Goal: Task Accomplishment & Management: Manage account settings

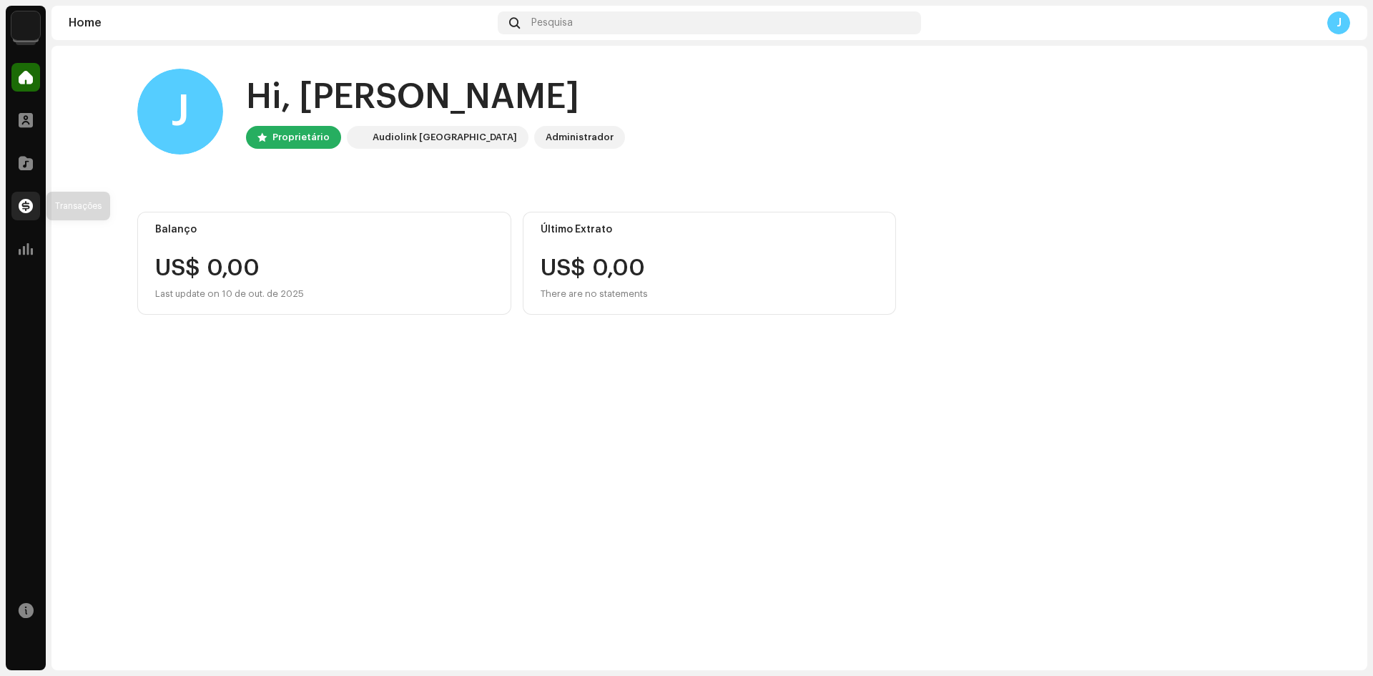
click at [28, 205] on span at bounding box center [26, 205] width 14 height 11
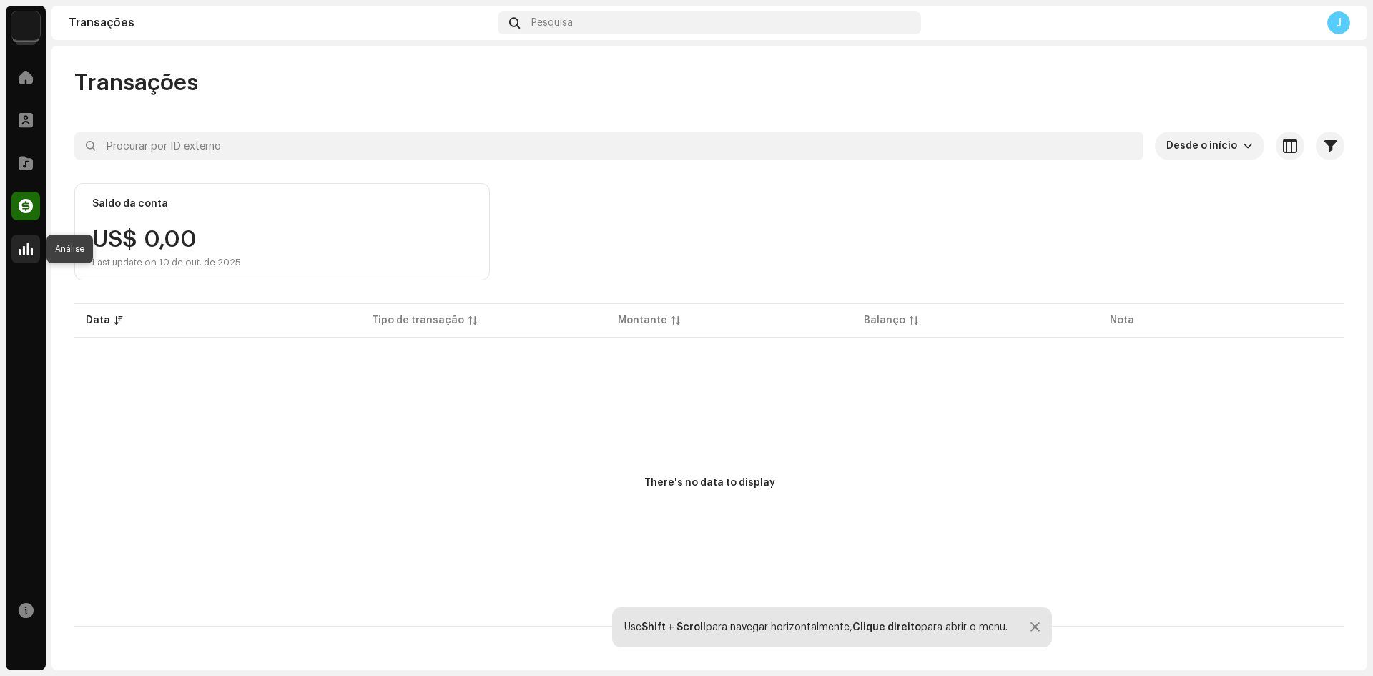
click at [31, 257] on div at bounding box center [25, 249] width 29 height 29
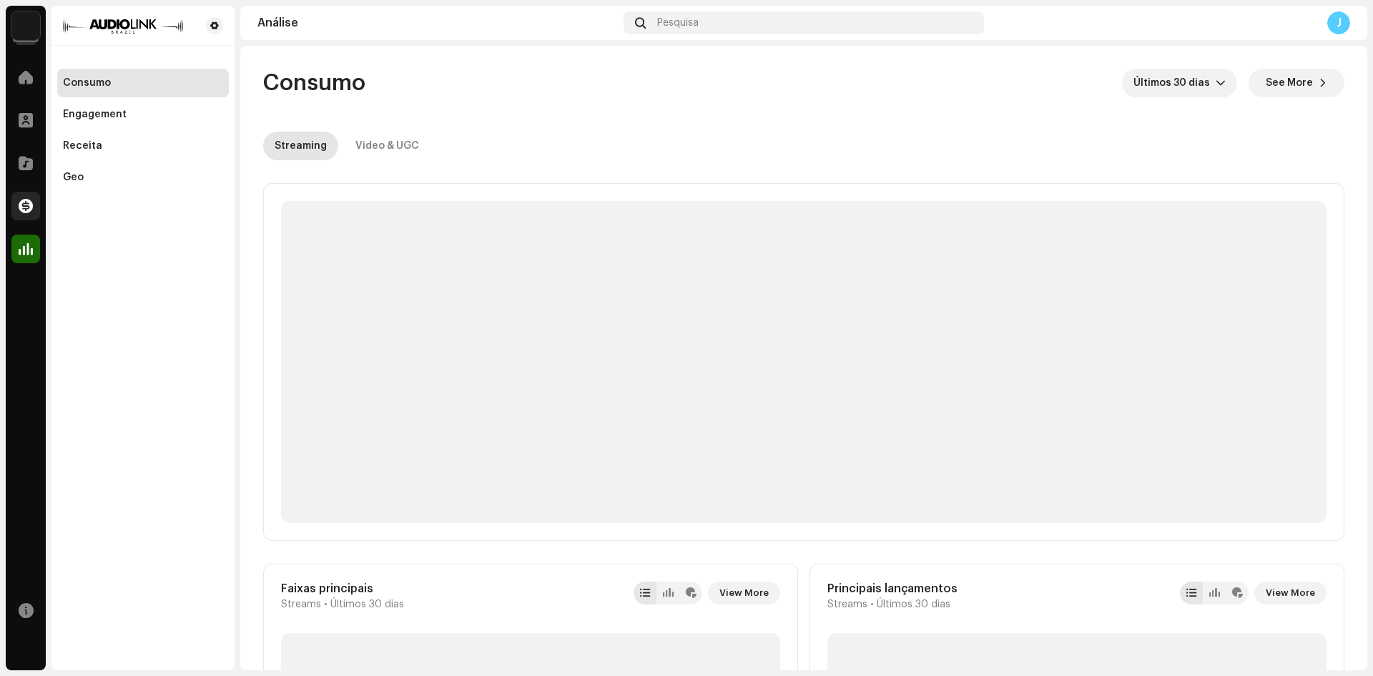
click at [29, 216] on div at bounding box center [25, 206] width 29 height 29
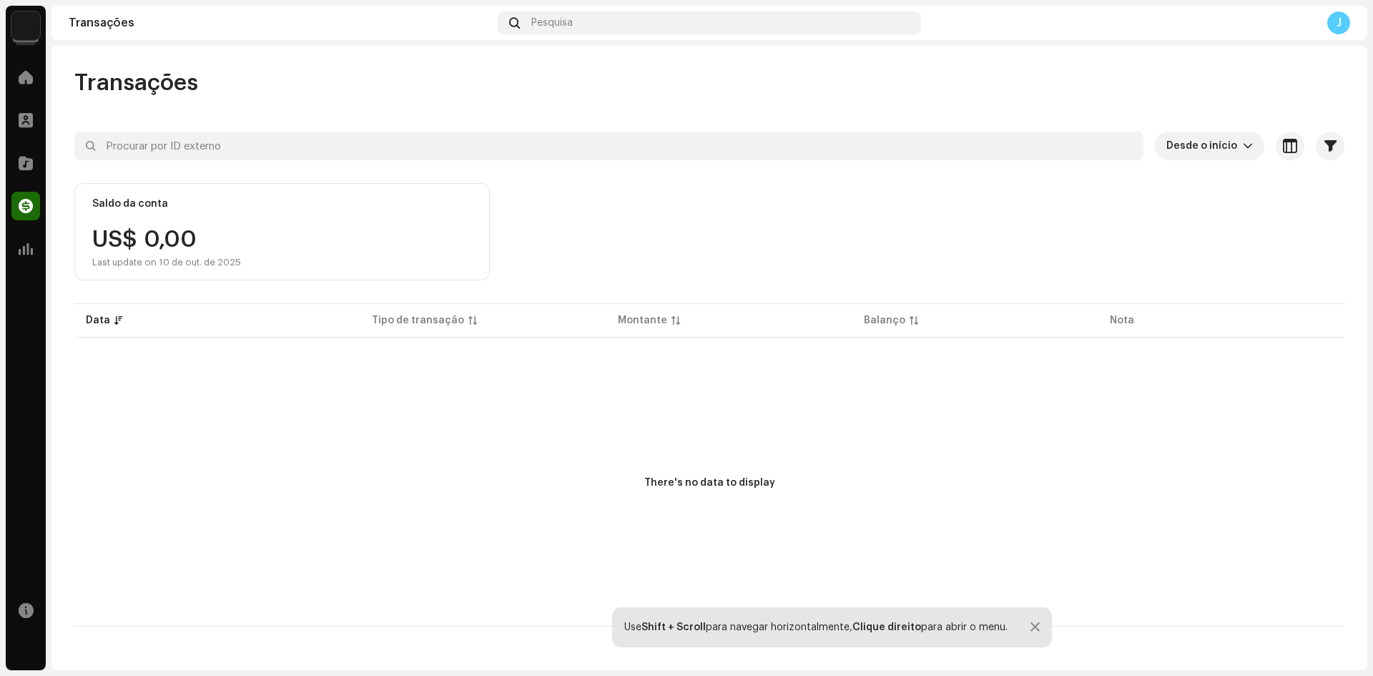
click at [1341, 19] on div "J" at bounding box center [1339, 22] width 23 height 23
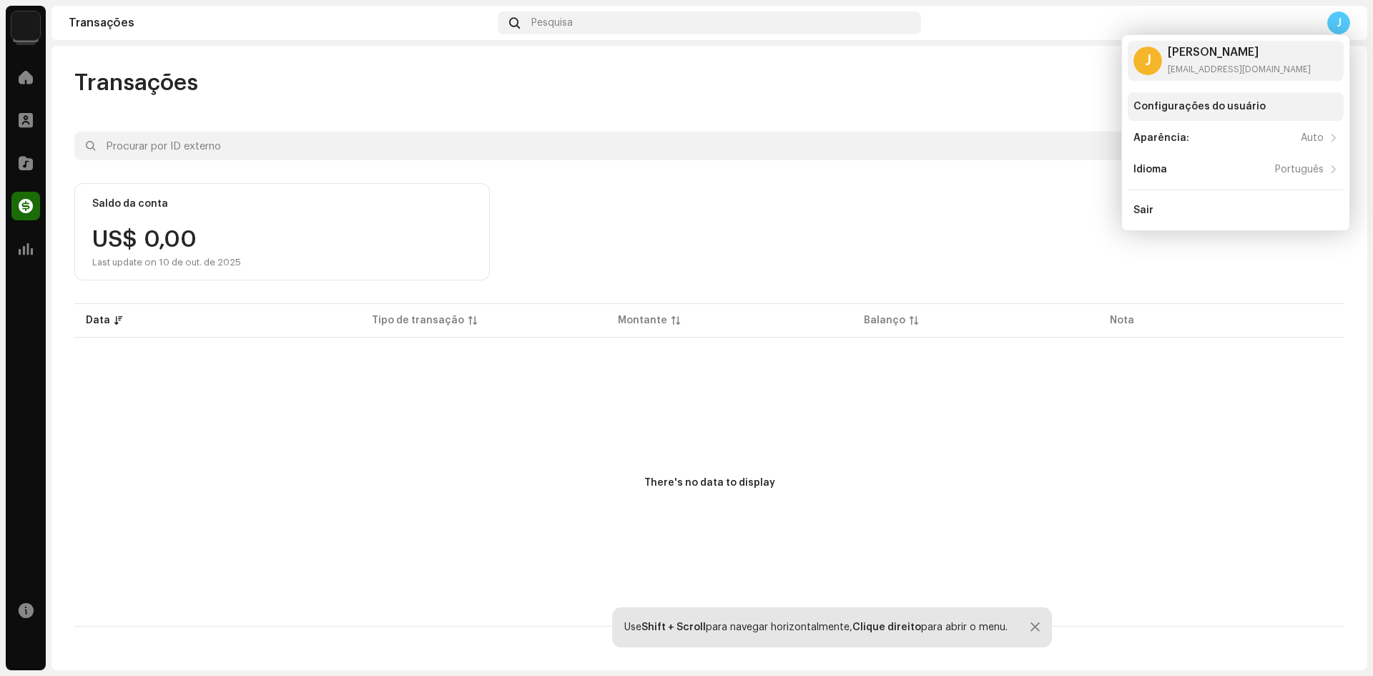
click at [1254, 101] on div "Configurações do usuário" at bounding box center [1200, 106] width 132 height 11
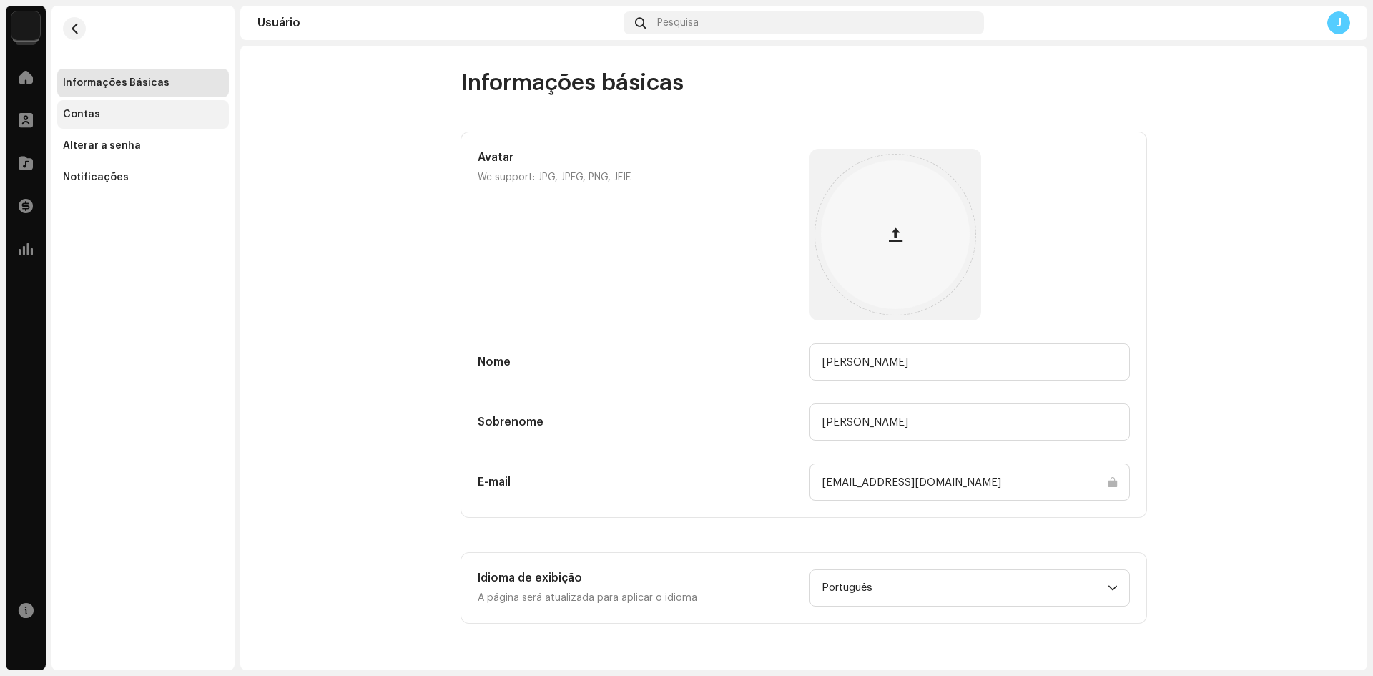
click at [106, 111] on div "Contas" at bounding box center [143, 114] width 160 height 11
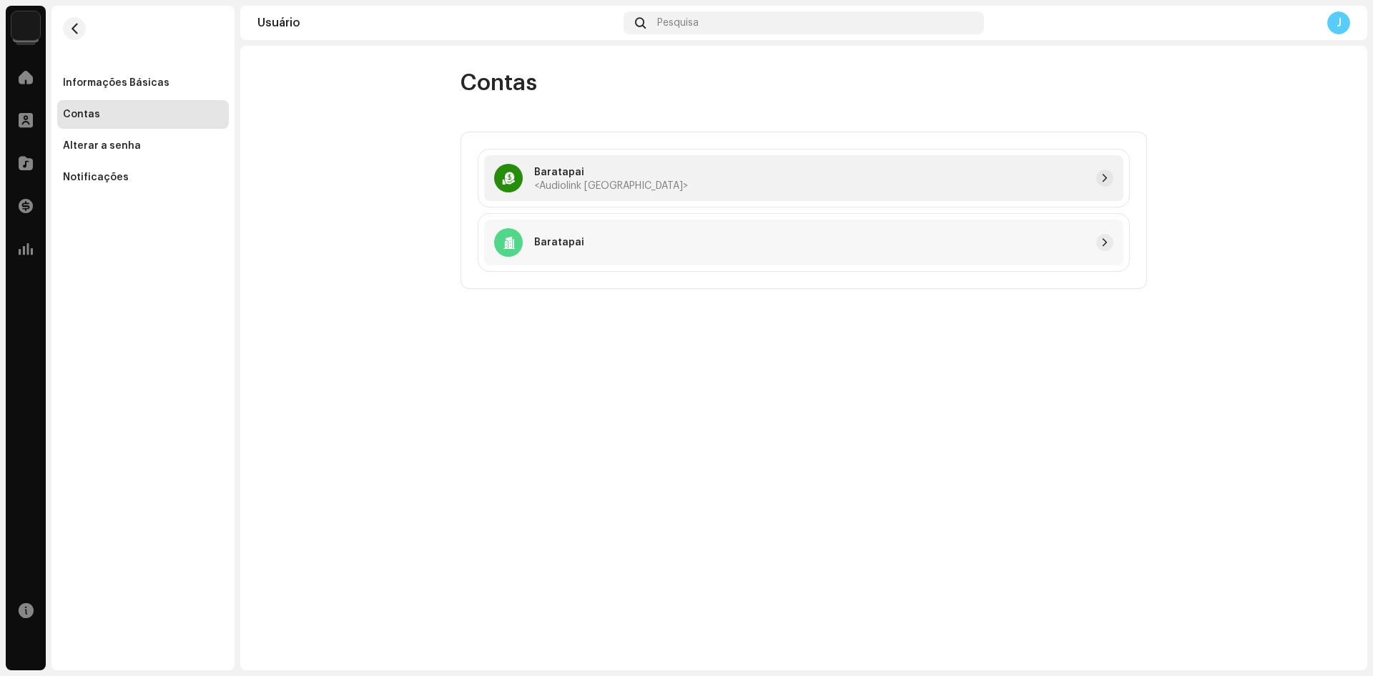
click at [571, 182] on span "<Audiolink [GEOGRAPHIC_DATA]>" at bounding box center [611, 186] width 154 height 10
click at [1107, 180] on span "button" at bounding box center [1105, 177] width 9 height 11
click at [29, 72] on span at bounding box center [26, 77] width 14 height 11
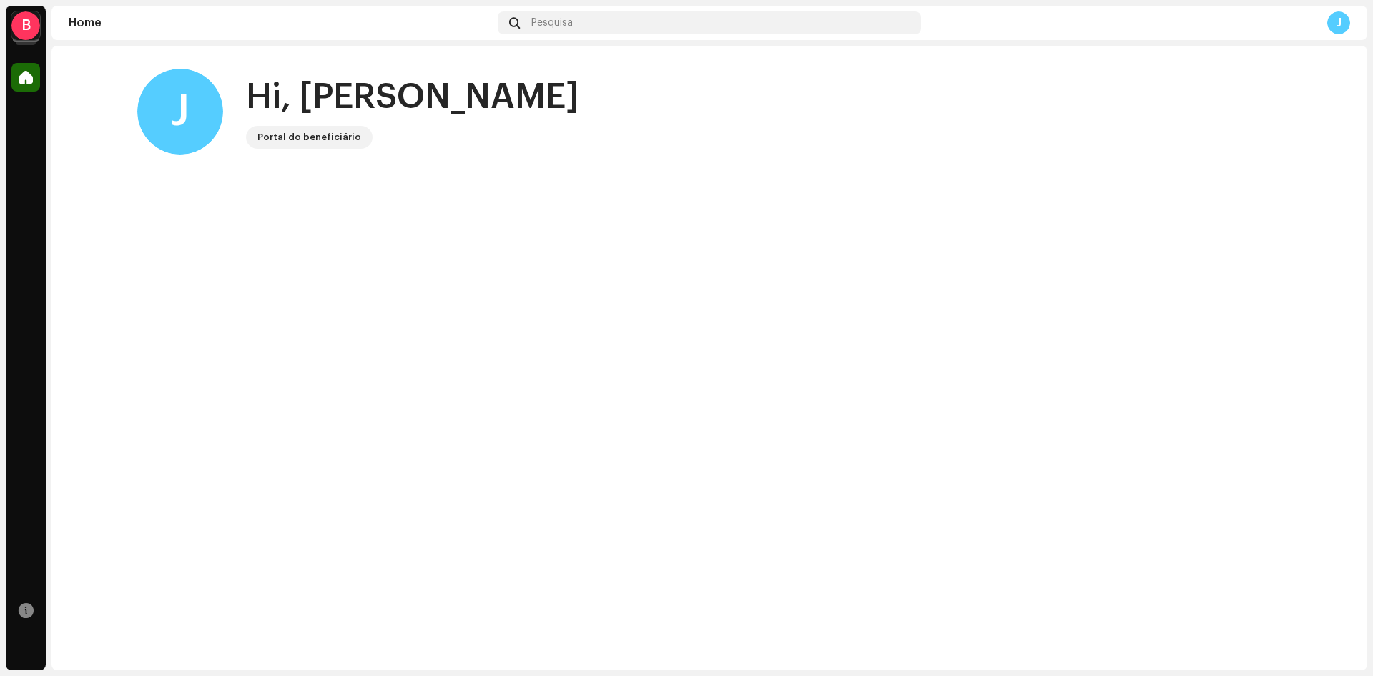
click at [290, 139] on div "Portal do beneficiário" at bounding box center [310, 137] width 104 height 17
click at [21, 72] on span at bounding box center [26, 77] width 14 height 11
click at [89, 23] on div "Home" at bounding box center [280, 22] width 423 height 11
click at [26, 78] on span at bounding box center [26, 77] width 14 height 11
click at [26, 32] on div "B" at bounding box center [25, 25] width 29 height 29
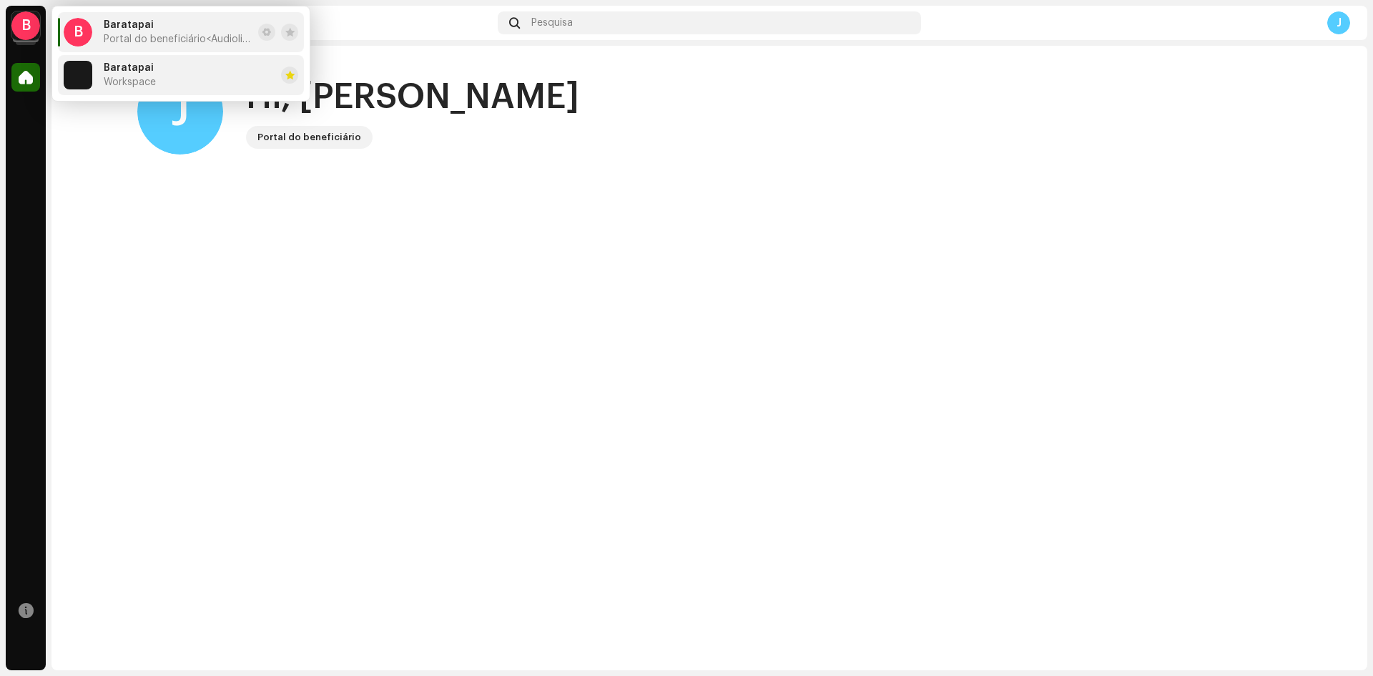
click at [142, 79] on span "Workspace" at bounding box center [130, 82] width 52 height 11
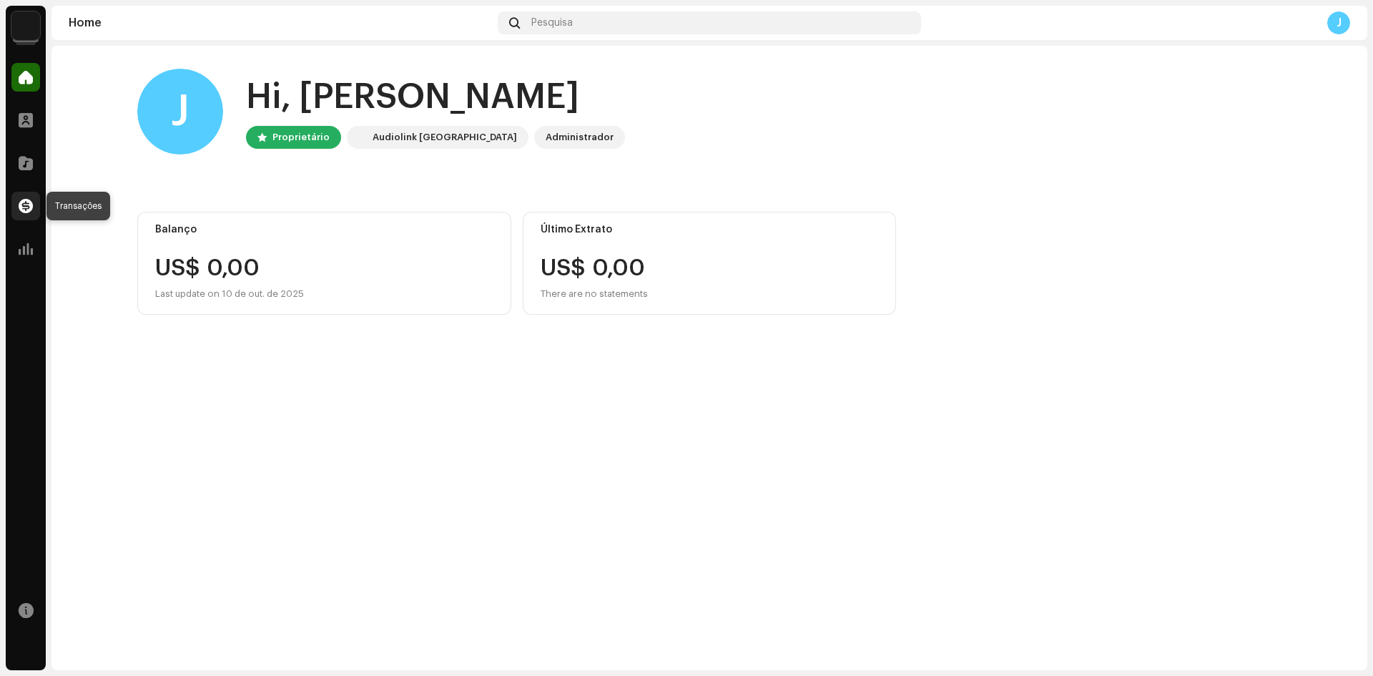
click at [26, 200] on span at bounding box center [26, 205] width 14 height 11
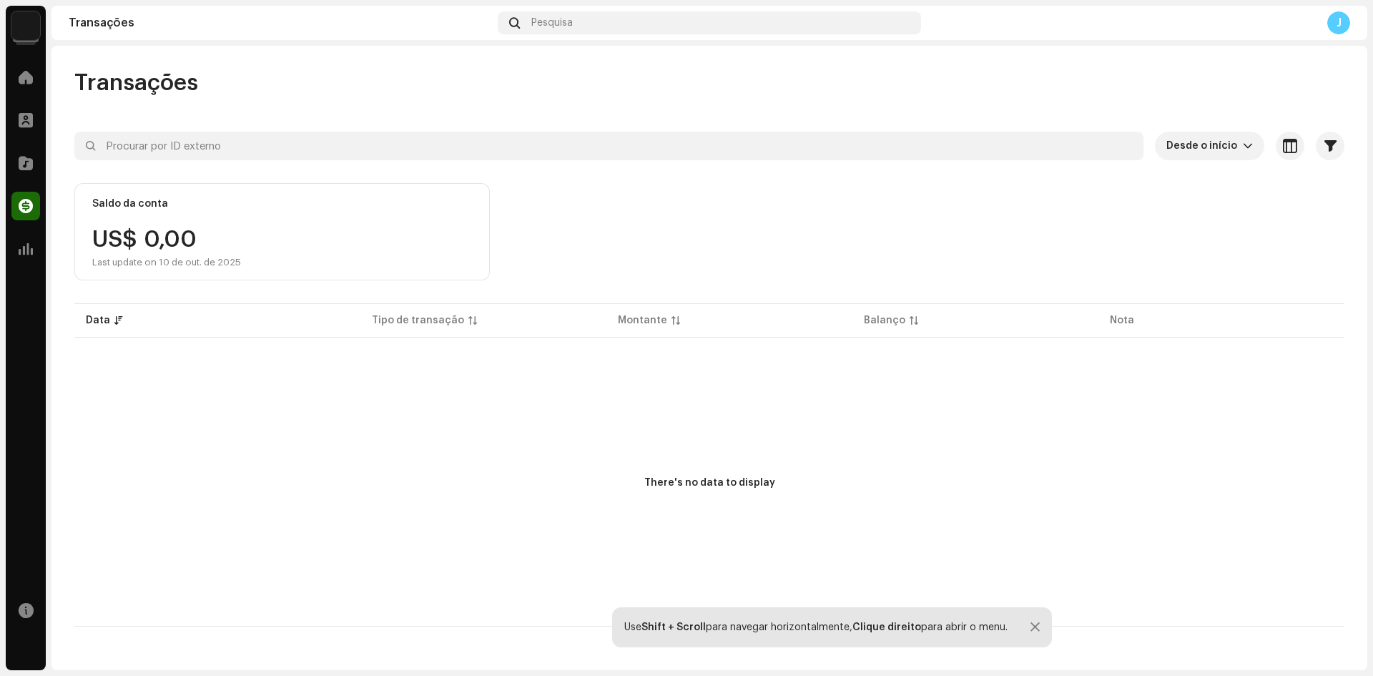
drag, startPoint x: 831, startPoint y: 486, endPoint x: 703, endPoint y: 439, distance: 136.5
click at [703, 439] on div "There's no data to display" at bounding box center [709, 484] width 1270 height 286
click at [1024, 376] on div "There's no data to display" at bounding box center [709, 484] width 1270 height 286
click at [28, 117] on span at bounding box center [26, 119] width 14 height 11
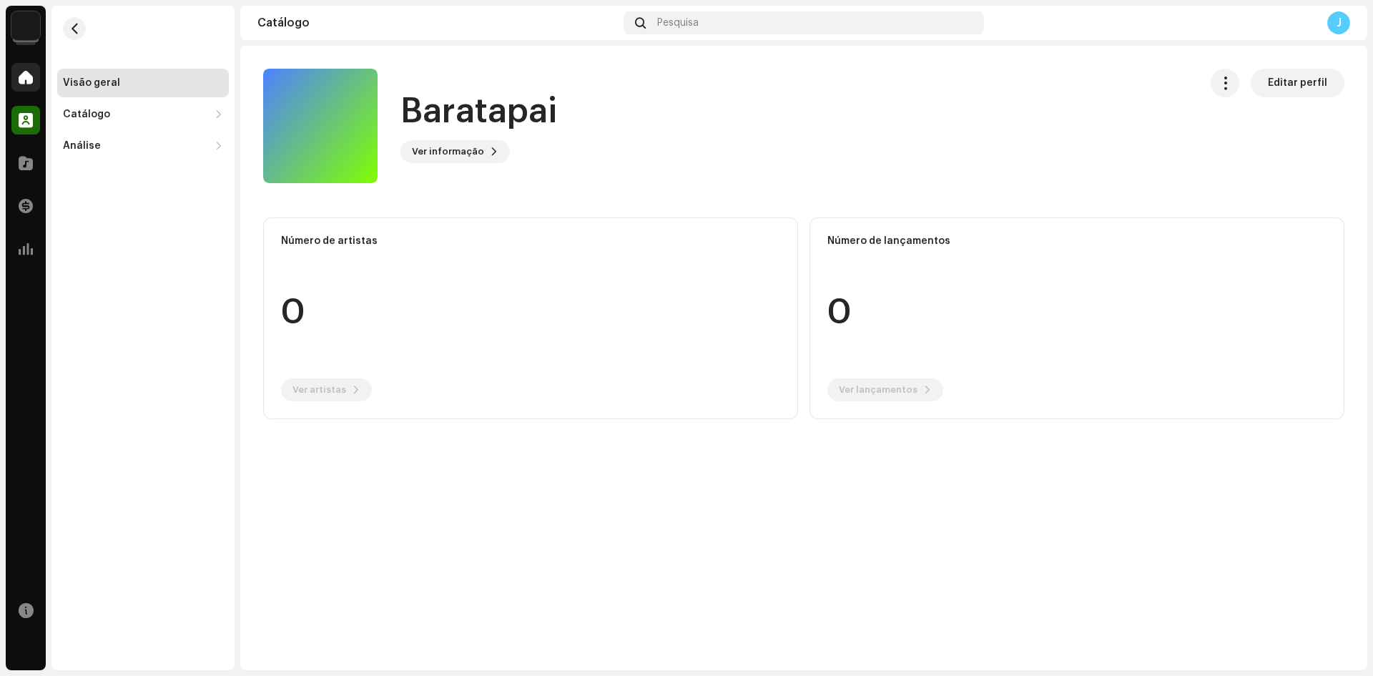
click at [26, 80] on span at bounding box center [26, 77] width 14 height 11
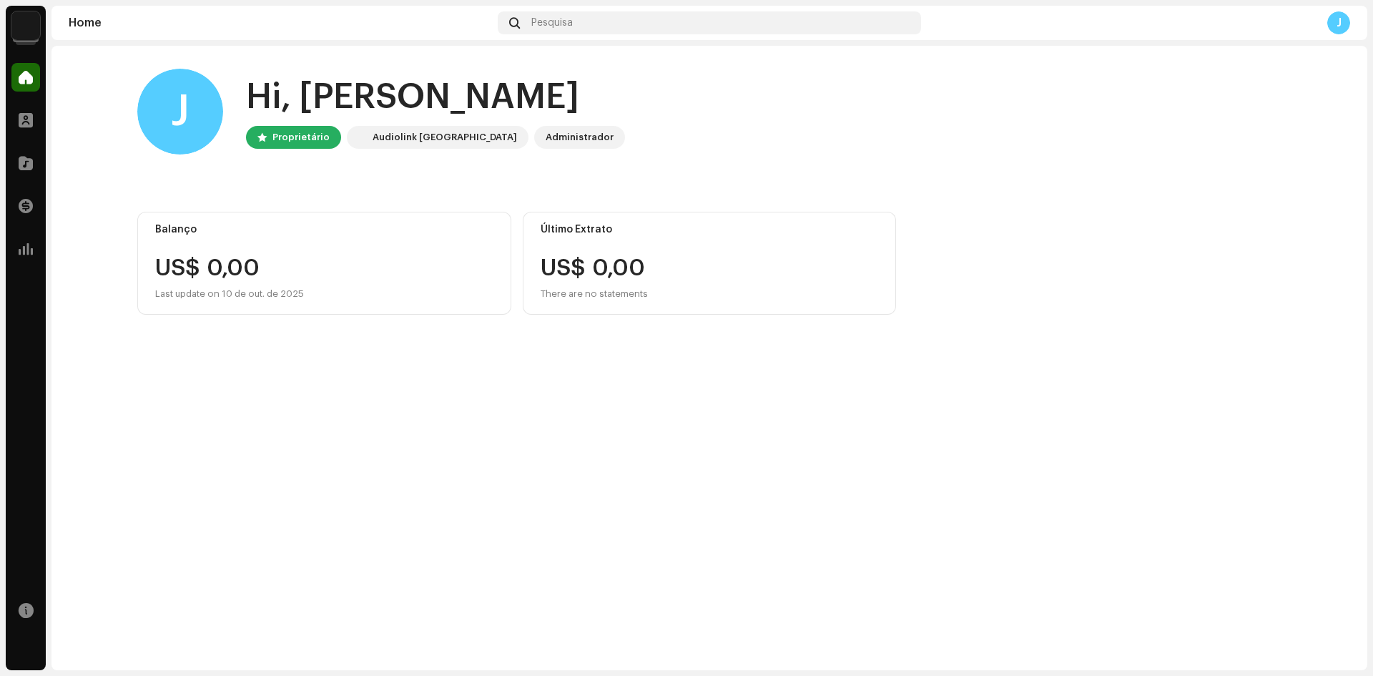
click at [31, 24] on img at bounding box center [25, 25] width 29 height 29
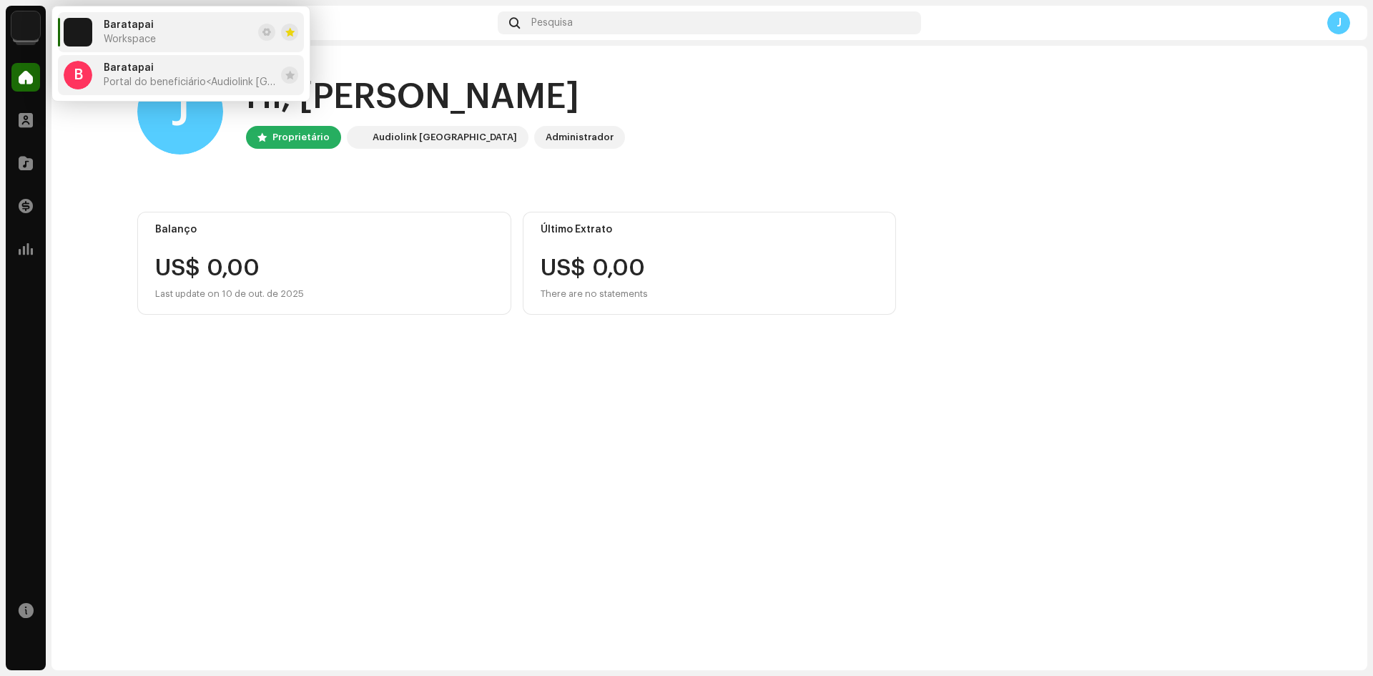
click at [134, 82] on span "Portal do beneficiário <Audiolink Brasil>" at bounding box center [190, 82] width 172 height 11
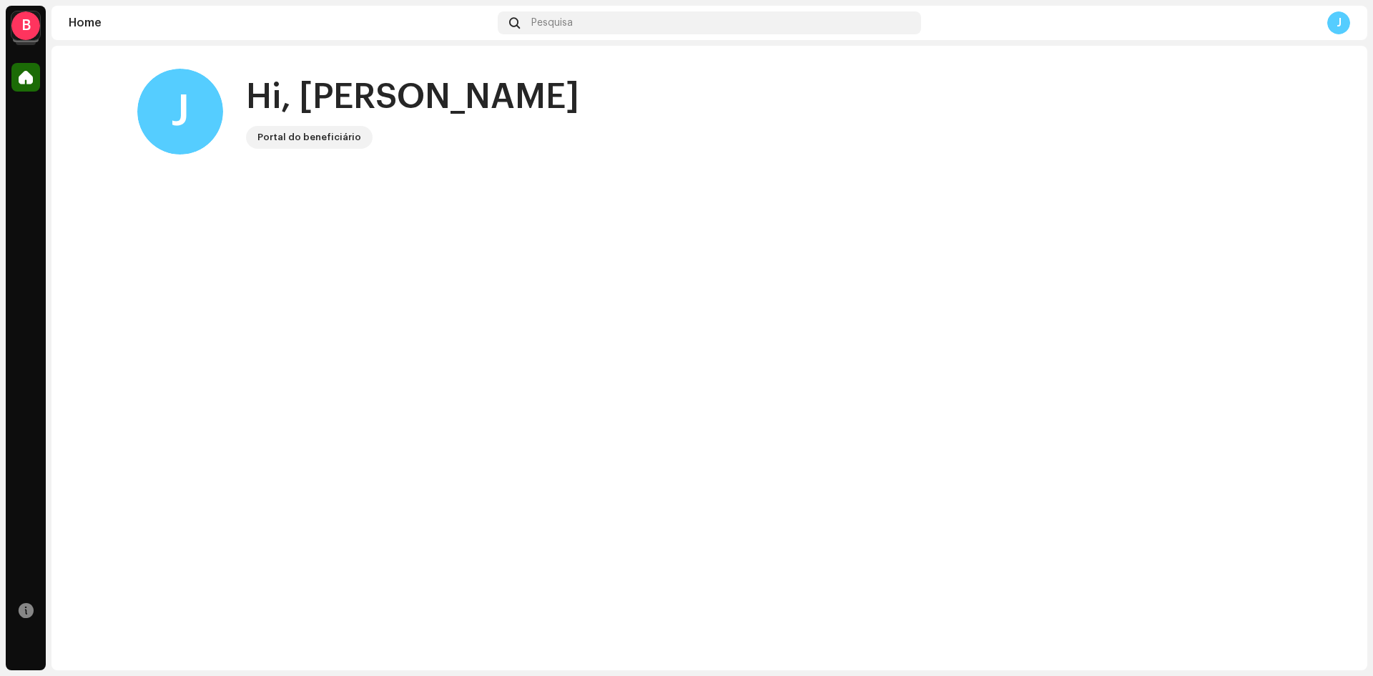
click at [283, 138] on div "Portal do beneficiário" at bounding box center [310, 137] width 104 height 17
click at [1348, 19] on div "J" at bounding box center [1339, 22] width 23 height 23
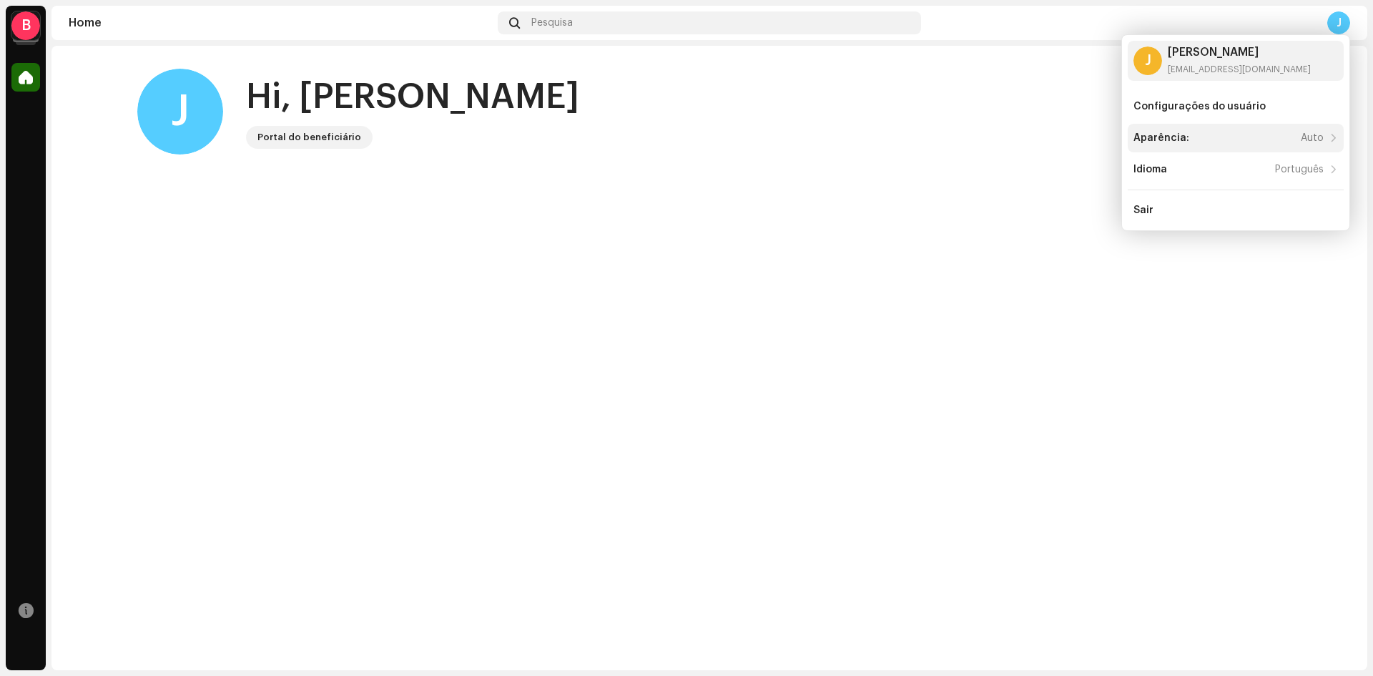
click at [1296, 131] on div "Aparência: Auto" at bounding box center [1236, 138] width 216 height 29
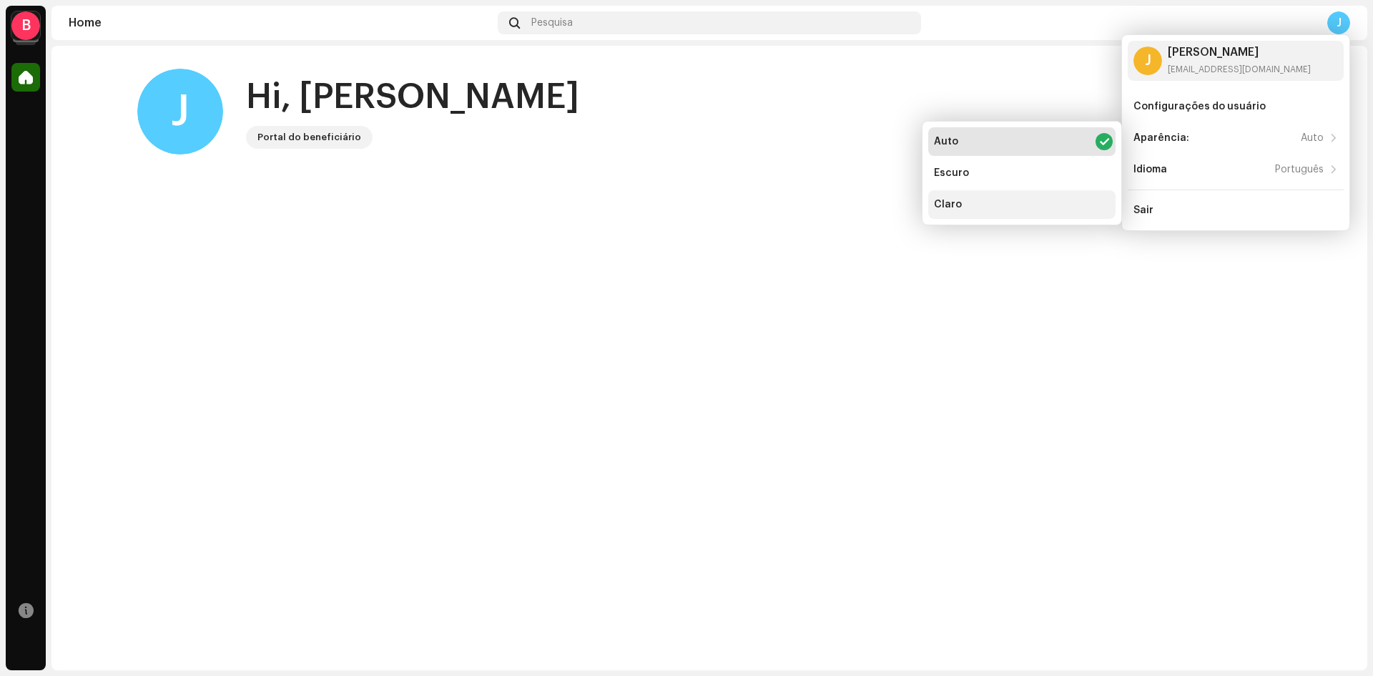
click at [1047, 194] on div "Claro" at bounding box center [1022, 204] width 187 height 29
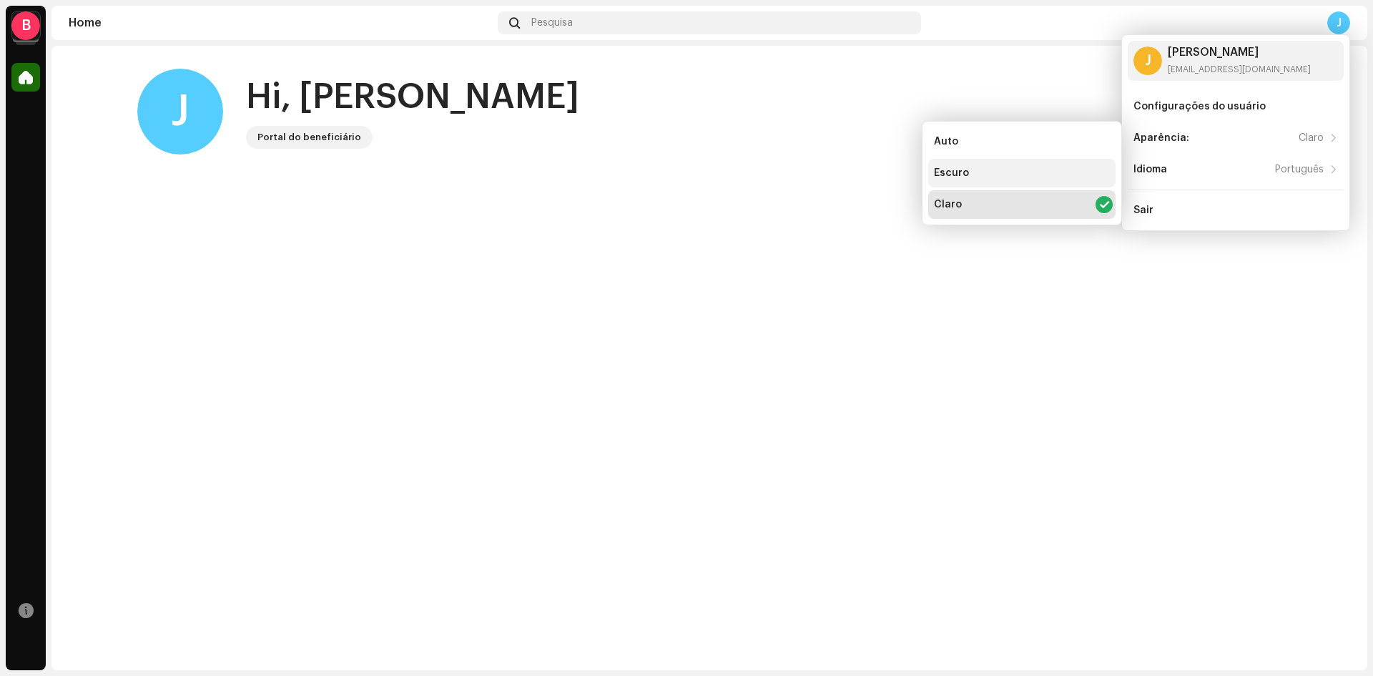
click at [1069, 173] on div "Escuro" at bounding box center [1022, 173] width 187 height 29
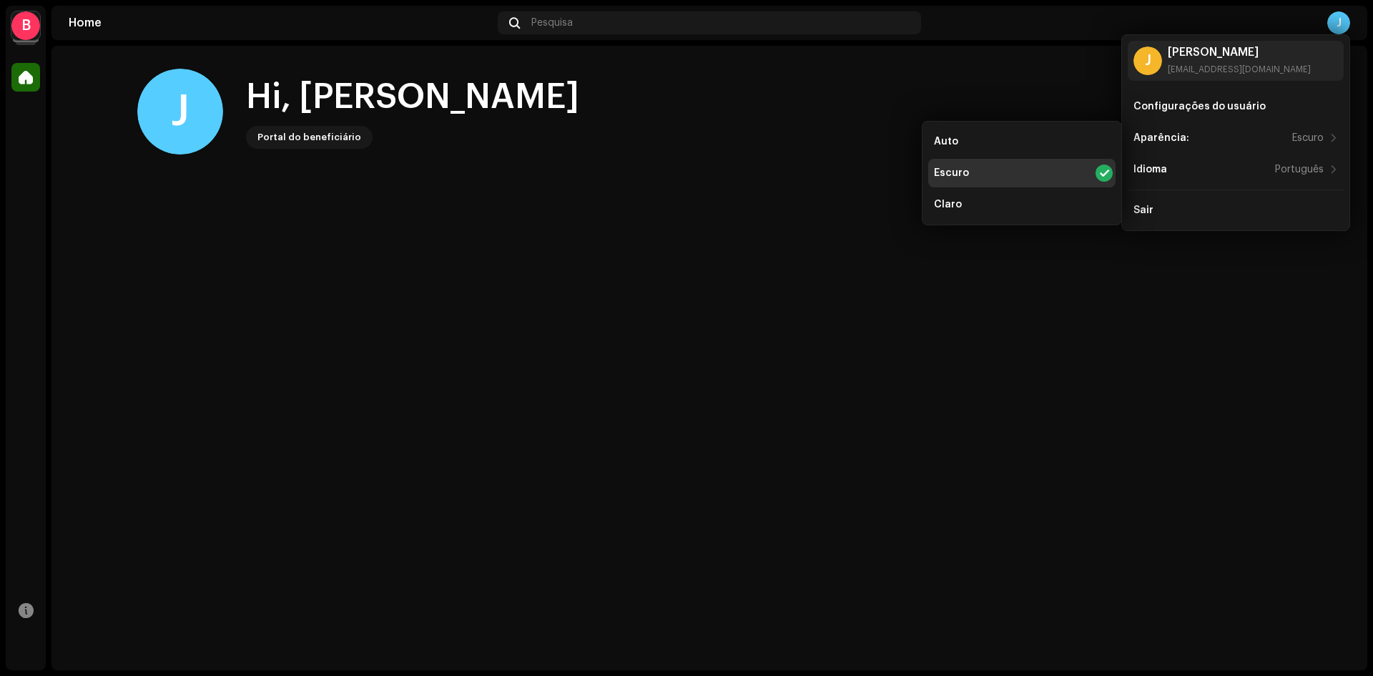
click at [1343, 21] on div "J" at bounding box center [1339, 22] width 23 height 23
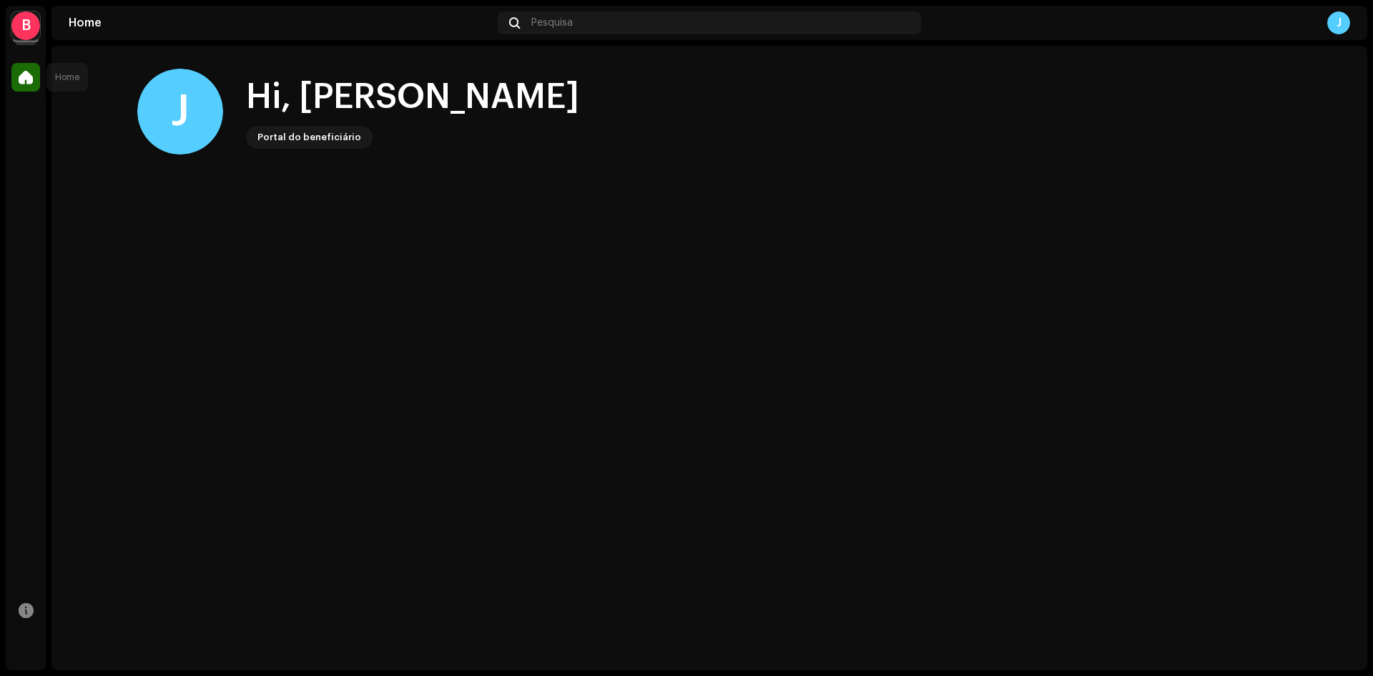
click at [16, 84] on div at bounding box center [25, 77] width 29 height 29
click at [24, 31] on div "B" at bounding box center [25, 25] width 29 height 29
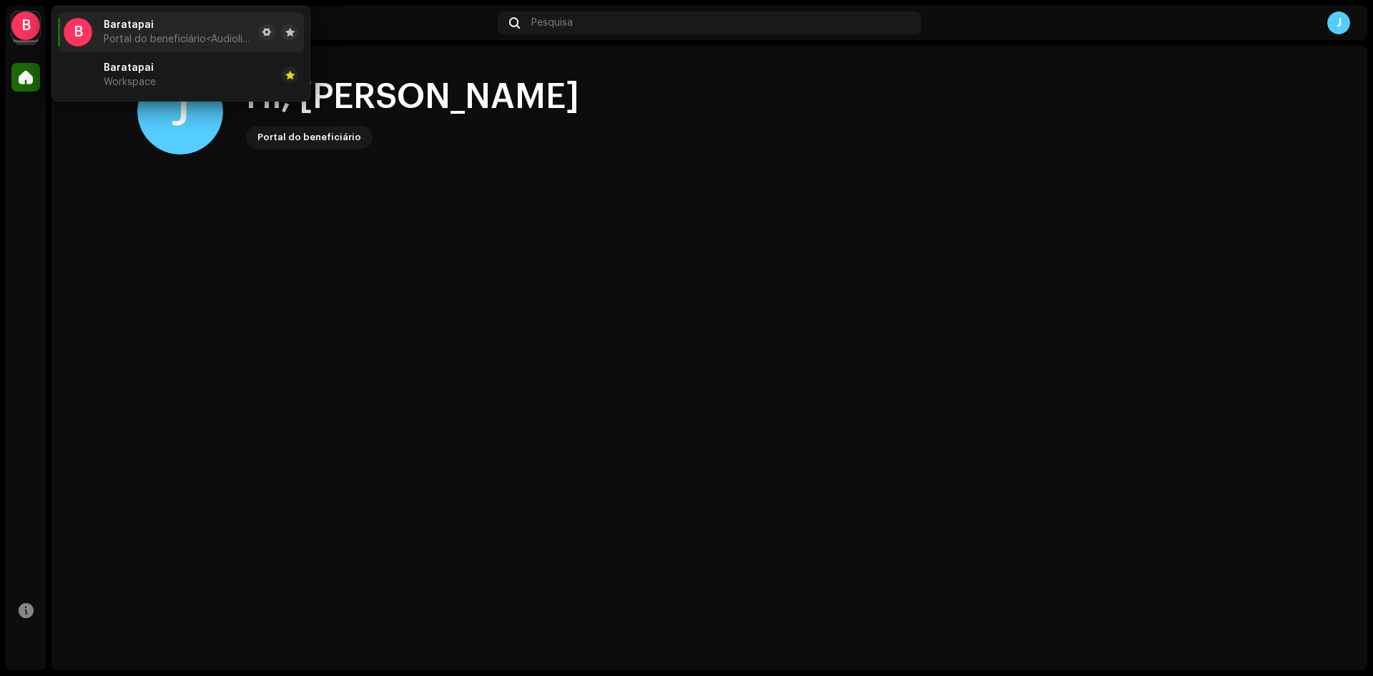
click at [24, 31] on div "B" at bounding box center [25, 25] width 29 height 29
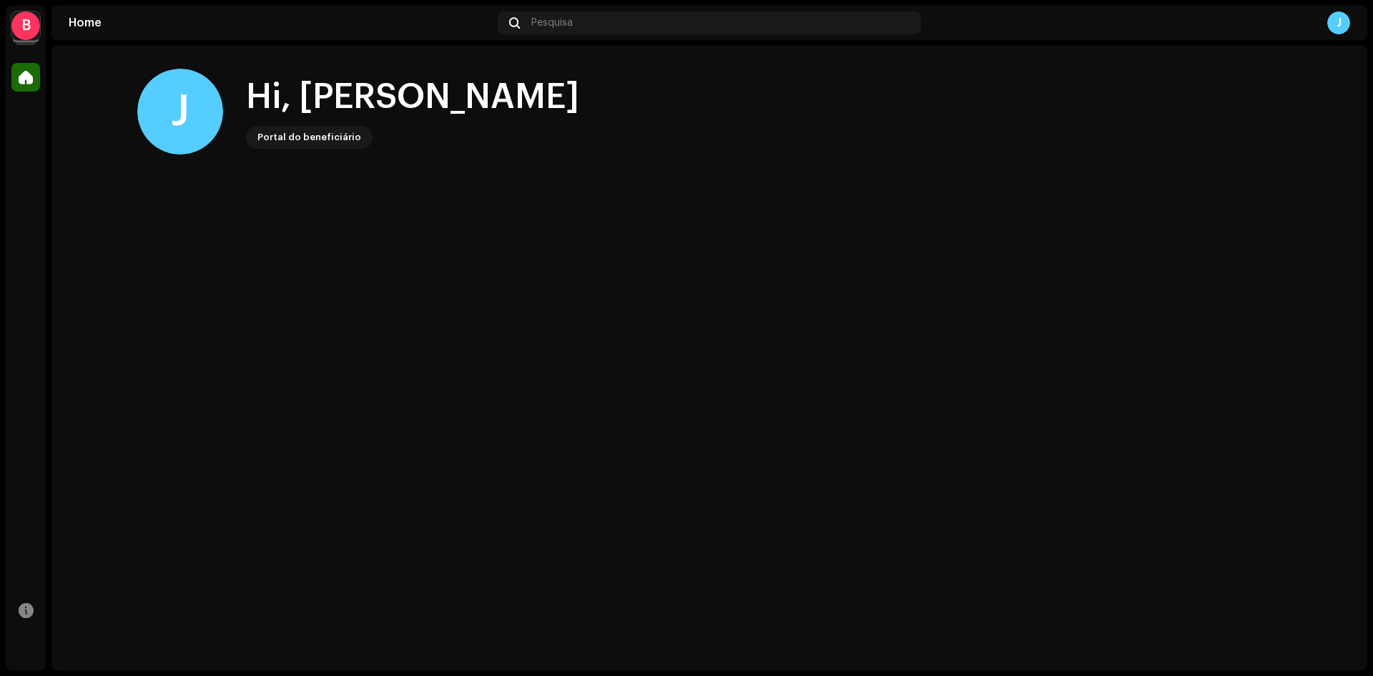
click at [24, 31] on div "B" at bounding box center [25, 25] width 29 height 29
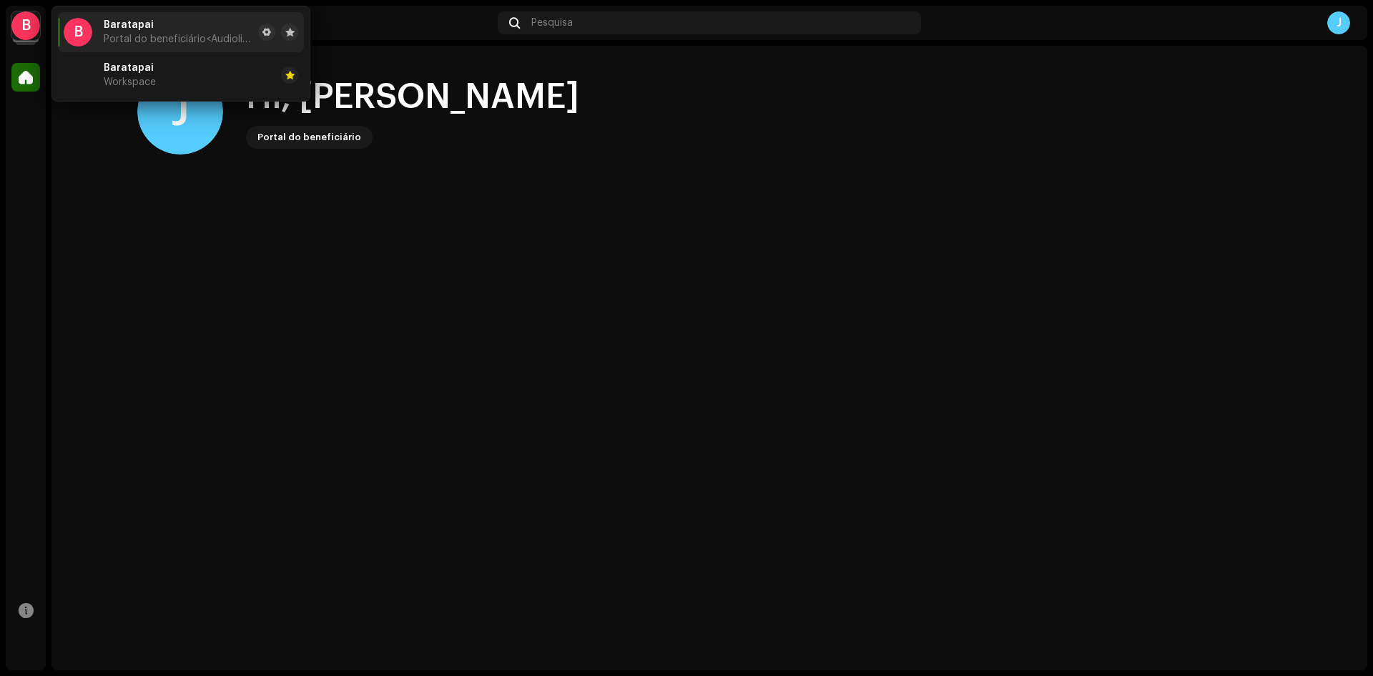
click at [24, 31] on div "B" at bounding box center [25, 25] width 29 height 29
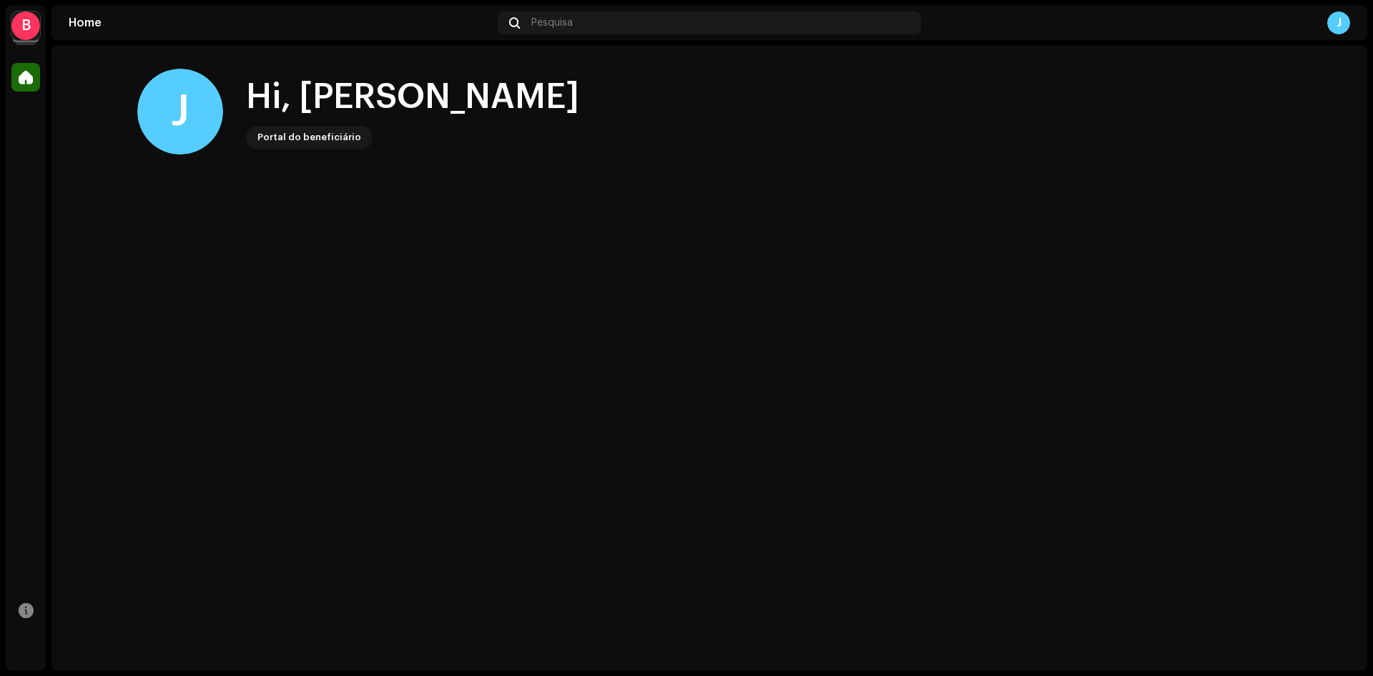
click at [293, 123] on div "Hi, João Francisco Portal do beneficiário" at bounding box center [412, 111] width 333 height 74
click at [294, 132] on div "Portal do beneficiário" at bounding box center [310, 137] width 104 height 17
click at [196, 110] on div "J" at bounding box center [180, 112] width 86 height 86
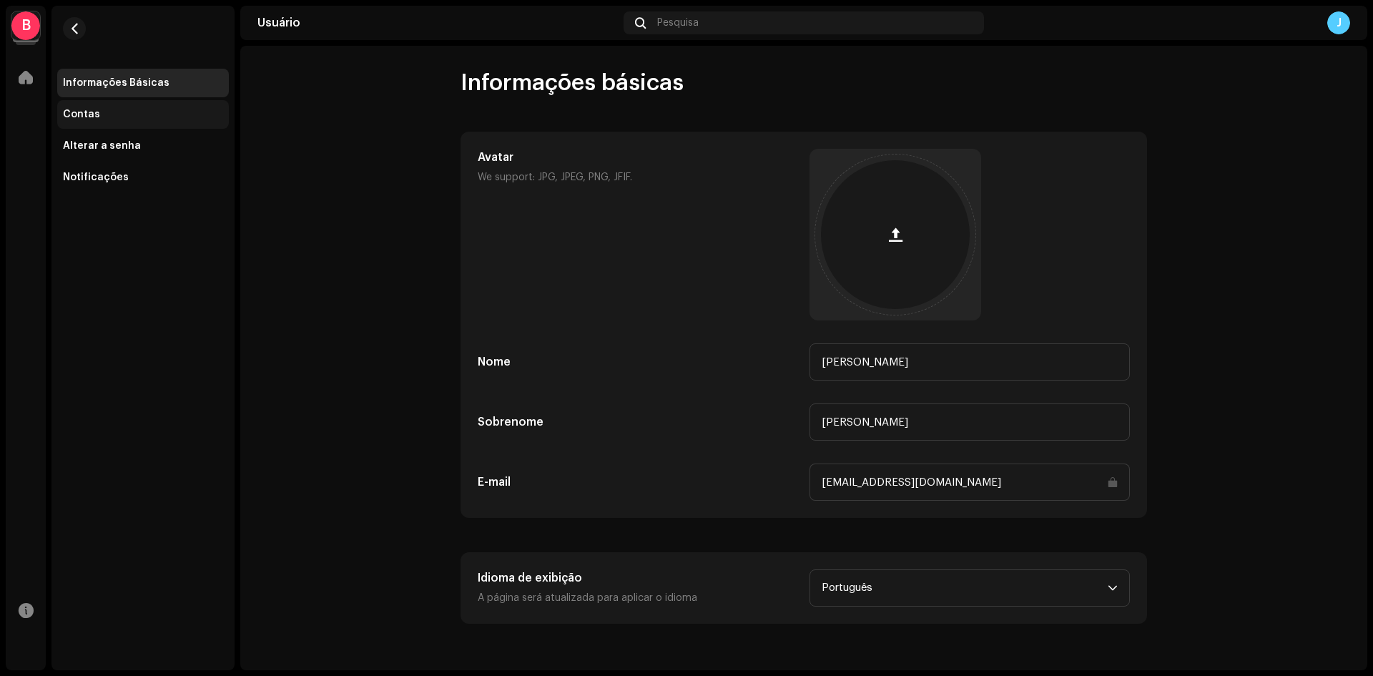
click at [90, 113] on div "Contas" at bounding box center [81, 114] width 37 height 11
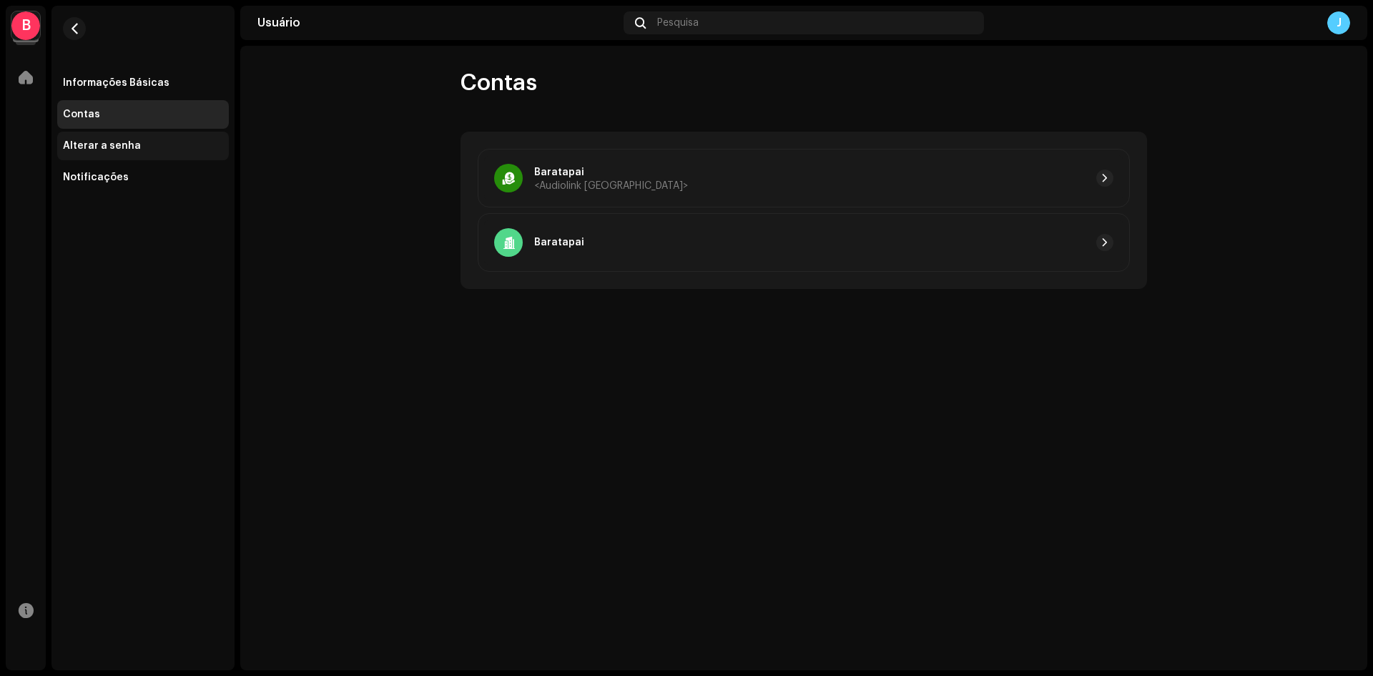
click at [103, 139] on div "Alterar a senha" at bounding box center [143, 146] width 172 height 29
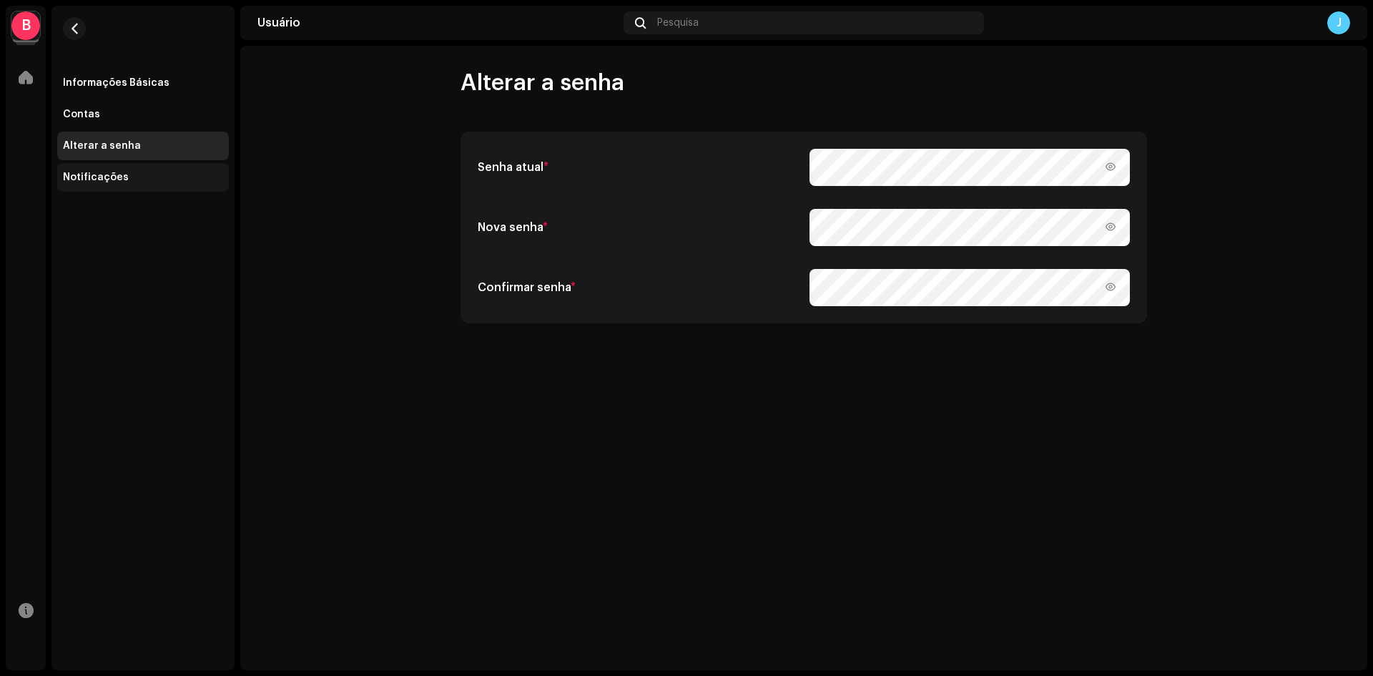
click at [105, 181] on div "Notificações" at bounding box center [96, 177] width 66 height 11
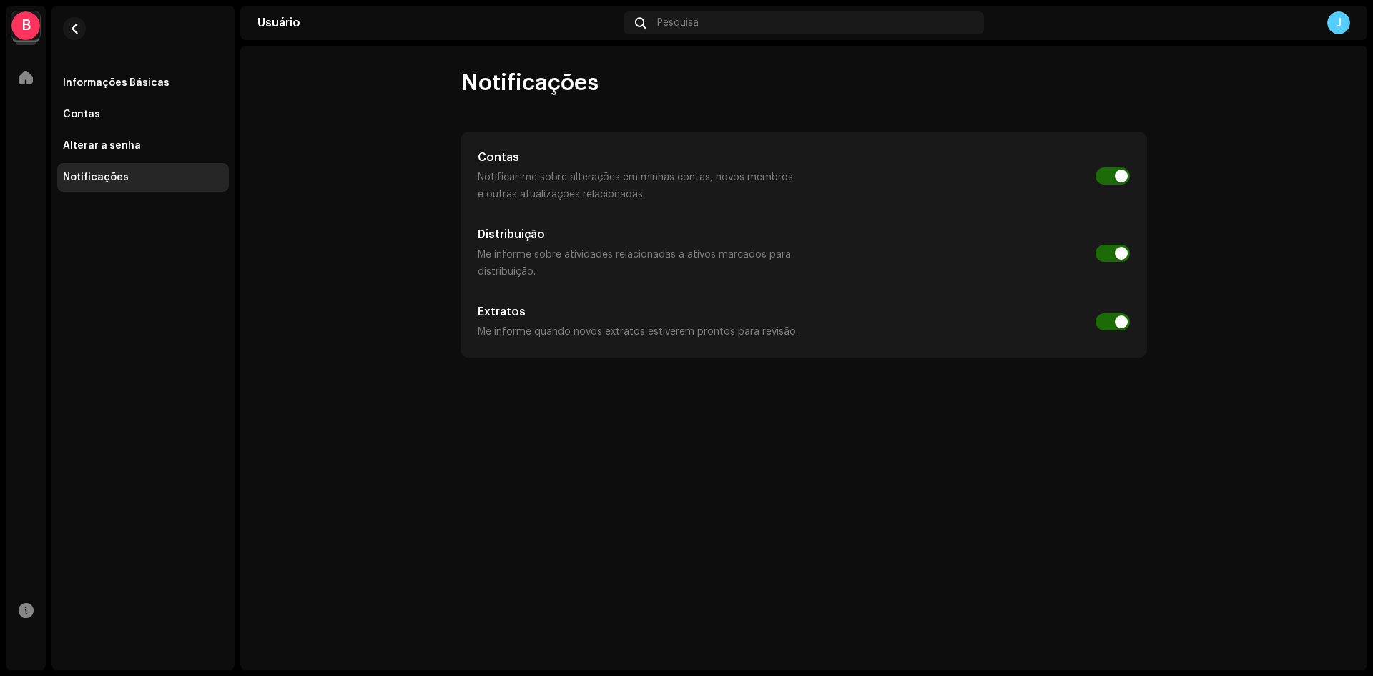
click at [108, 160] on div "Informações Básicas Contas Alterar a senha Notificações" at bounding box center [143, 130] width 172 height 123
click at [97, 119] on div "Contas" at bounding box center [81, 114] width 37 height 11
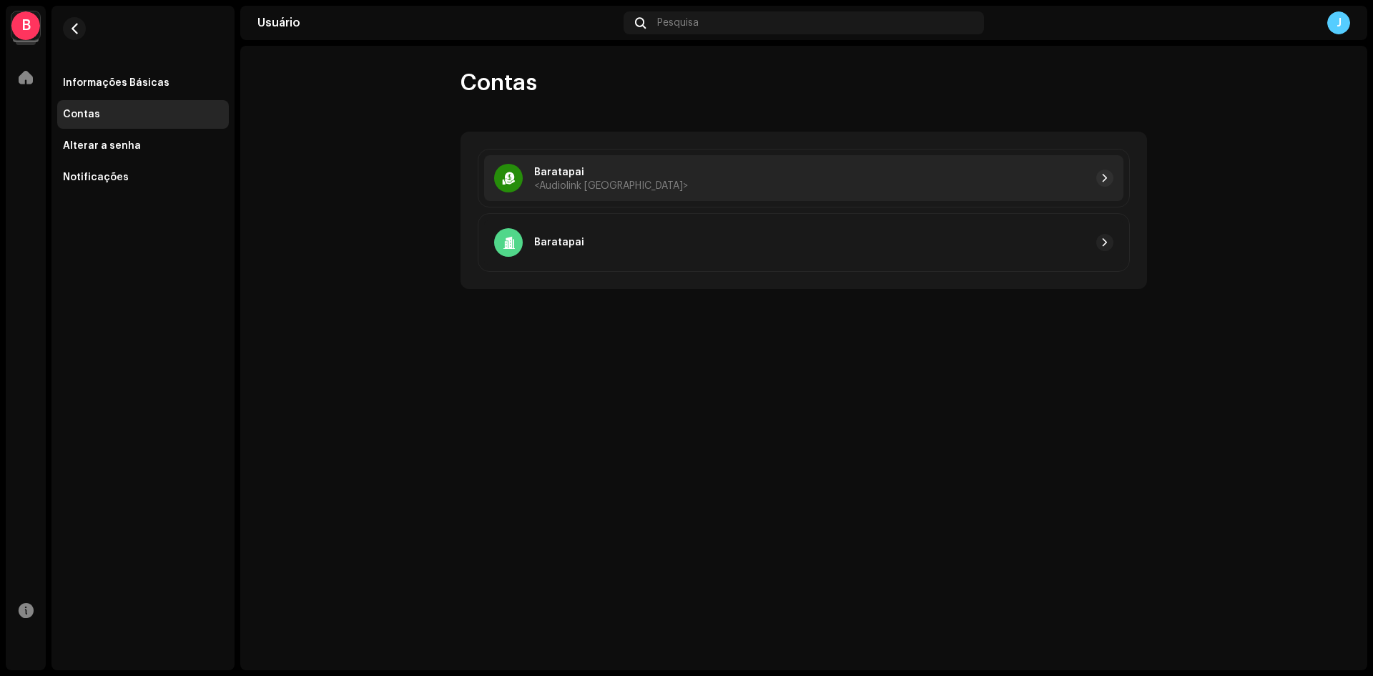
click at [1064, 180] on div at bounding box center [901, 178] width 426 height 17
click at [1106, 177] on span "button" at bounding box center [1105, 177] width 9 height 11
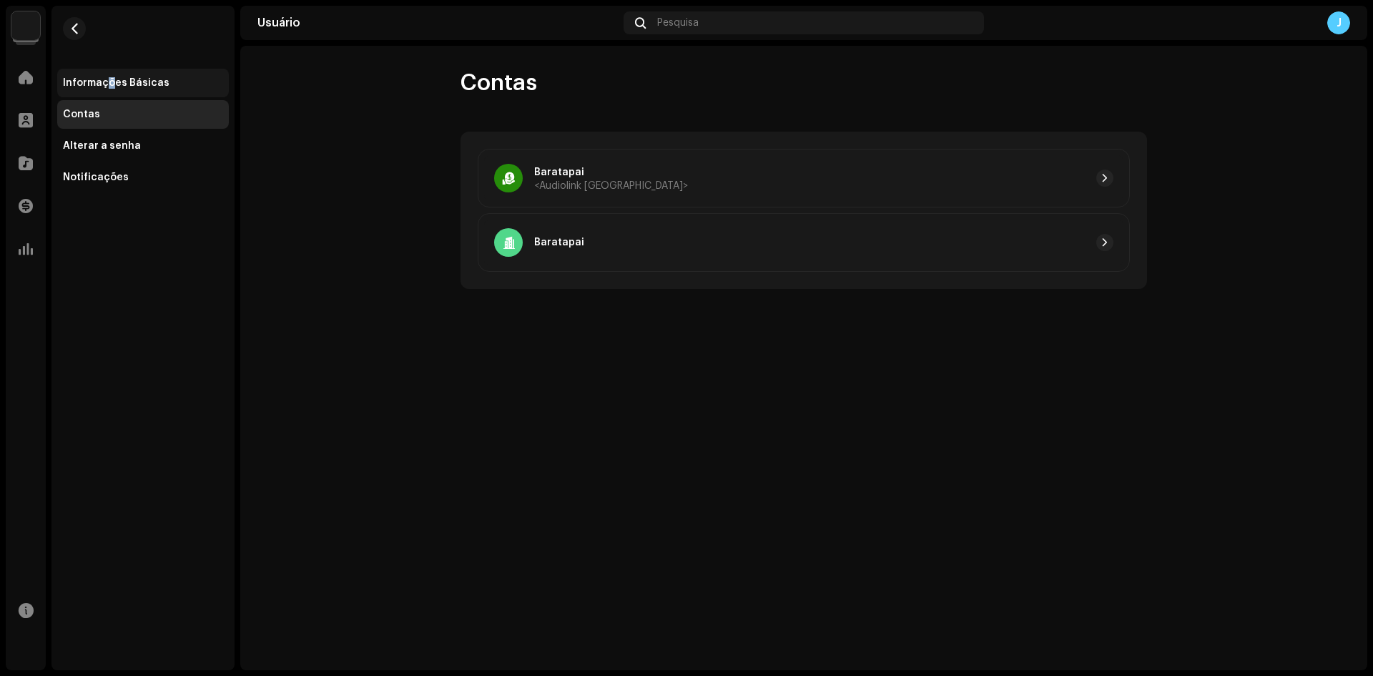
click at [109, 82] on div "Informações Básicas" at bounding box center [116, 82] width 107 height 11
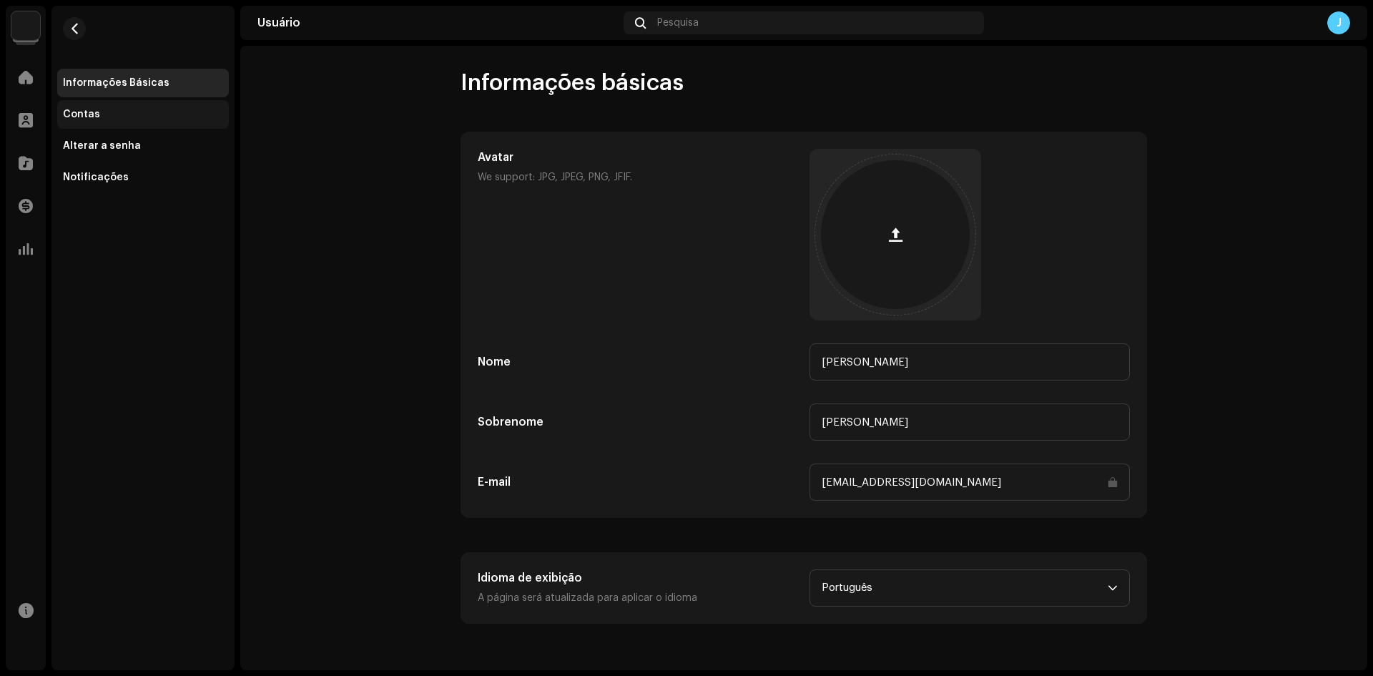
click at [91, 119] on div "Contas" at bounding box center [81, 114] width 37 height 11
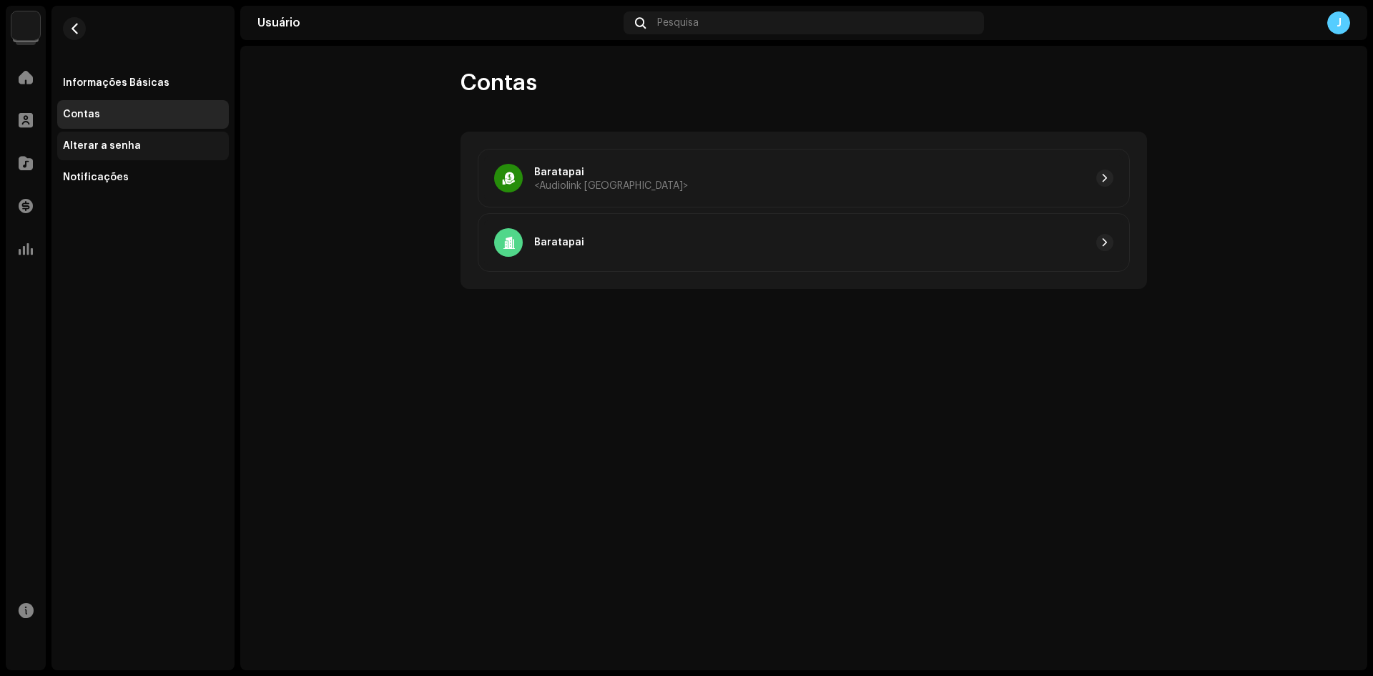
click at [107, 147] on div "Alterar a senha" at bounding box center [102, 145] width 78 height 11
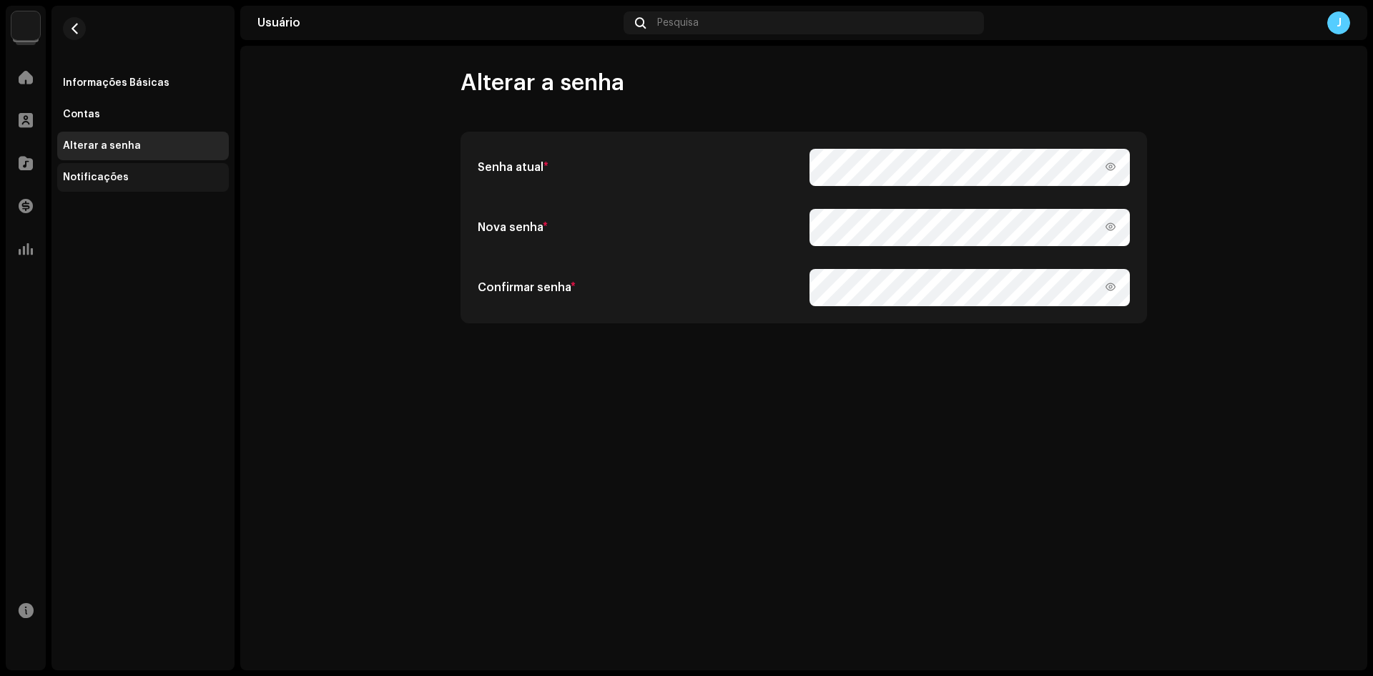
click at [106, 170] on div "Notificações" at bounding box center [143, 177] width 172 height 29
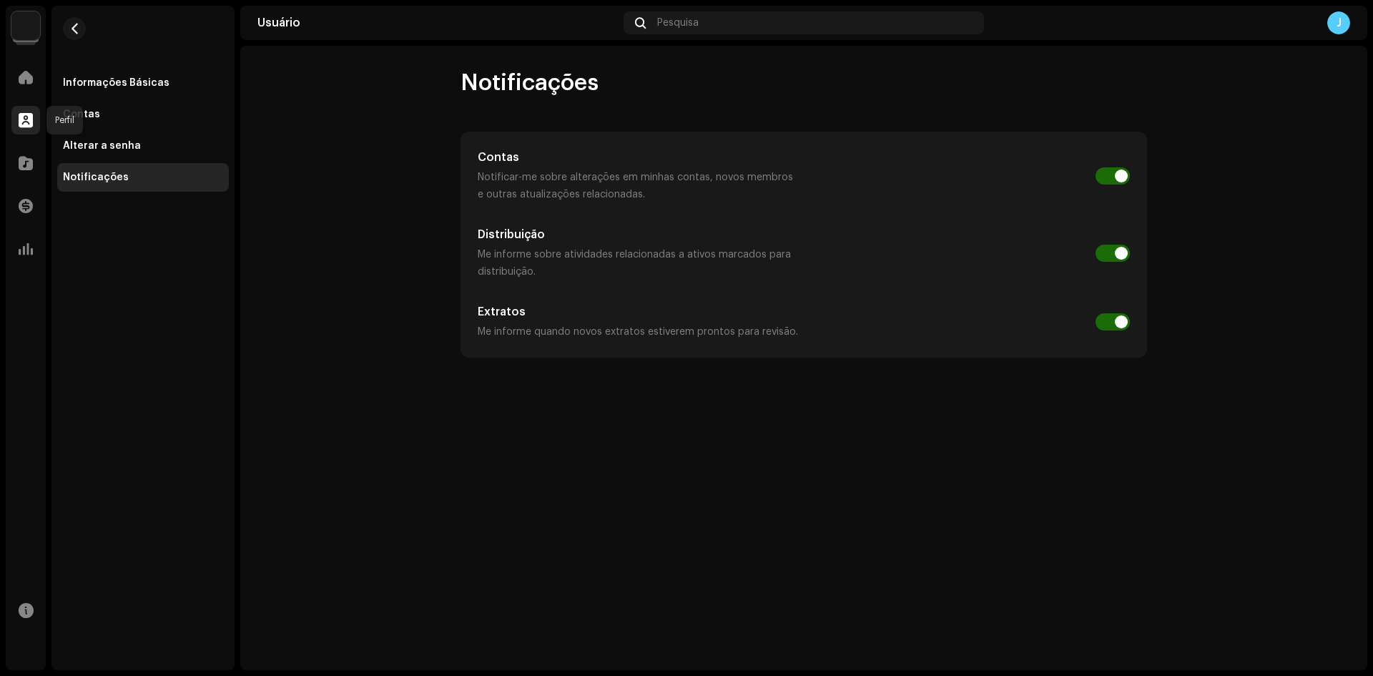
click at [33, 119] on div at bounding box center [25, 120] width 29 height 29
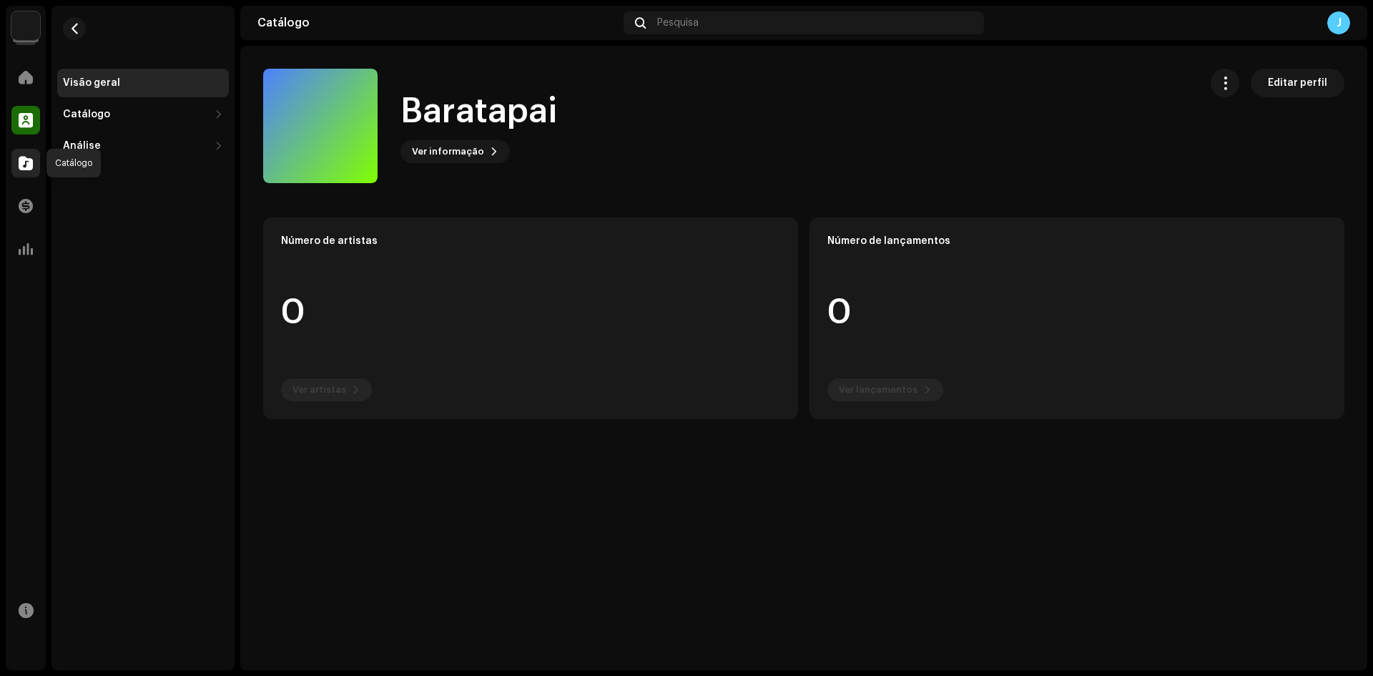
click at [33, 159] on div at bounding box center [25, 163] width 29 height 29
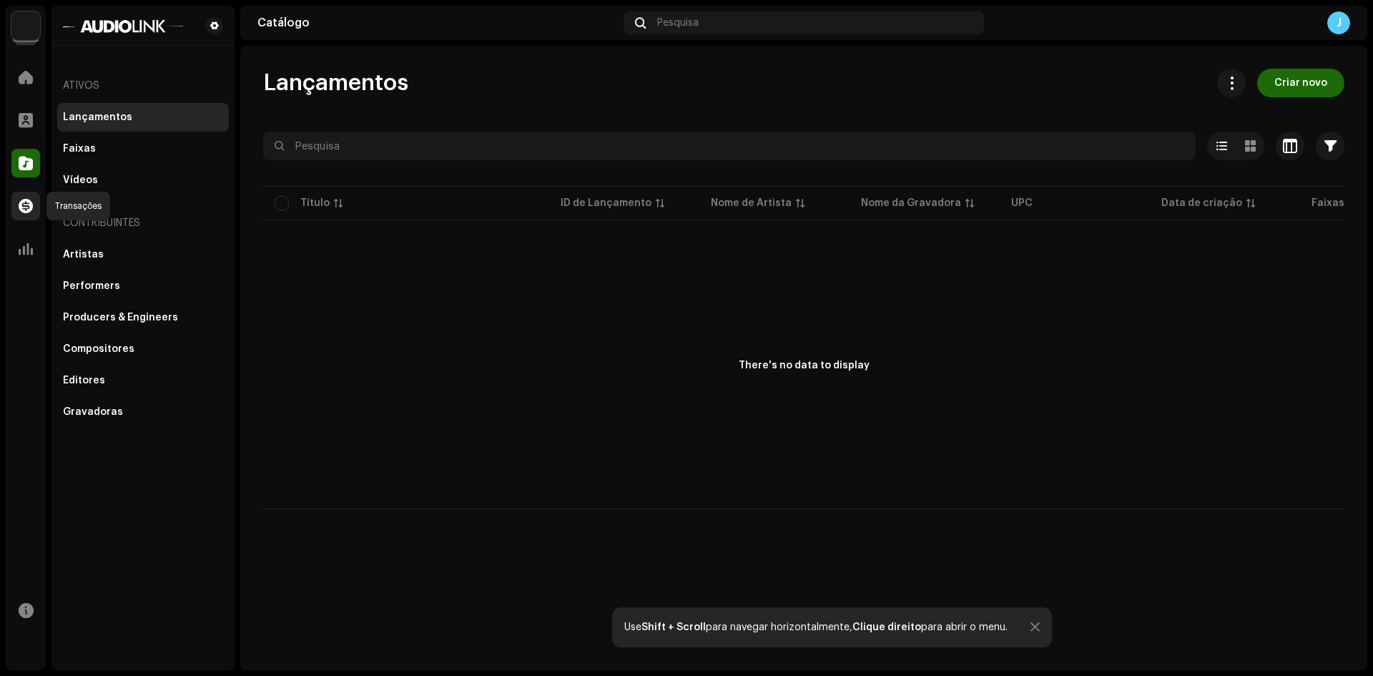
click at [26, 201] on span at bounding box center [26, 205] width 14 height 11
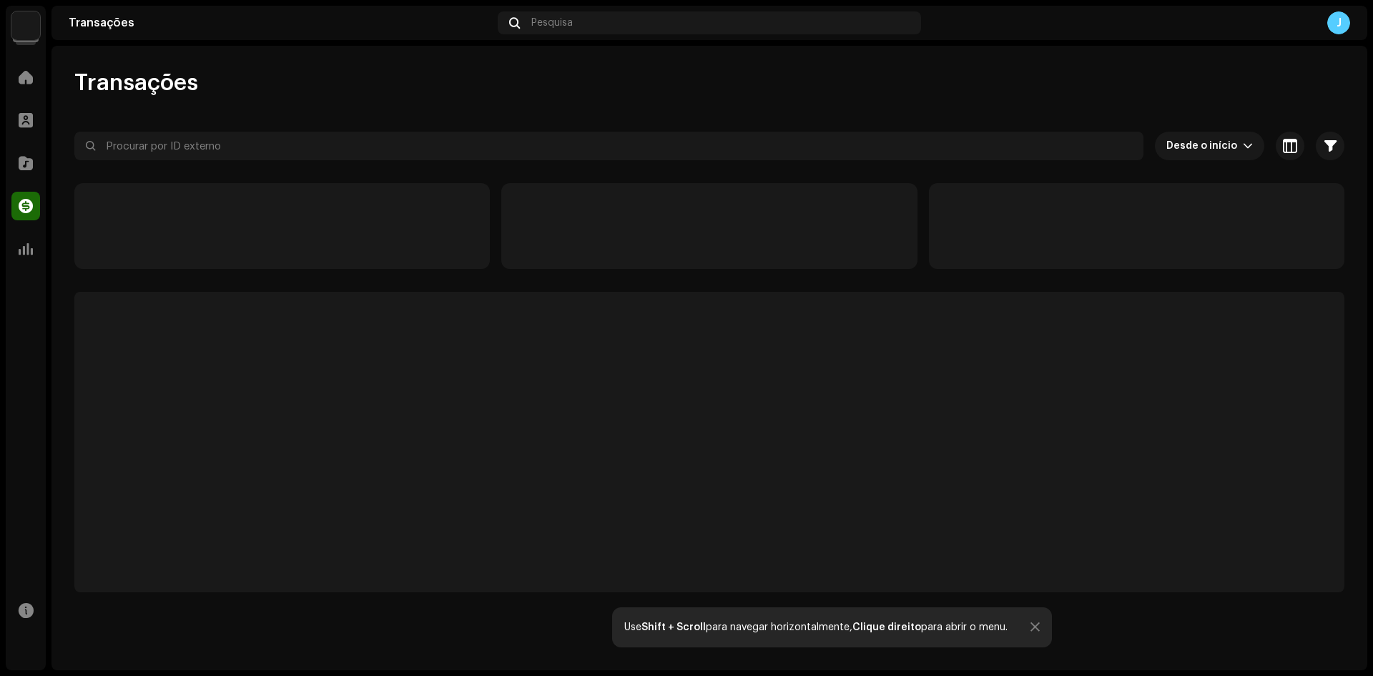
click at [104, 17] on div "Transações" at bounding box center [280, 22] width 423 height 11
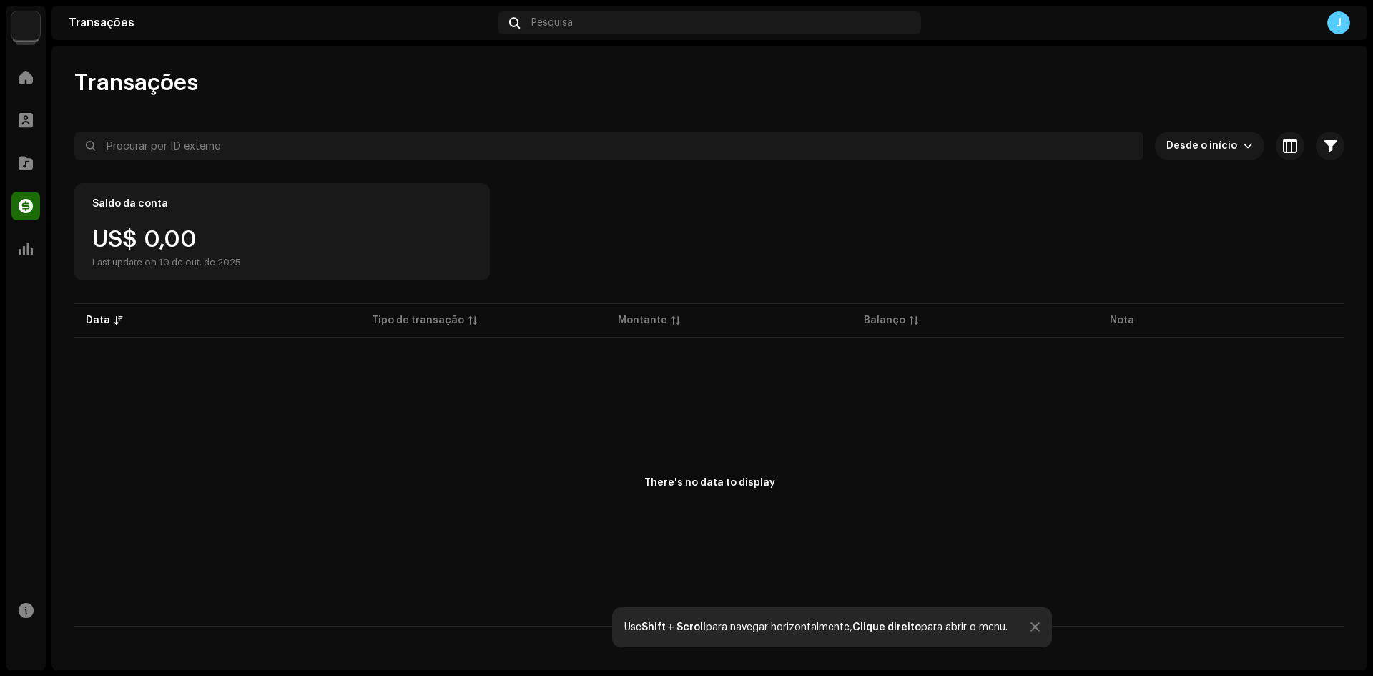
click at [120, 211] on div "Saldo da conta" at bounding box center [282, 203] width 380 height 17
click at [122, 196] on div "Saldo da conta" at bounding box center [282, 203] width 380 height 17
click at [114, 234] on div "US$ 0,00 Last update on 10 de out. de 2025" at bounding box center [166, 248] width 149 height 40
drag, startPoint x: 135, startPoint y: 256, endPoint x: 210, endPoint y: 259, distance: 75.2
click at [210, 259] on div "US$ 0,00 Last update on 10 de out. de 2025" at bounding box center [166, 248] width 149 height 40
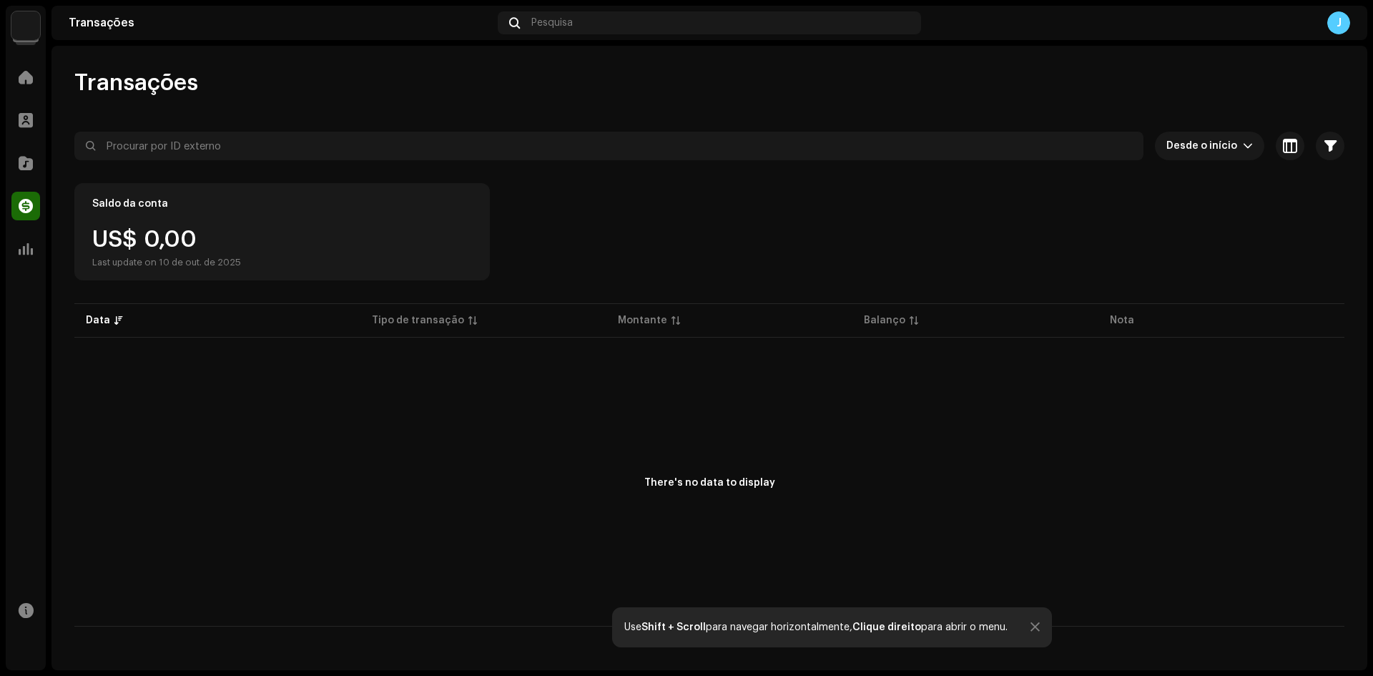
click at [737, 225] on div "Saldo da conta US$ 0,00 Last update on 10 de out. de 2025" at bounding box center [709, 231] width 1270 height 97
click at [1222, 147] on span "Desde o início" at bounding box center [1205, 146] width 77 height 29
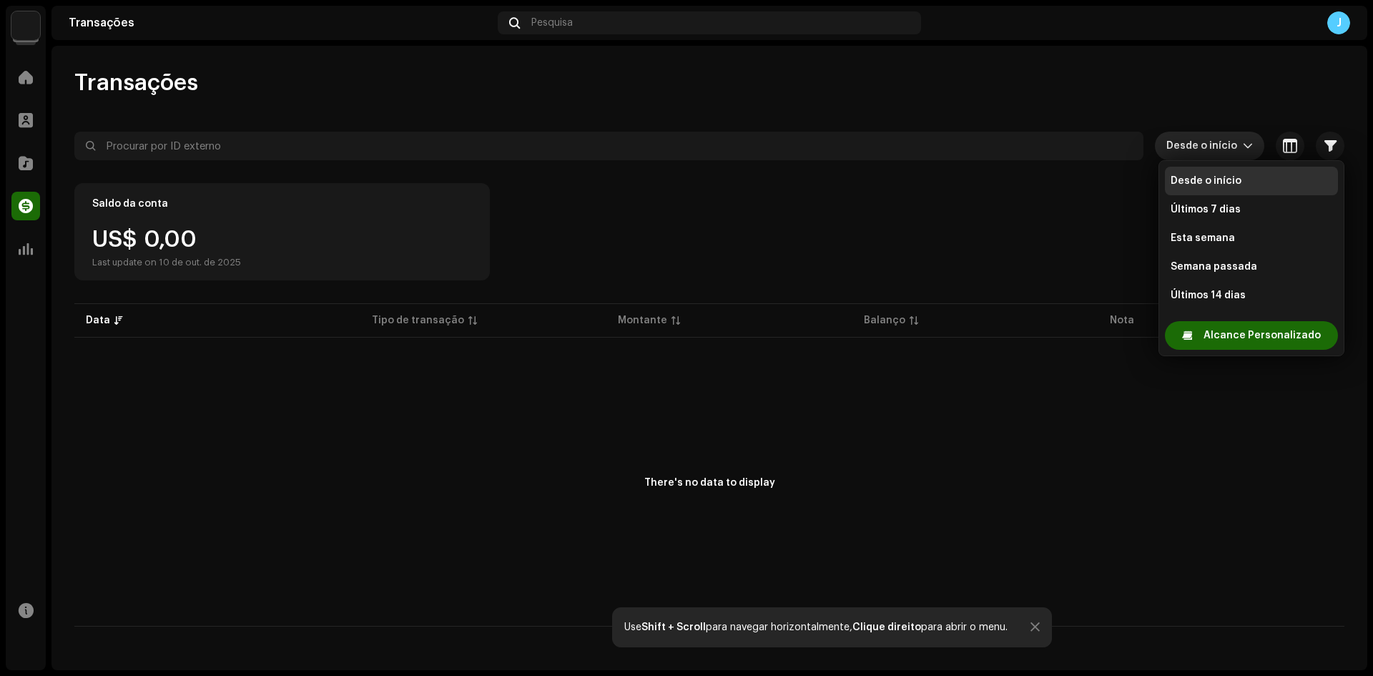
click at [1223, 141] on span "Desde o início" at bounding box center [1205, 146] width 77 height 29
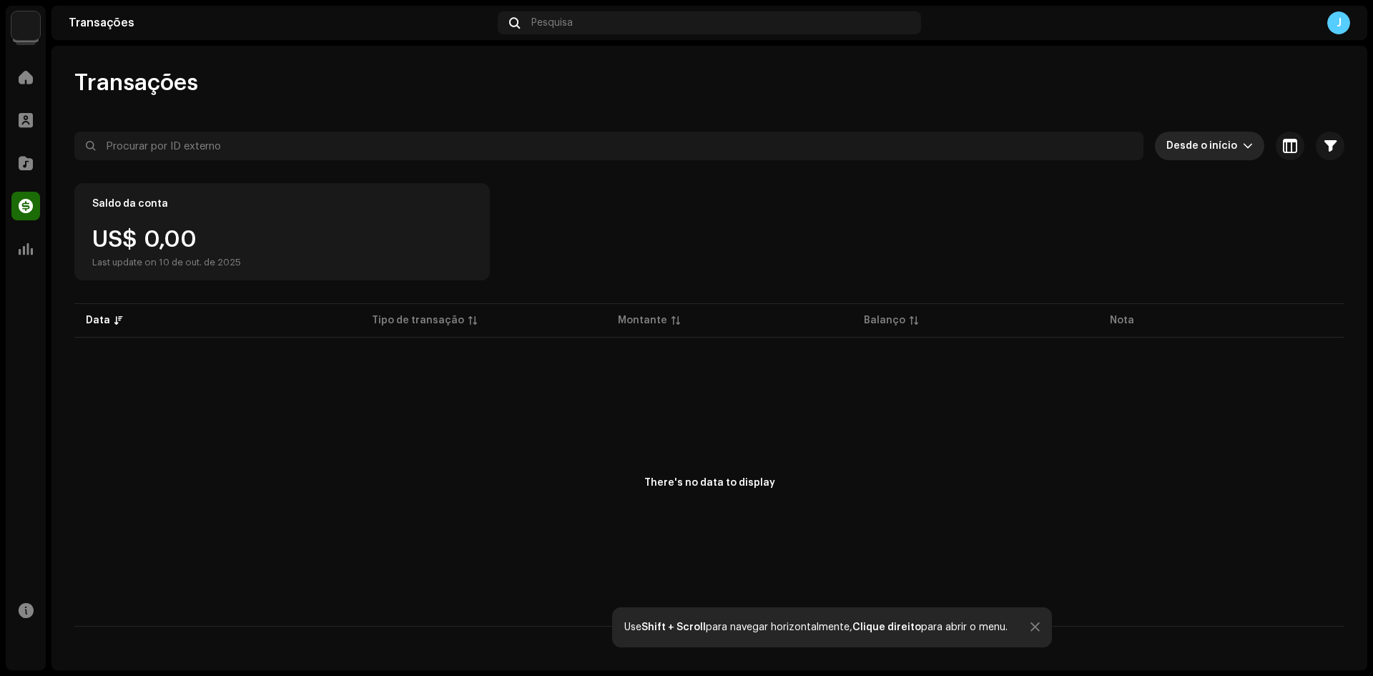
click at [1223, 141] on span "Desde o início" at bounding box center [1205, 146] width 77 height 29
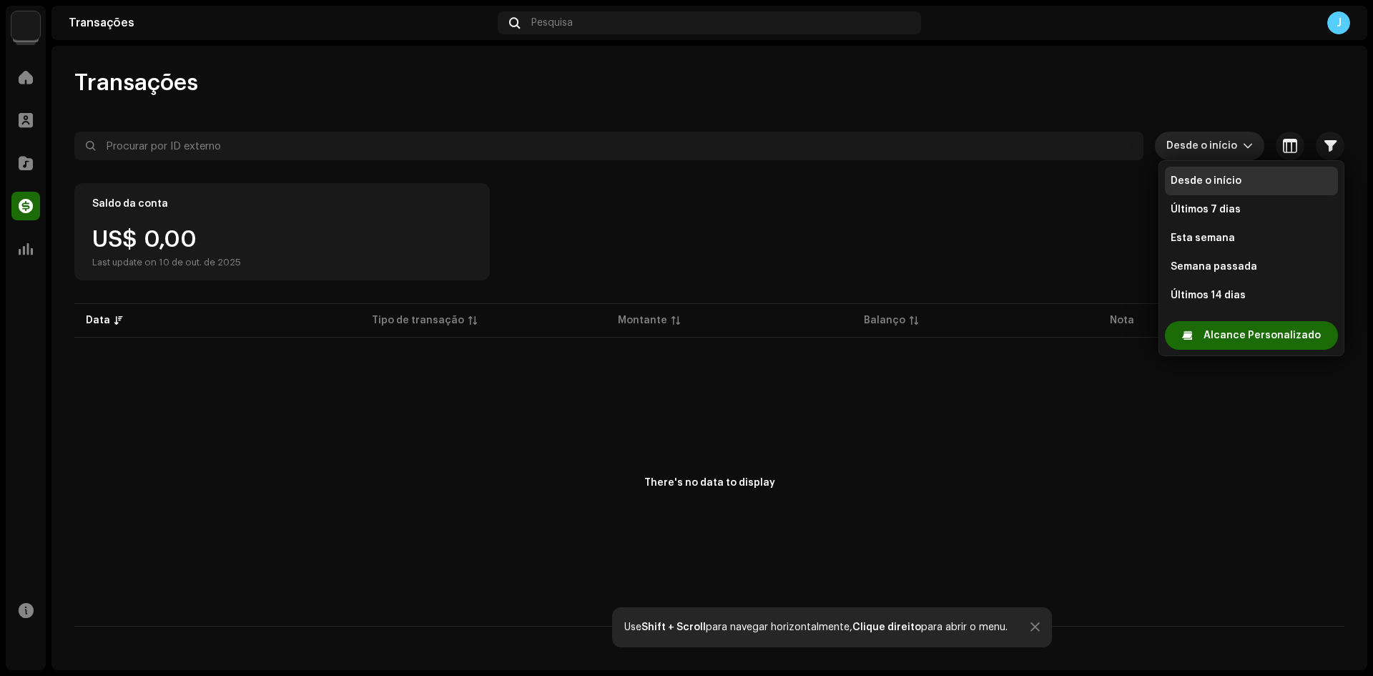
click at [1223, 141] on span "Desde o início" at bounding box center [1205, 146] width 77 height 29
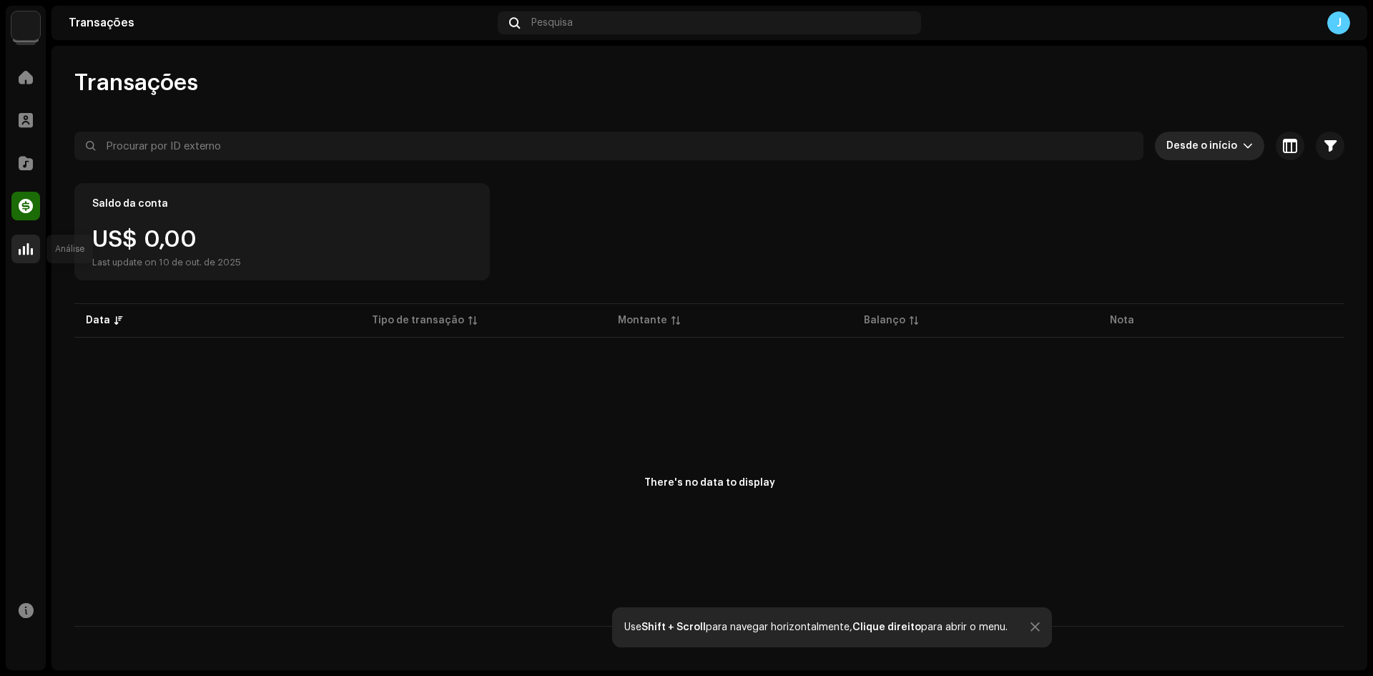
click at [30, 243] on span at bounding box center [26, 248] width 14 height 11
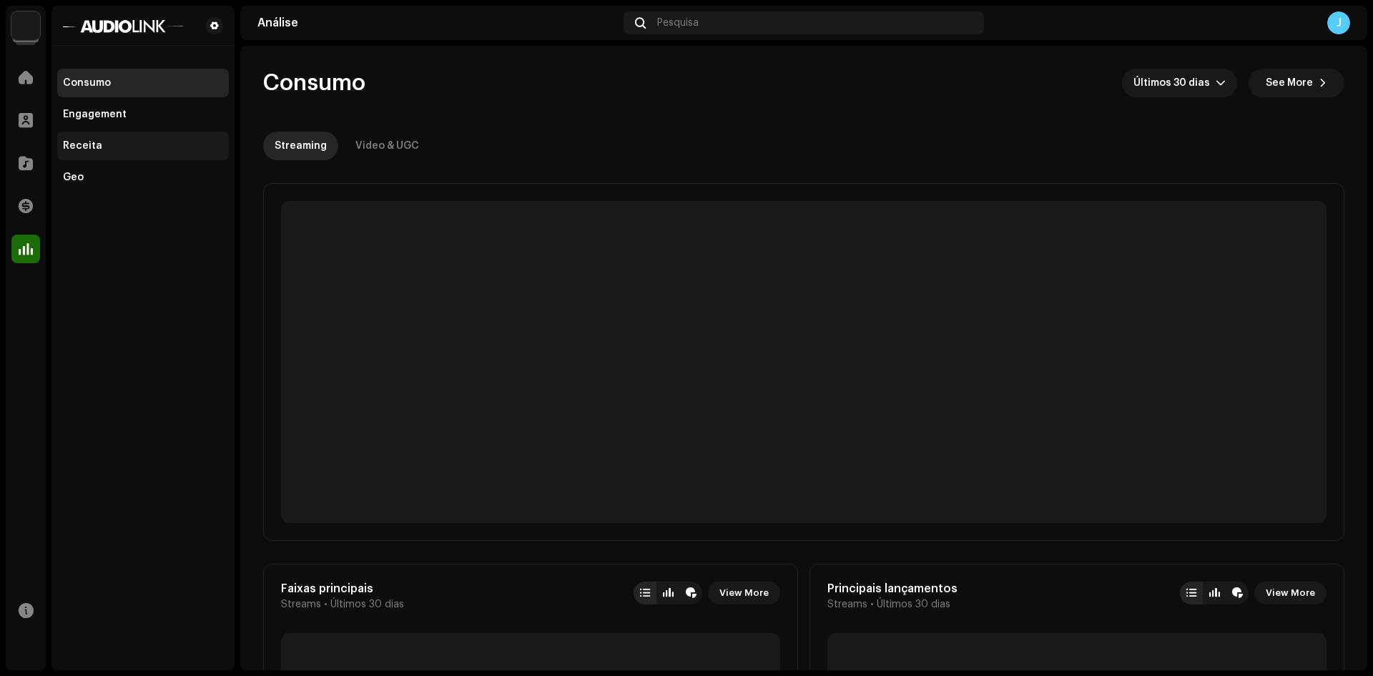
click at [88, 145] on div "Receita" at bounding box center [82, 145] width 39 height 11
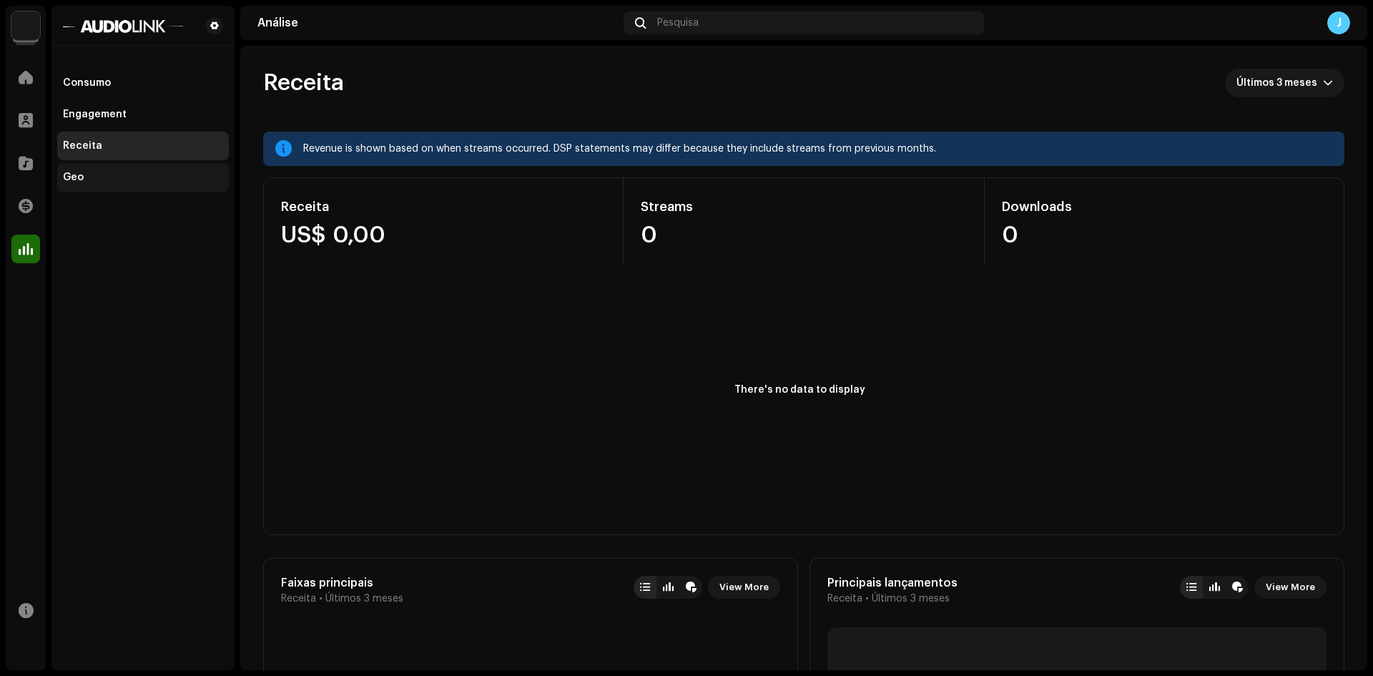
click at [77, 173] on div "Geo" at bounding box center [73, 177] width 21 height 11
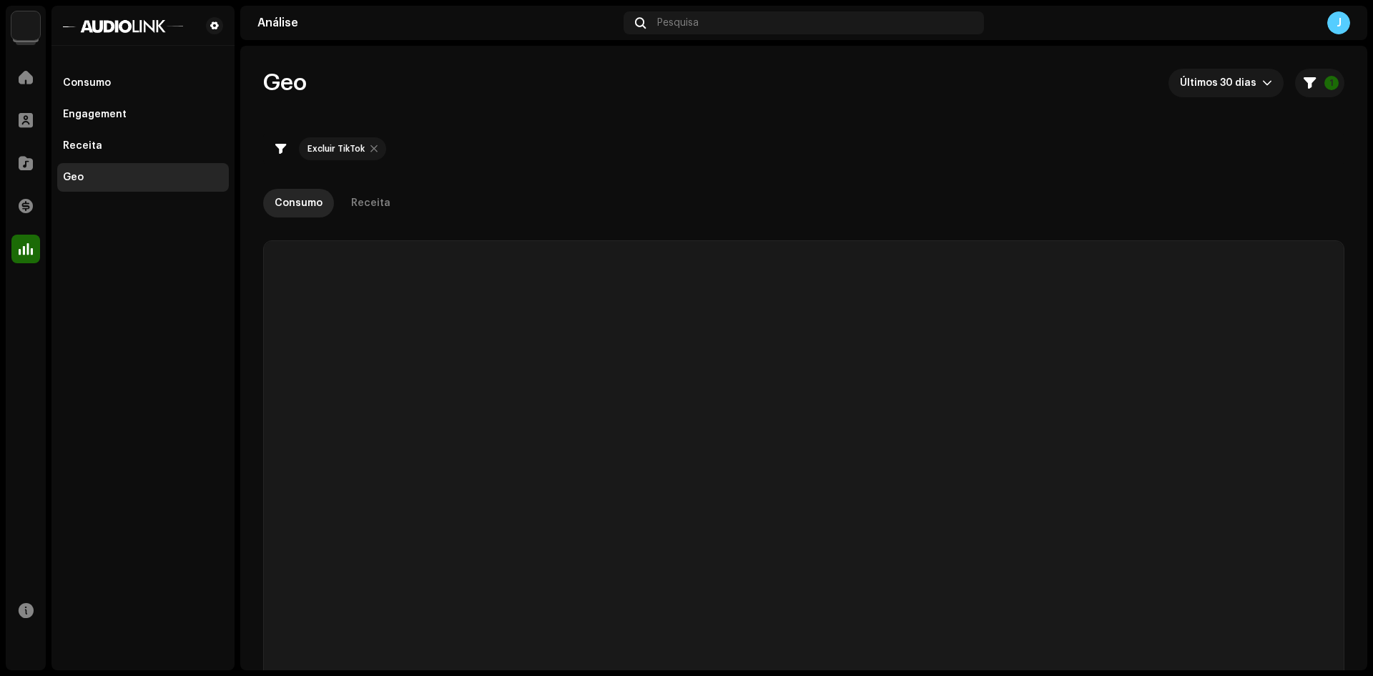
checkbox input "true"
click at [86, 137] on div "Receita" at bounding box center [143, 146] width 172 height 29
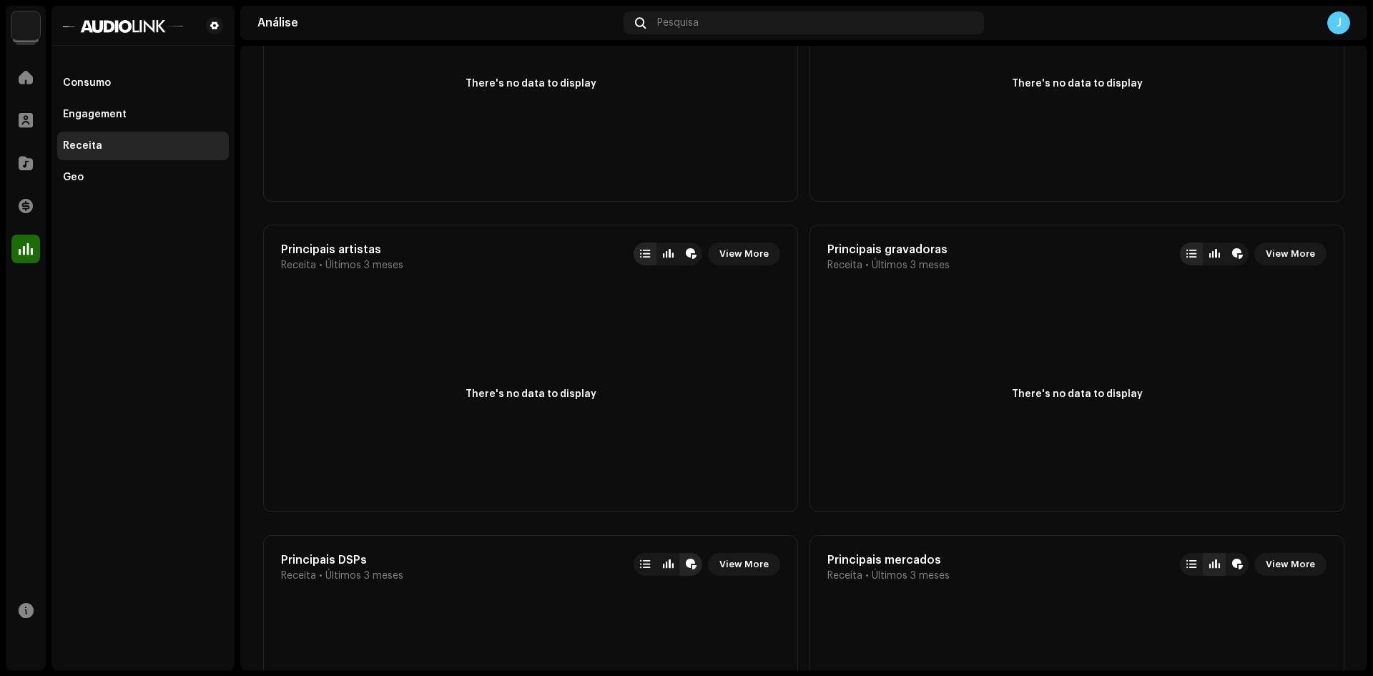
scroll to position [1130, 0]
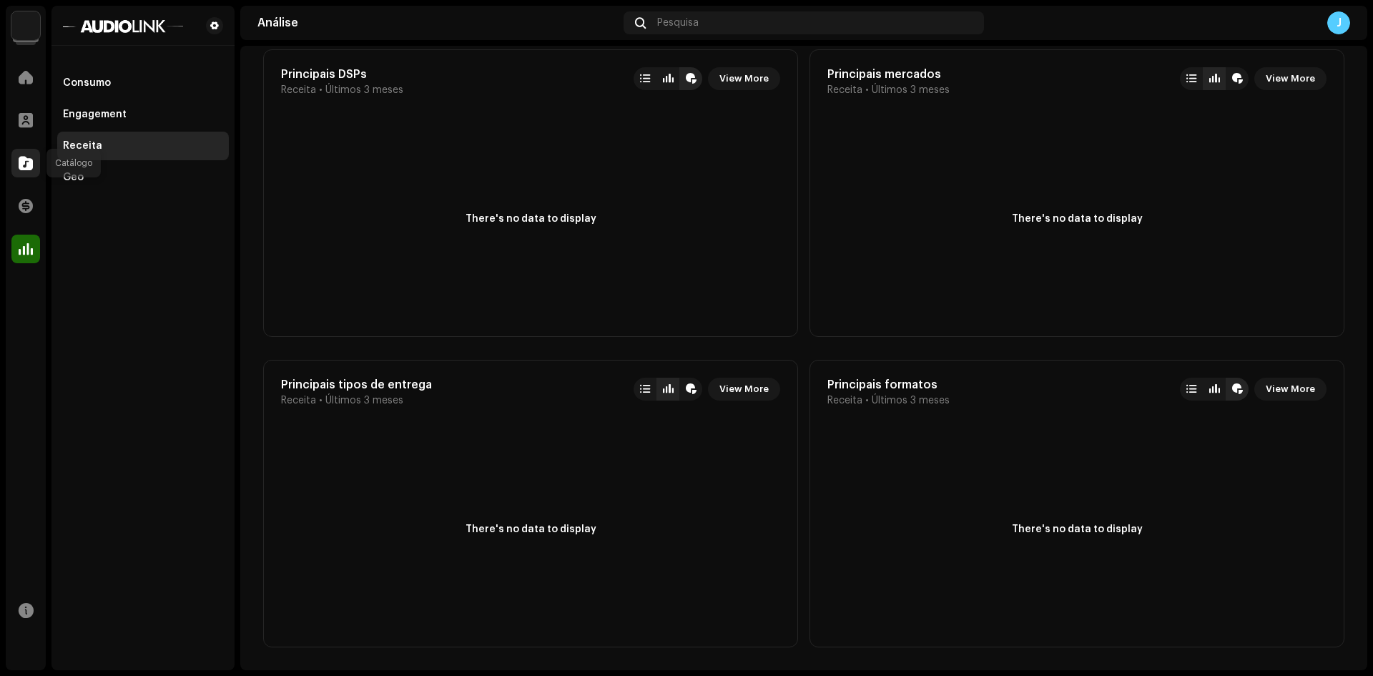
click at [17, 157] on div at bounding box center [25, 163] width 29 height 29
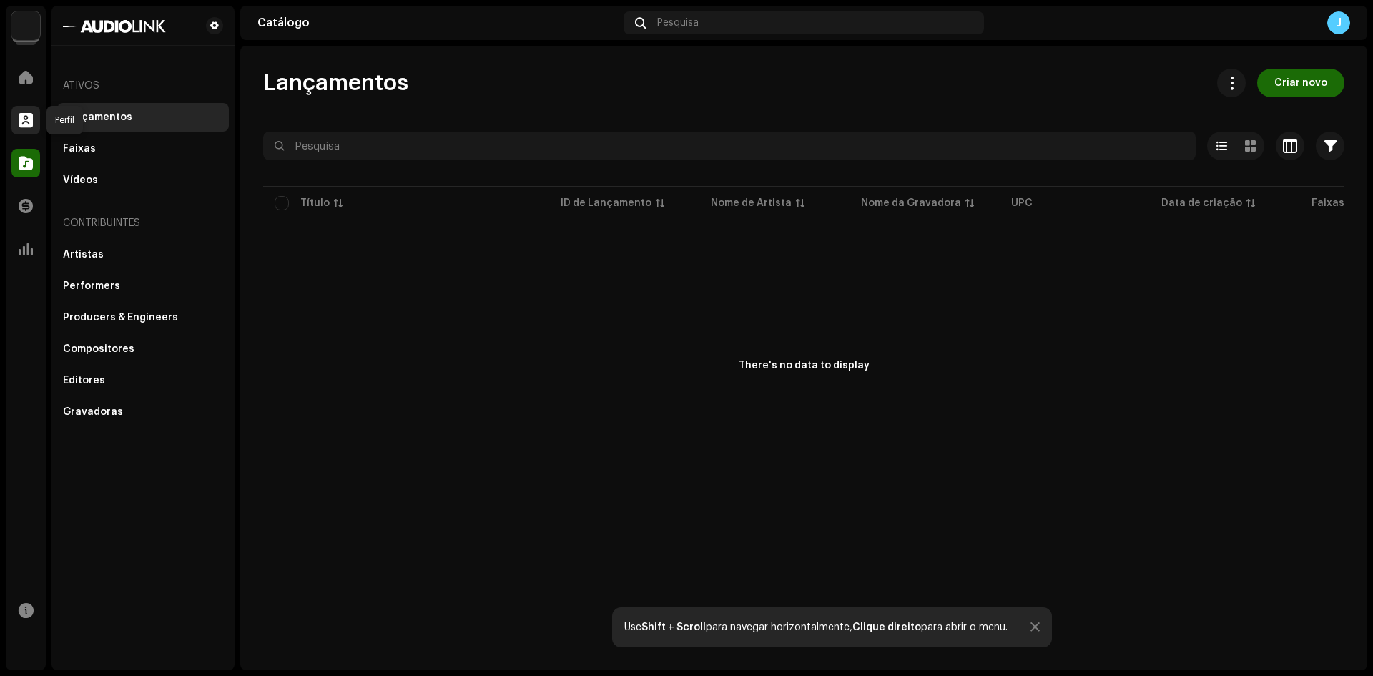
click at [24, 121] on span at bounding box center [26, 119] width 14 height 11
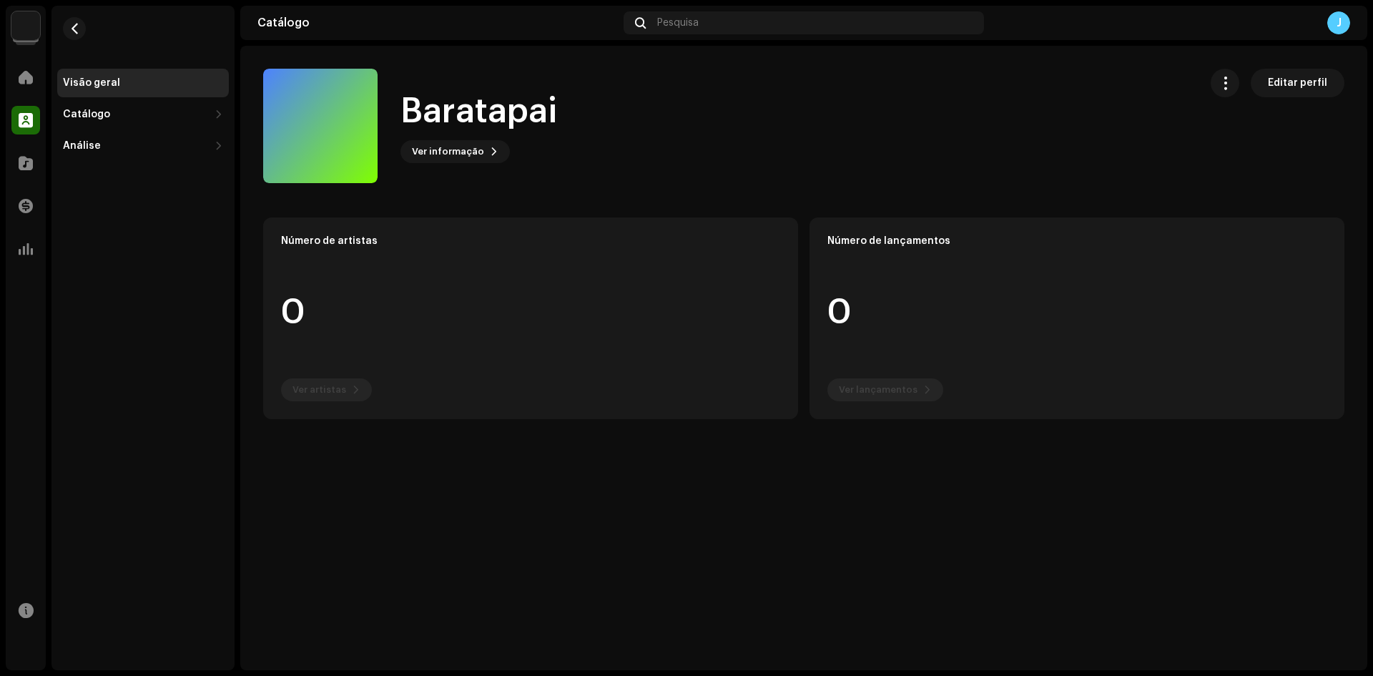
click at [18, 97] on div "Home Perfil Catálogo Transações Análise" at bounding box center [26, 163] width 40 height 212
click at [22, 76] on span at bounding box center [26, 77] width 14 height 11
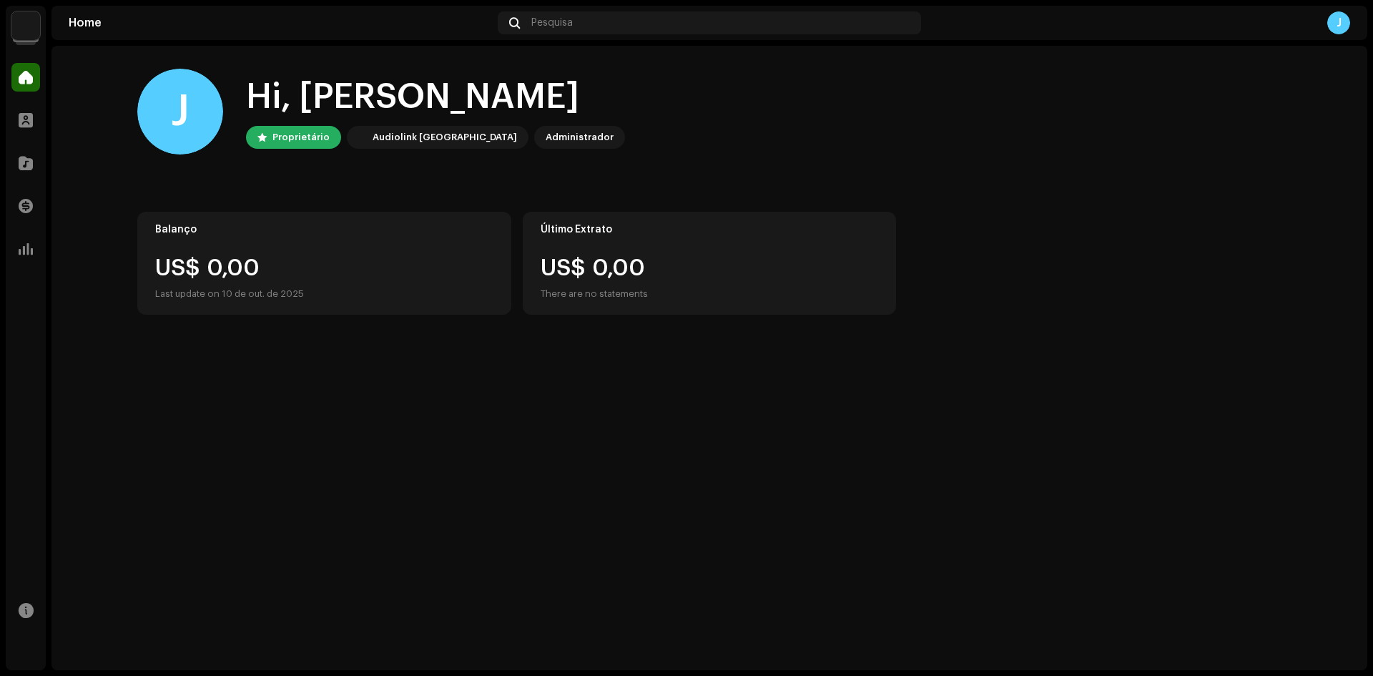
click at [378, 132] on div "Audiolink [GEOGRAPHIC_DATA]" at bounding box center [445, 137] width 145 height 17
click at [290, 134] on div "Proprietário" at bounding box center [301, 137] width 57 height 17
click at [170, 99] on div "J" at bounding box center [180, 112] width 86 height 86
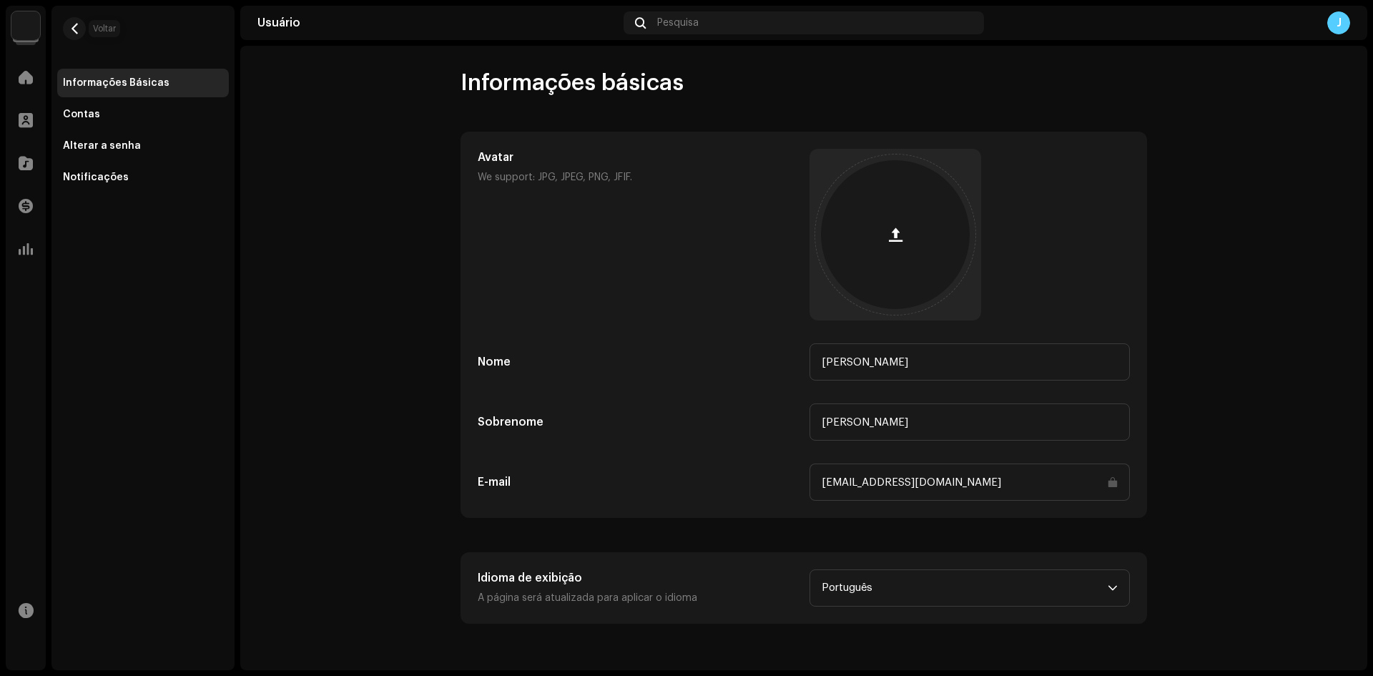
click at [86, 24] on re-m-nav-back at bounding box center [74, 37] width 34 height 63
click at [20, 23] on img at bounding box center [25, 25] width 29 height 29
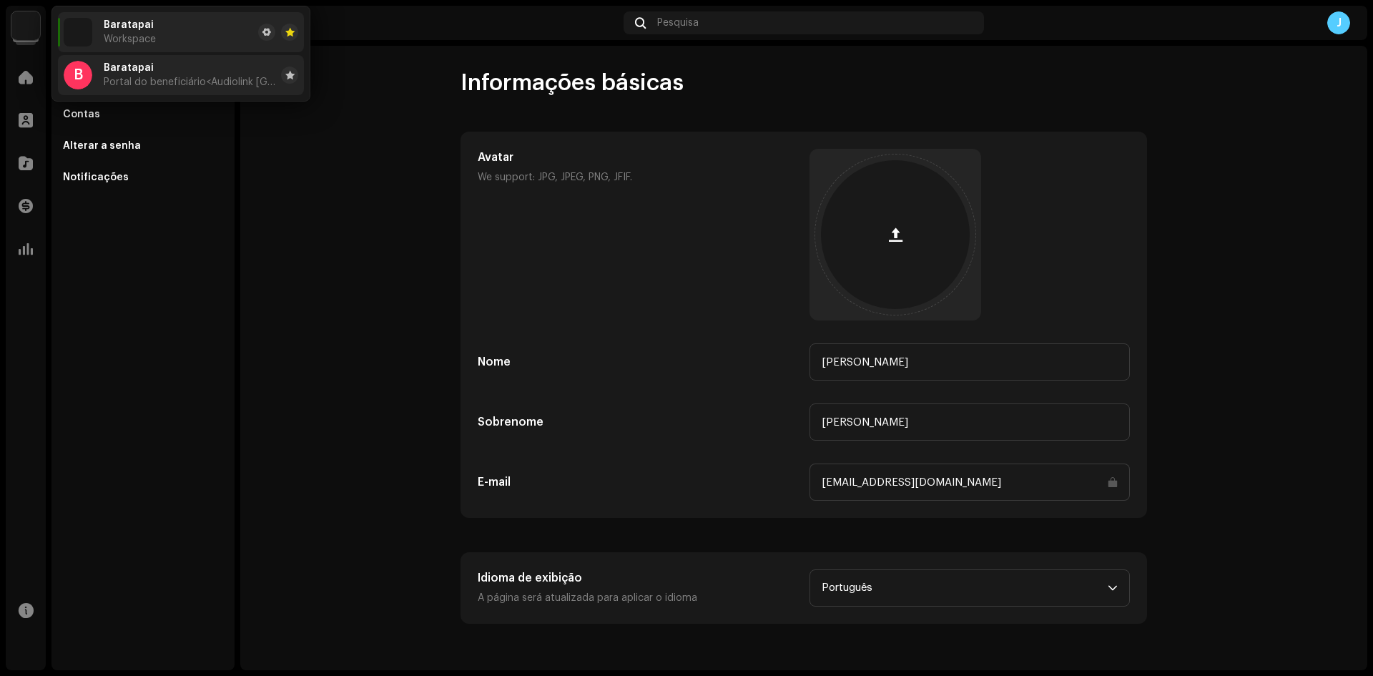
click at [164, 71] on div "Baratapai Portal do beneficiário <Audiolink Brasil>" at bounding box center [190, 75] width 172 height 26
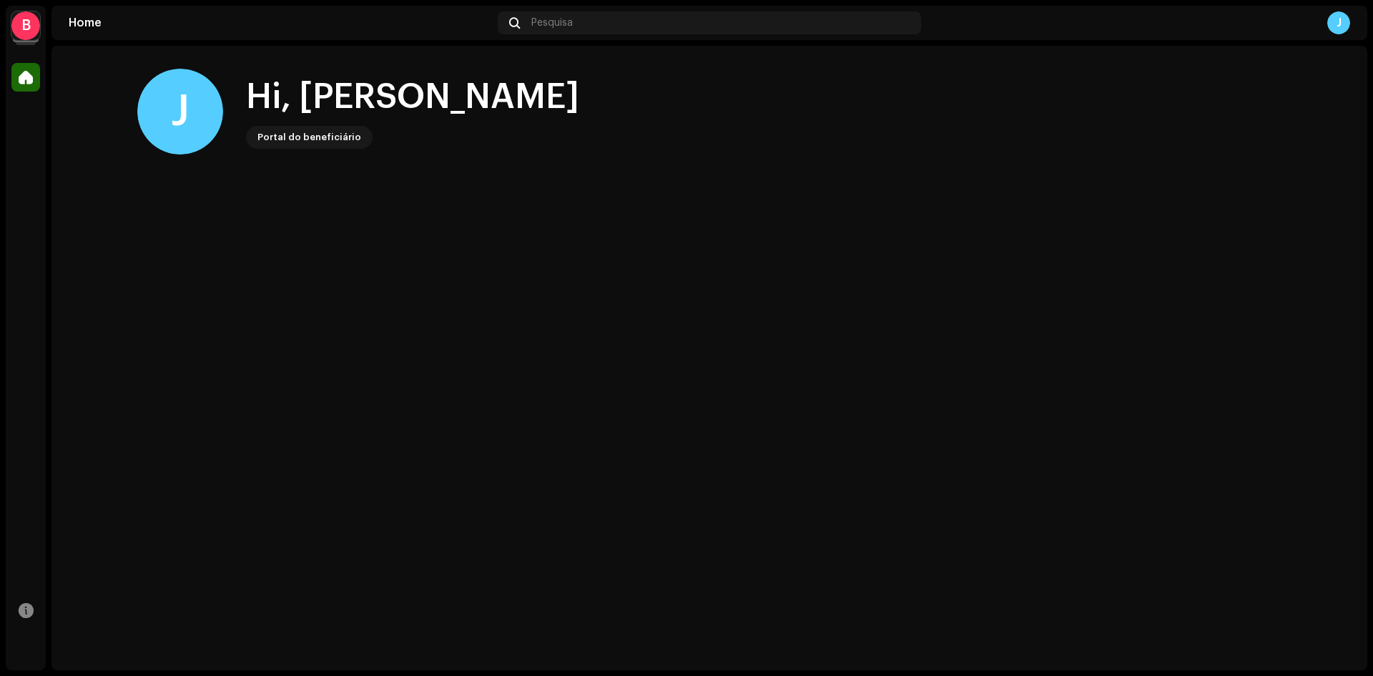
click at [190, 102] on div "J" at bounding box center [180, 112] width 86 height 86
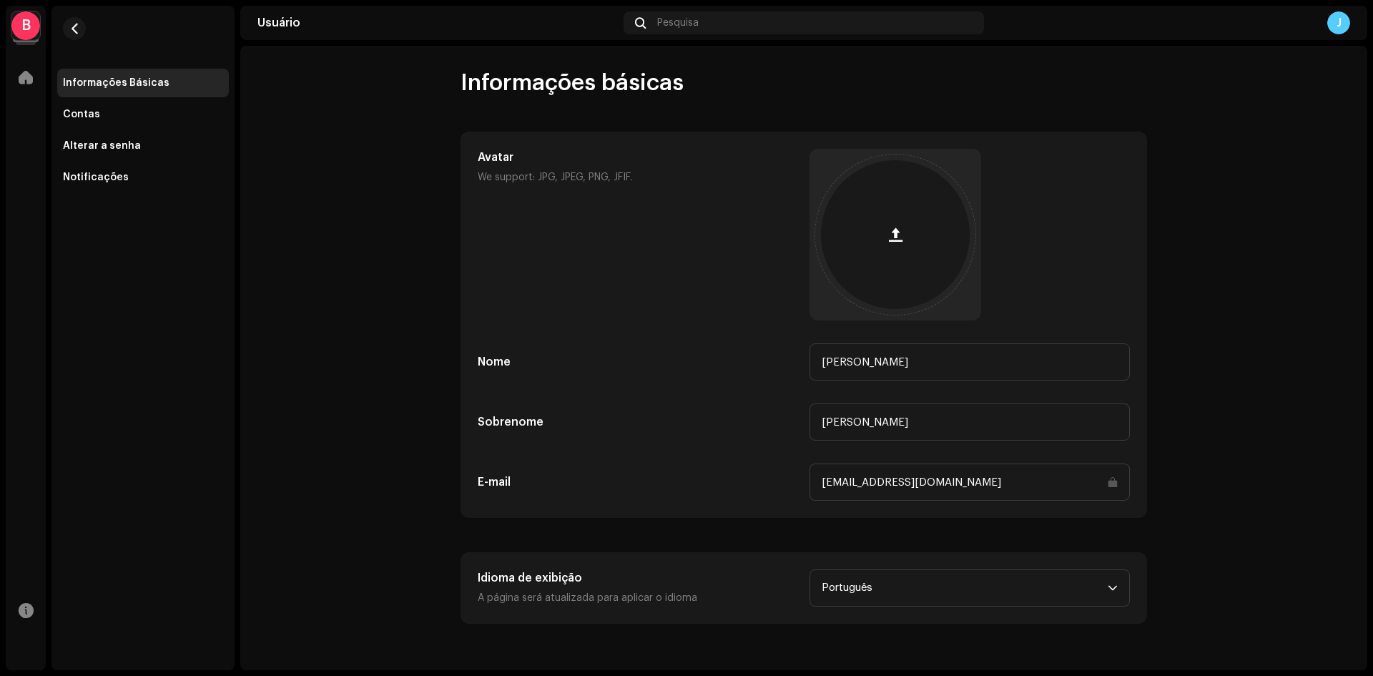
click at [190, 102] on div "Contas" at bounding box center [143, 114] width 172 height 29
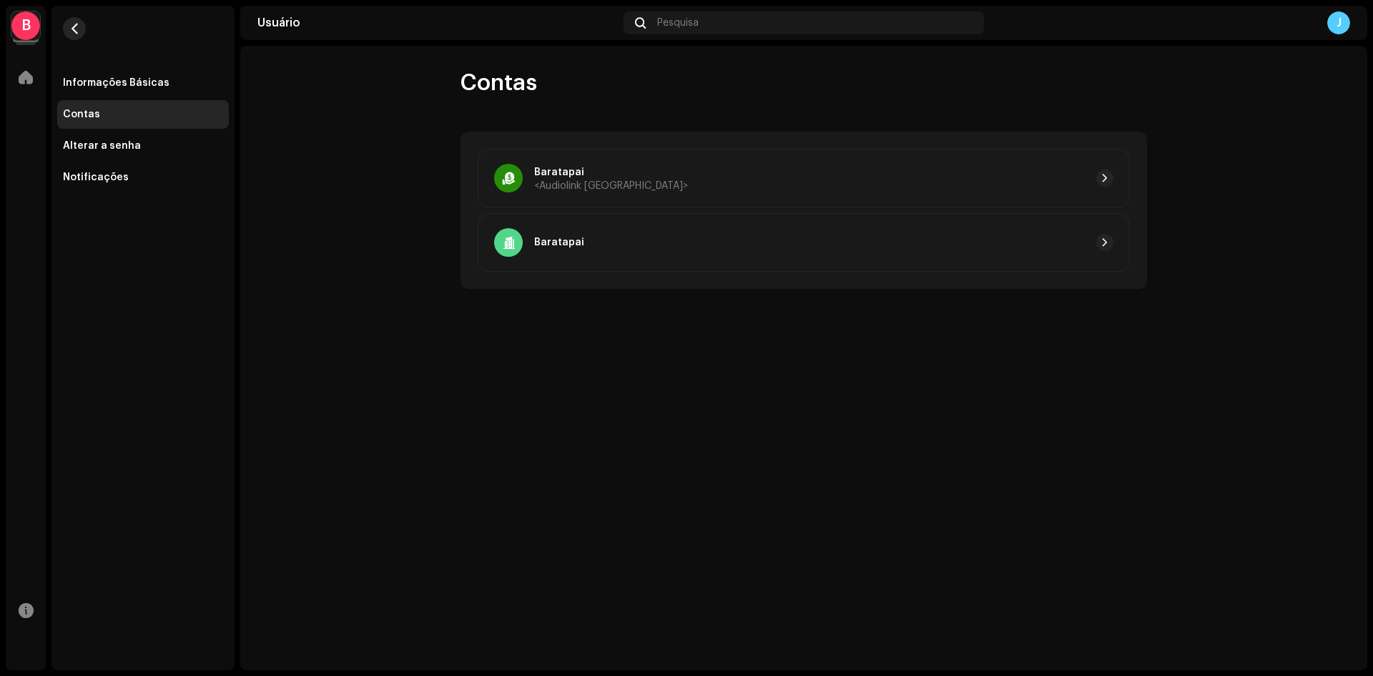
click at [72, 23] on span "button" at bounding box center [74, 28] width 11 height 11
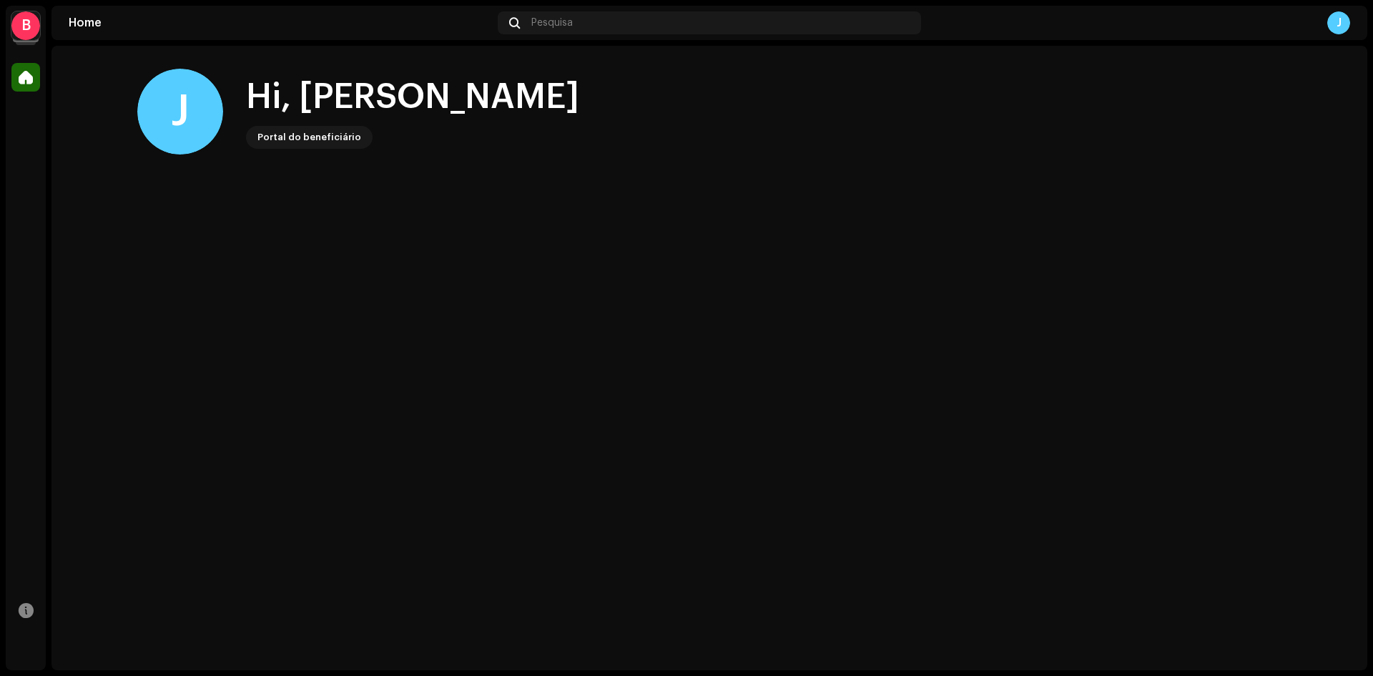
click at [305, 135] on div "Portal do beneficiário" at bounding box center [310, 137] width 104 height 17
click at [361, 86] on div "Hi, [PERSON_NAME]" at bounding box center [412, 97] width 333 height 46
click at [1343, 21] on div "J" at bounding box center [1339, 22] width 23 height 23
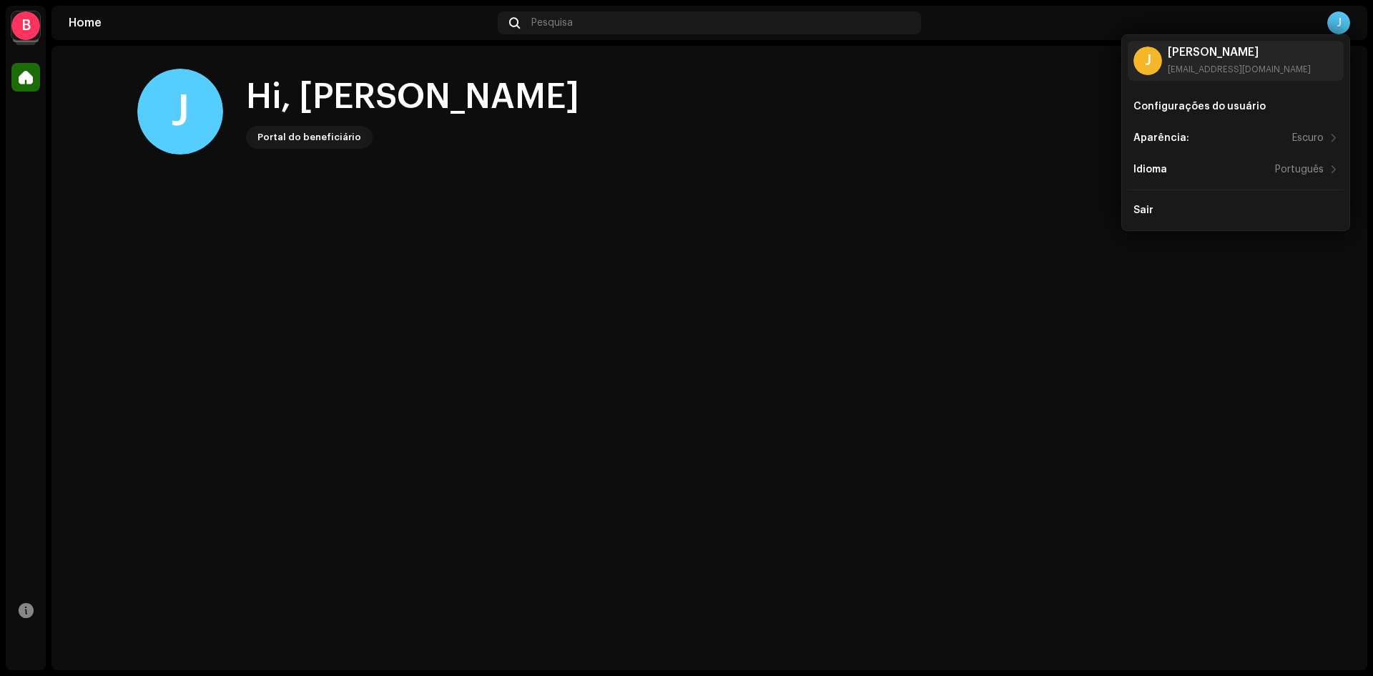
click at [1342, 21] on div "J" at bounding box center [1339, 22] width 23 height 23
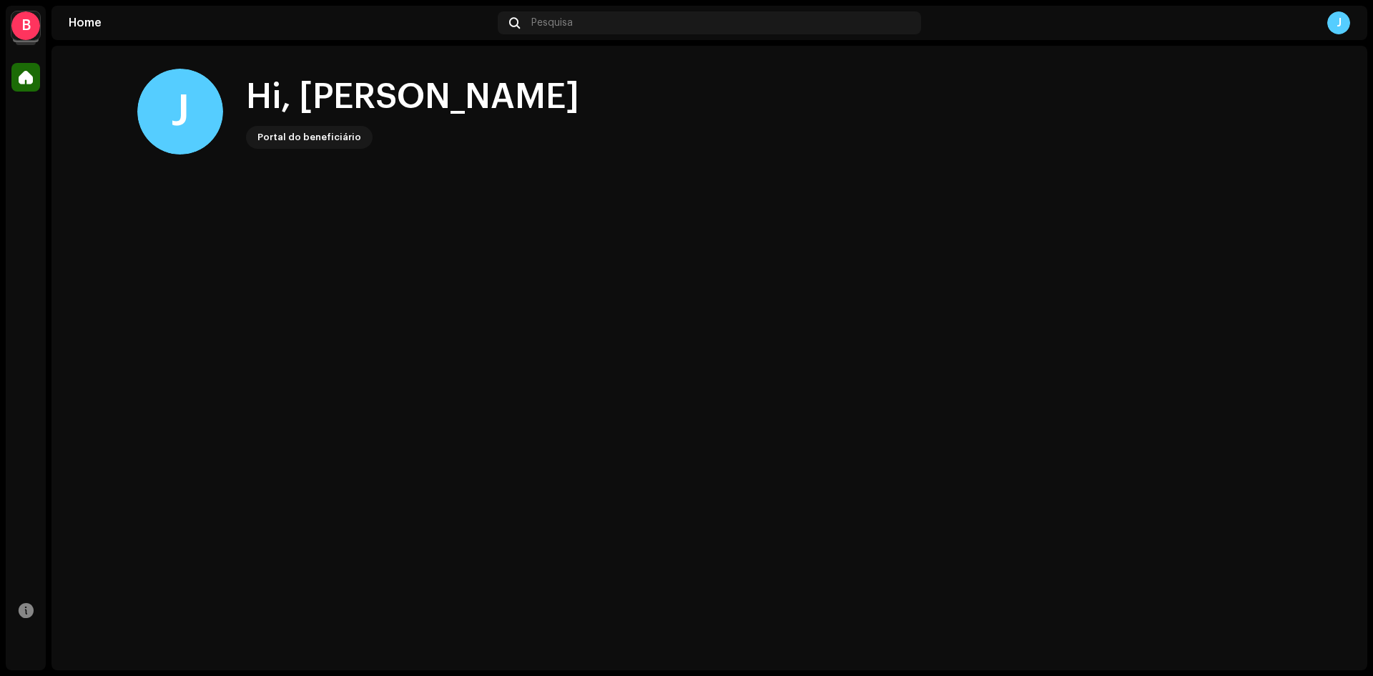
click at [14, 20] on div "B" at bounding box center [25, 25] width 29 height 29
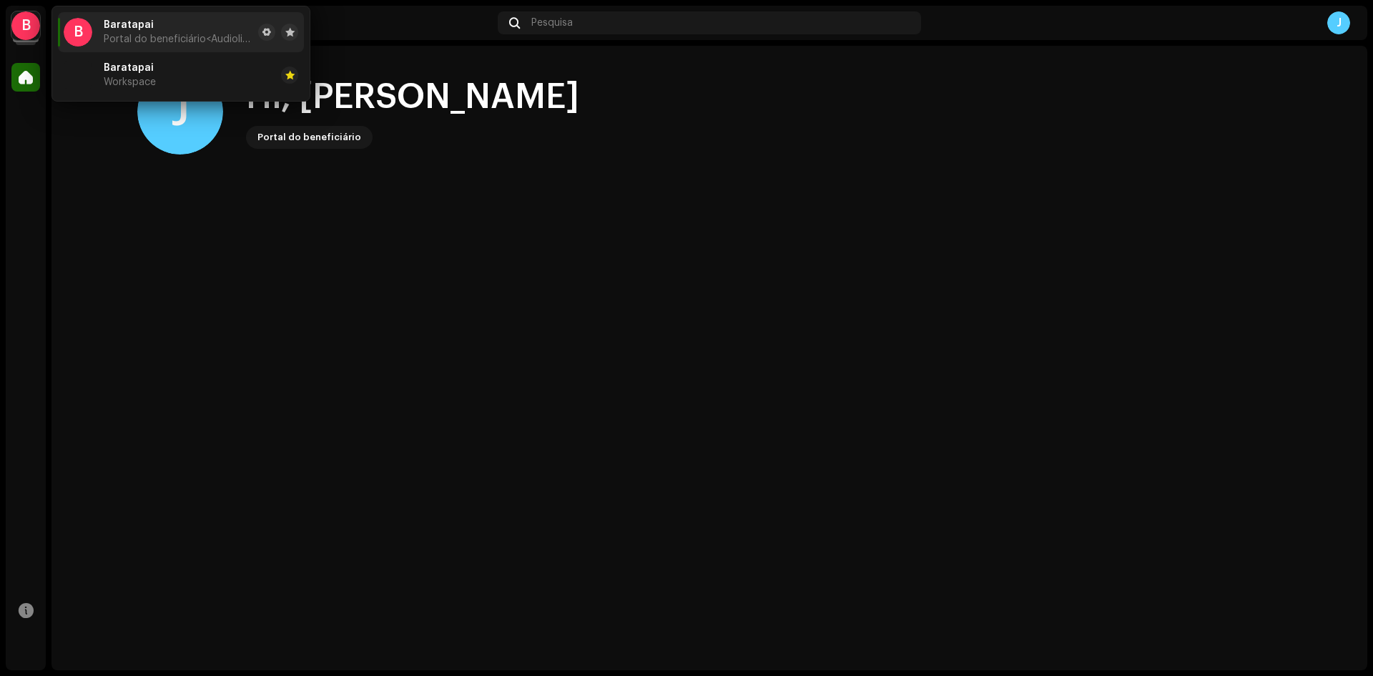
click at [129, 33] on div "Baratapai Portal do beneficiário <Audiolink [GEOGRAPHIC_DATA]>" at bounding box center [178, 32] width 149 height 26
click at [127, 71] on span "Baratapai" at bounding box center [129, 67] width 50 height 11
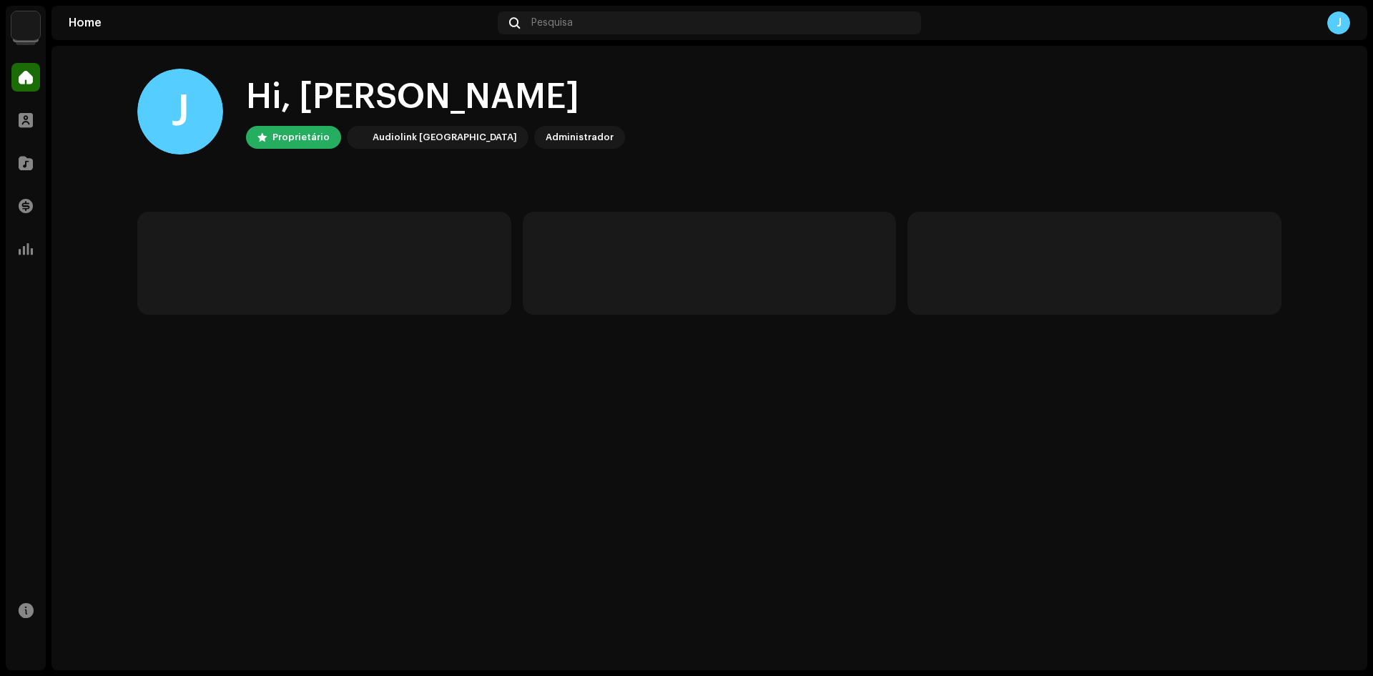
click at [1343, 22] on div "J" at bounding box center [1339, 22] width 23 height 23
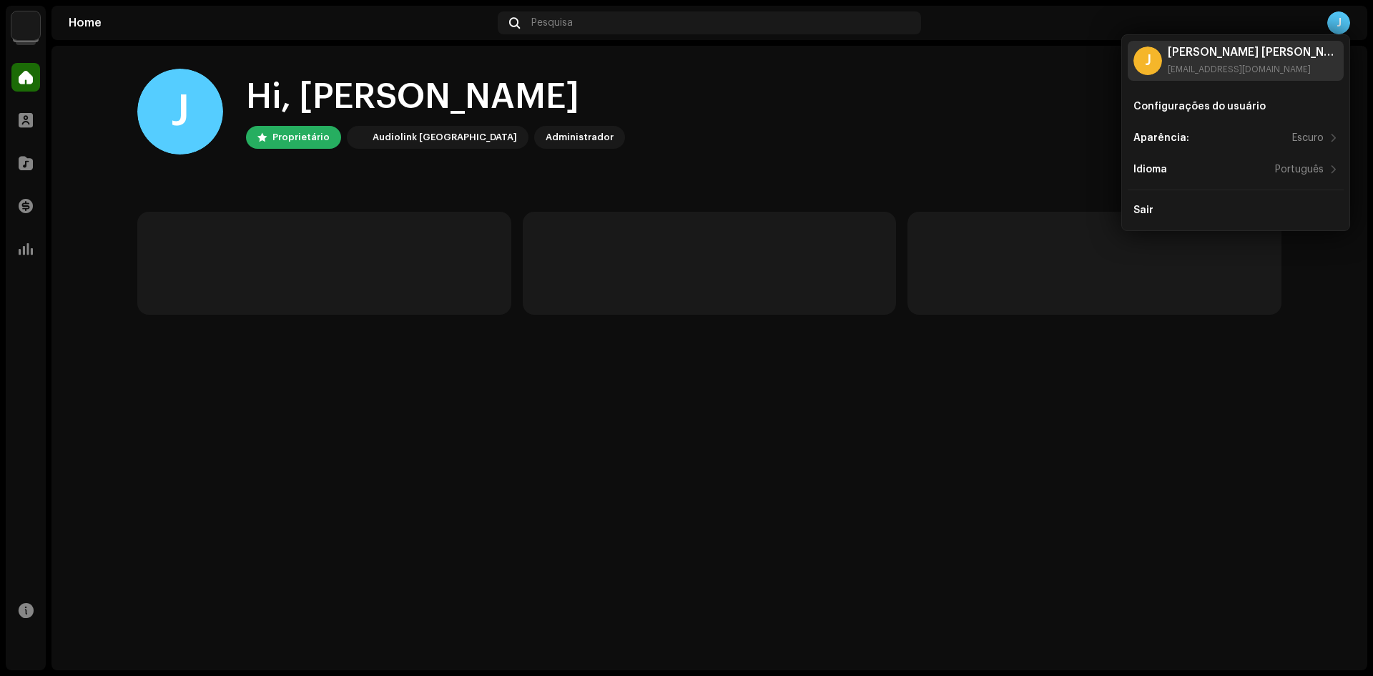
click at [1288, 58] on div "João [PERSON_NAME] [PERSON_NAME] [EMAIL_ADDRESS][DOMAIN_NAME]" at bounding box center [1253, 60] width 170 height 29
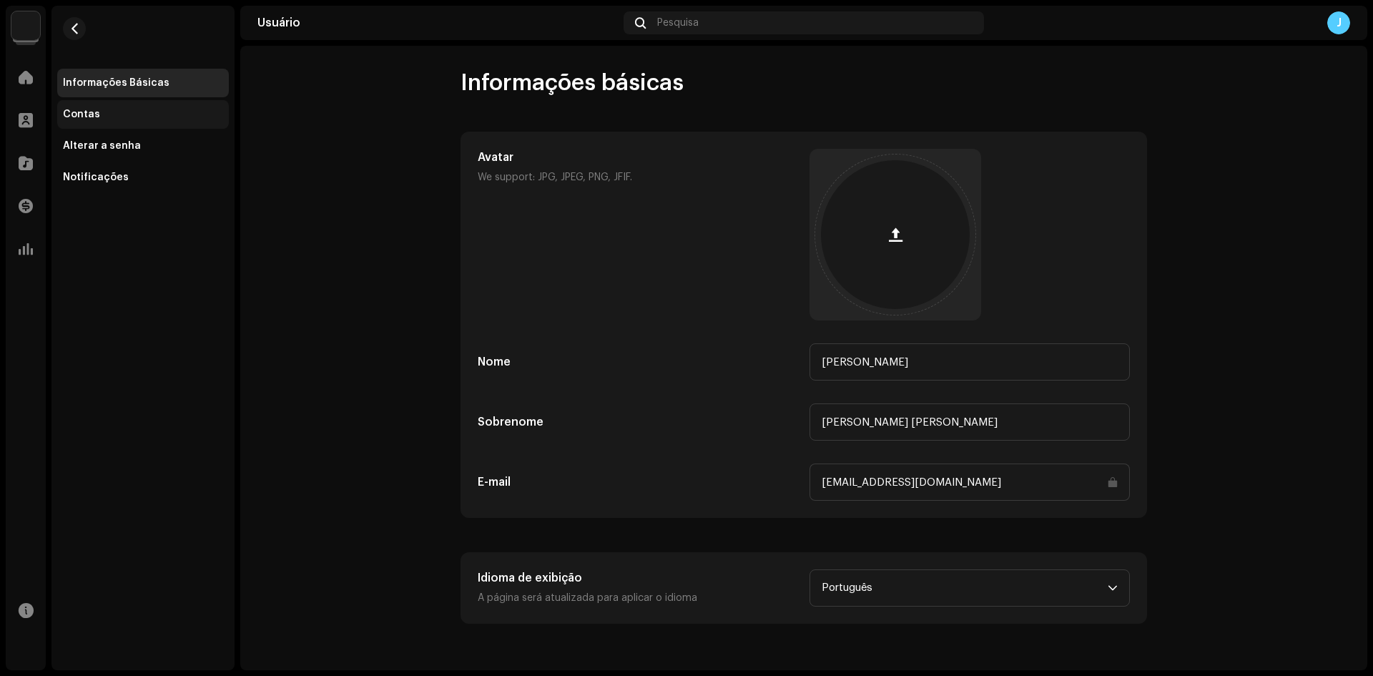
click at [99, 117] on div "Contas" at bounding box center [143, 114] width 160 height 11
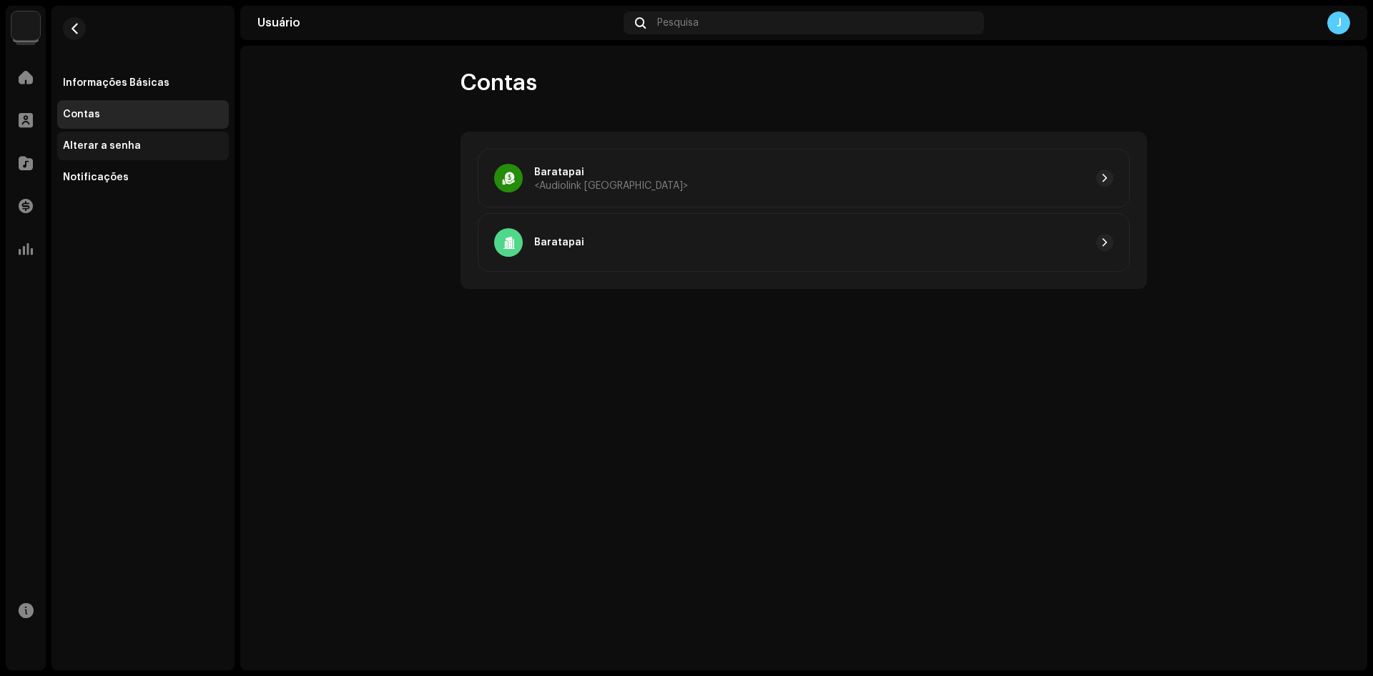
click at [100, 139] on div "Alterar a senha" at bounding box center [143, 146] width 172 height 29
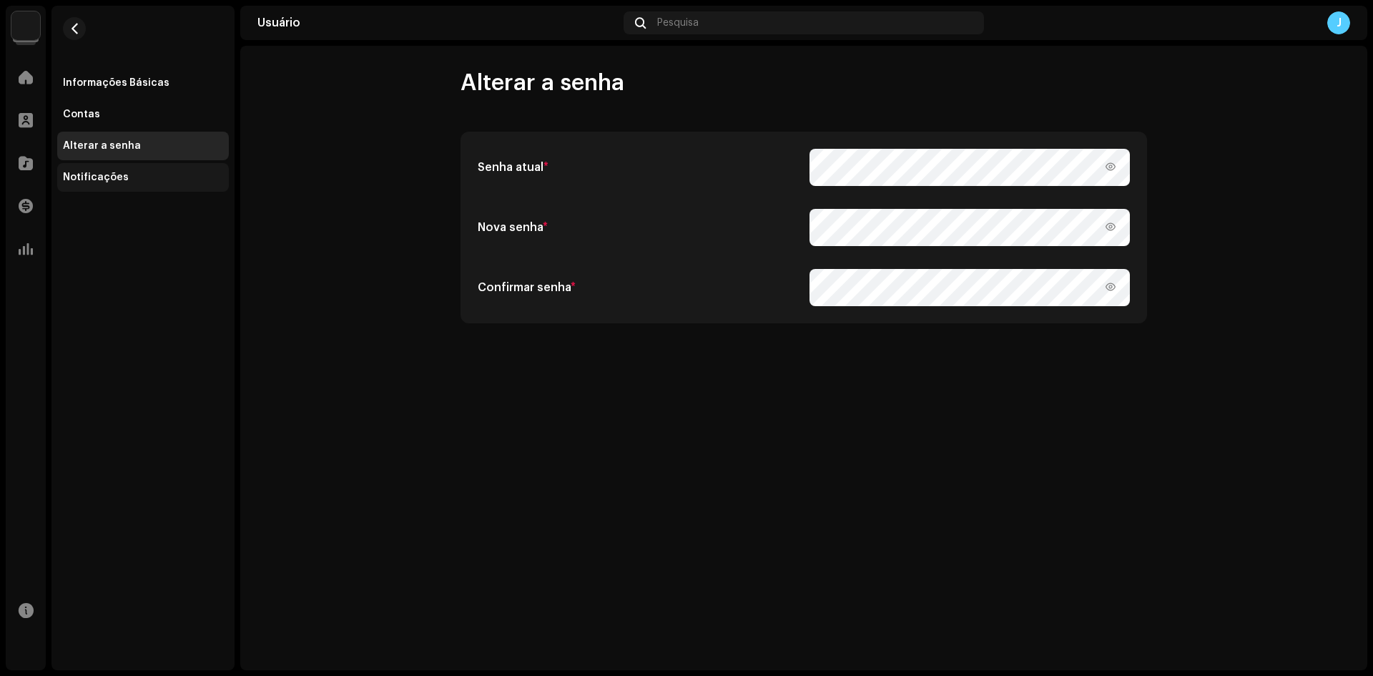
click at [100, 172] on div "Notificações" at bounding box center [96, 177] width 66 height 11
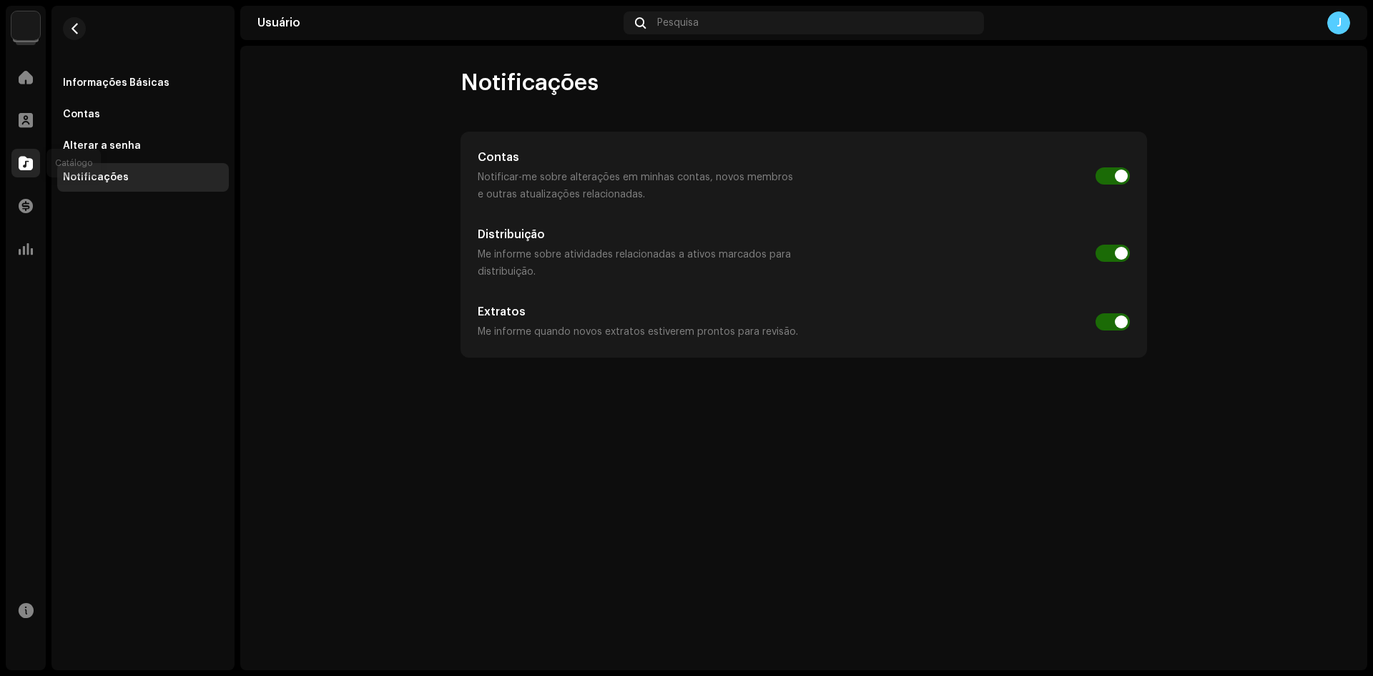
click at [29, 153] on div at bounding box center [25, 163] width 29 height 29
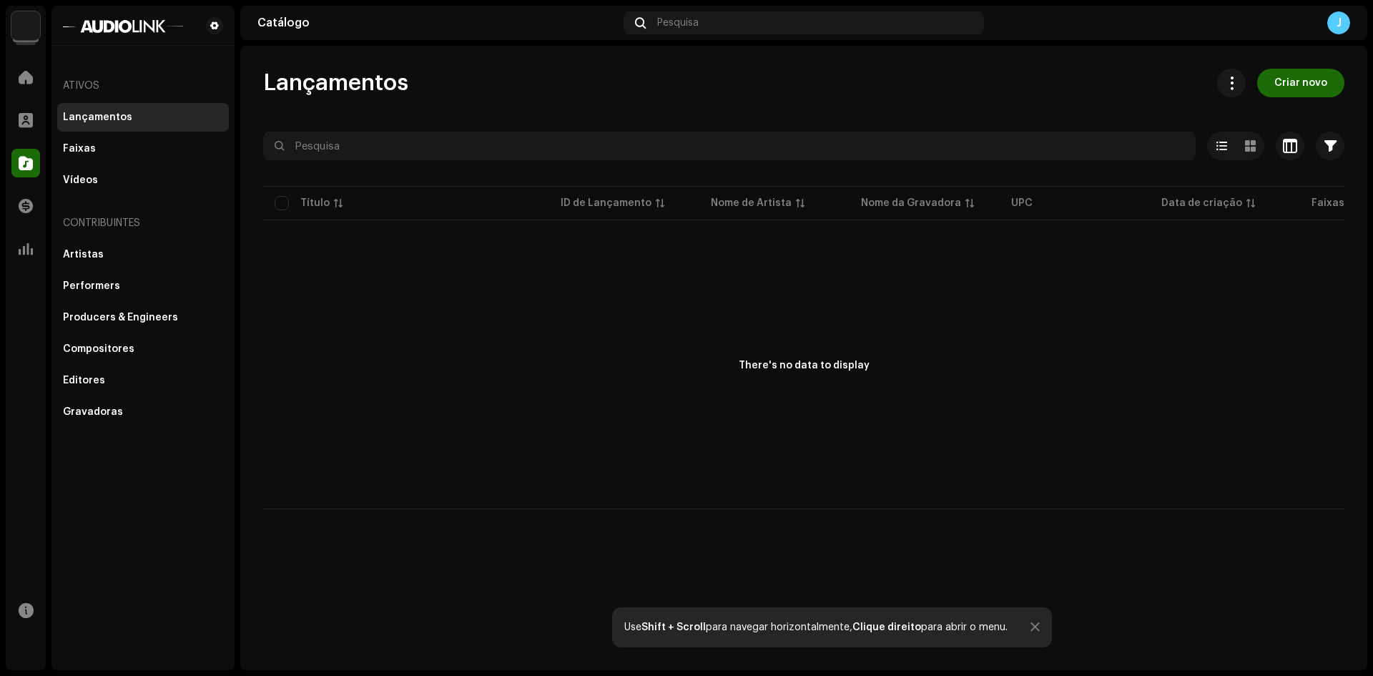
click at [24, 188] on div "Transações" at bounding box center [26, 206] width 40 height 40
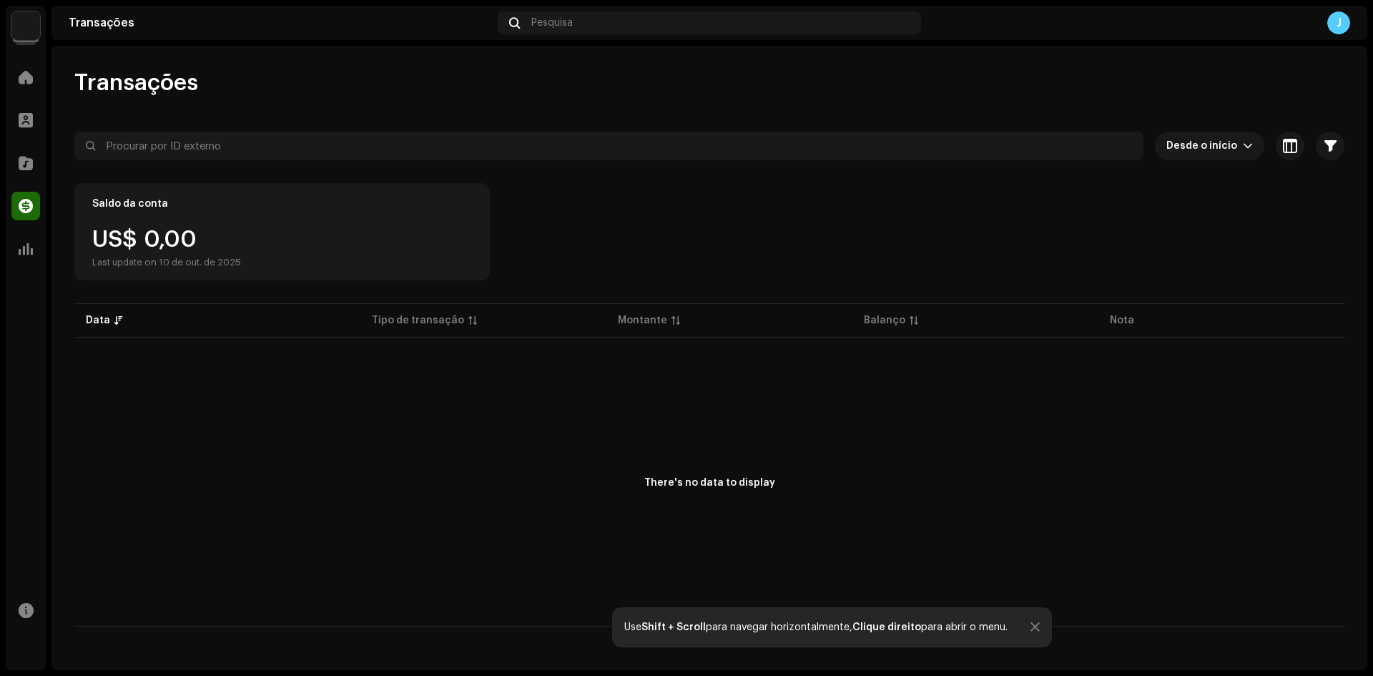
click at [1039, 627] on div at bounding box center [1035, 627] width 9 height 11
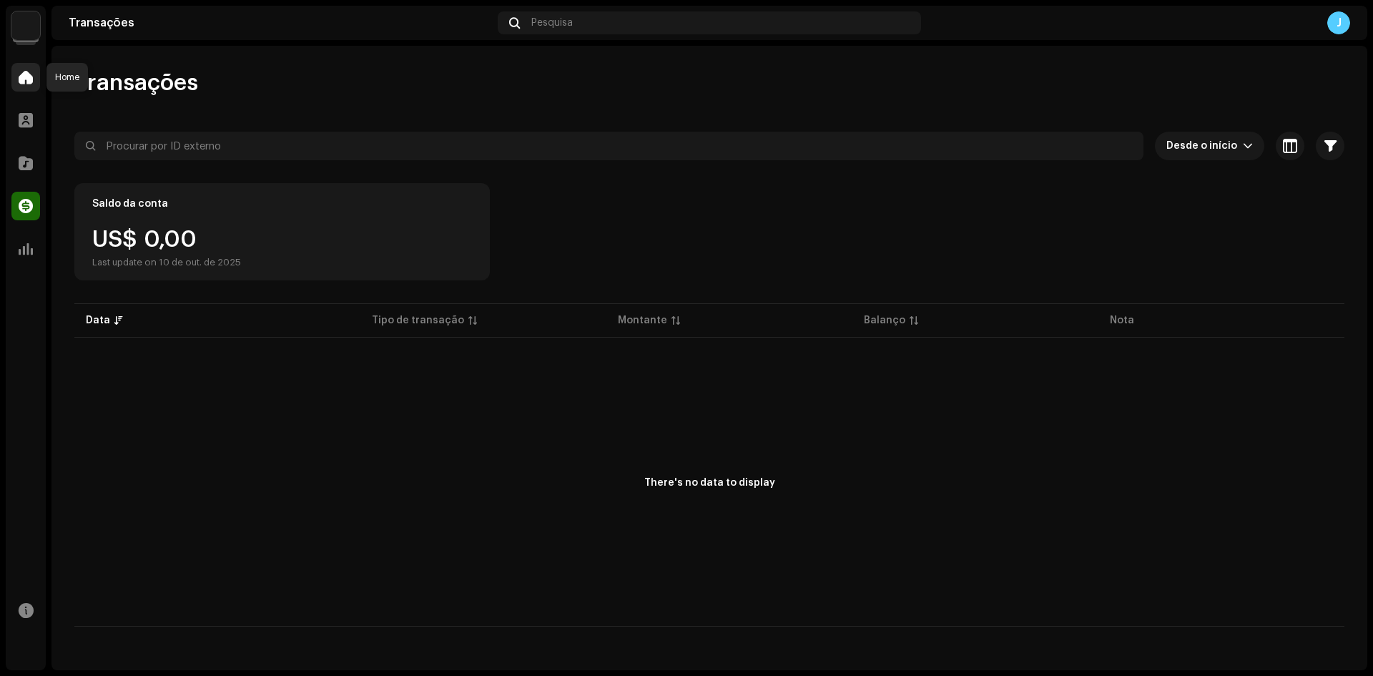
click at [27, 77] on span at bounding box center [26, 77] width 14 height 11
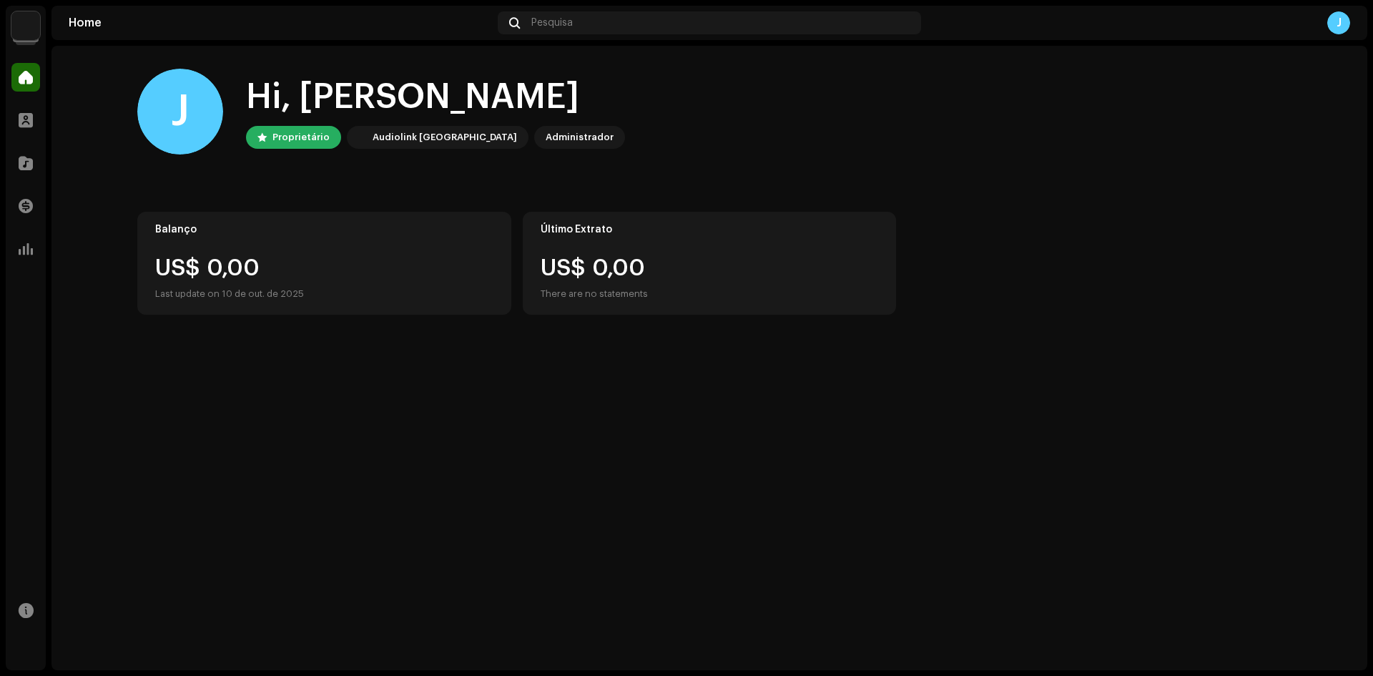
click at [24, 34] on img at bounding box center [25, 25] width 29 height 29
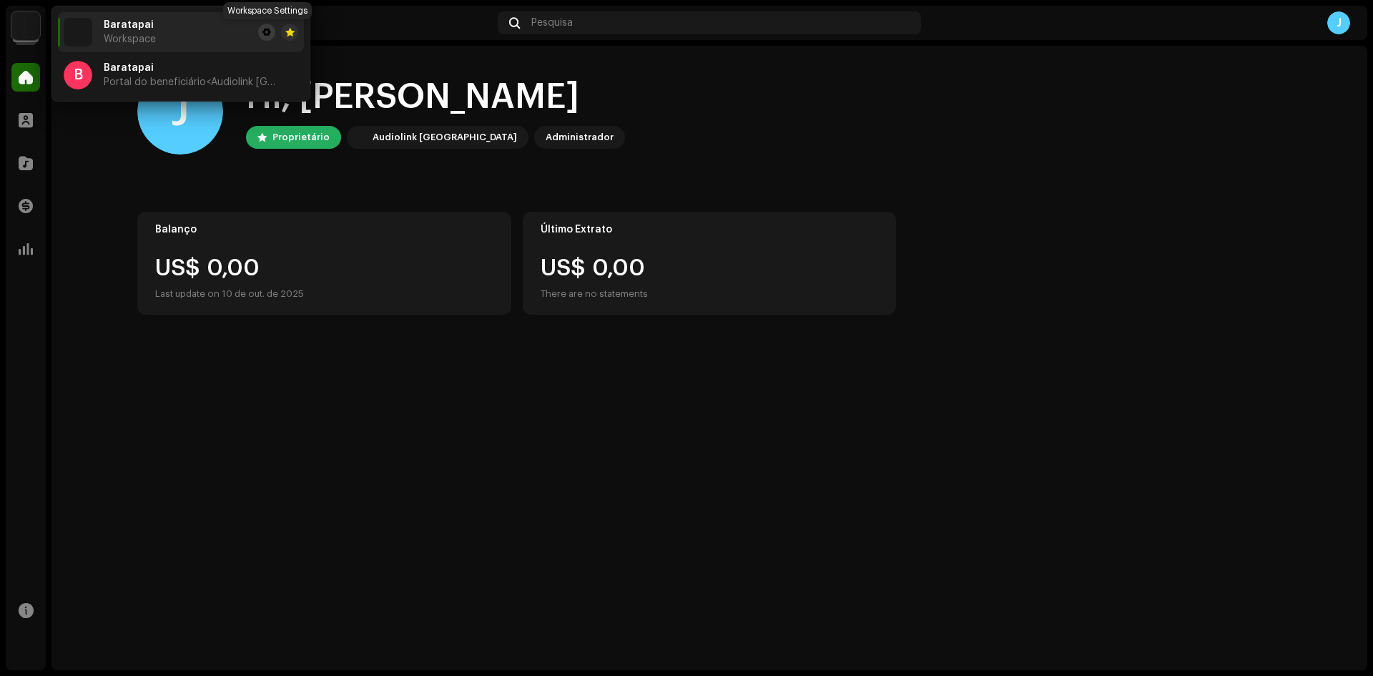
click at [263, 35] on span at bounding box center [267, 31] width 9 height 11
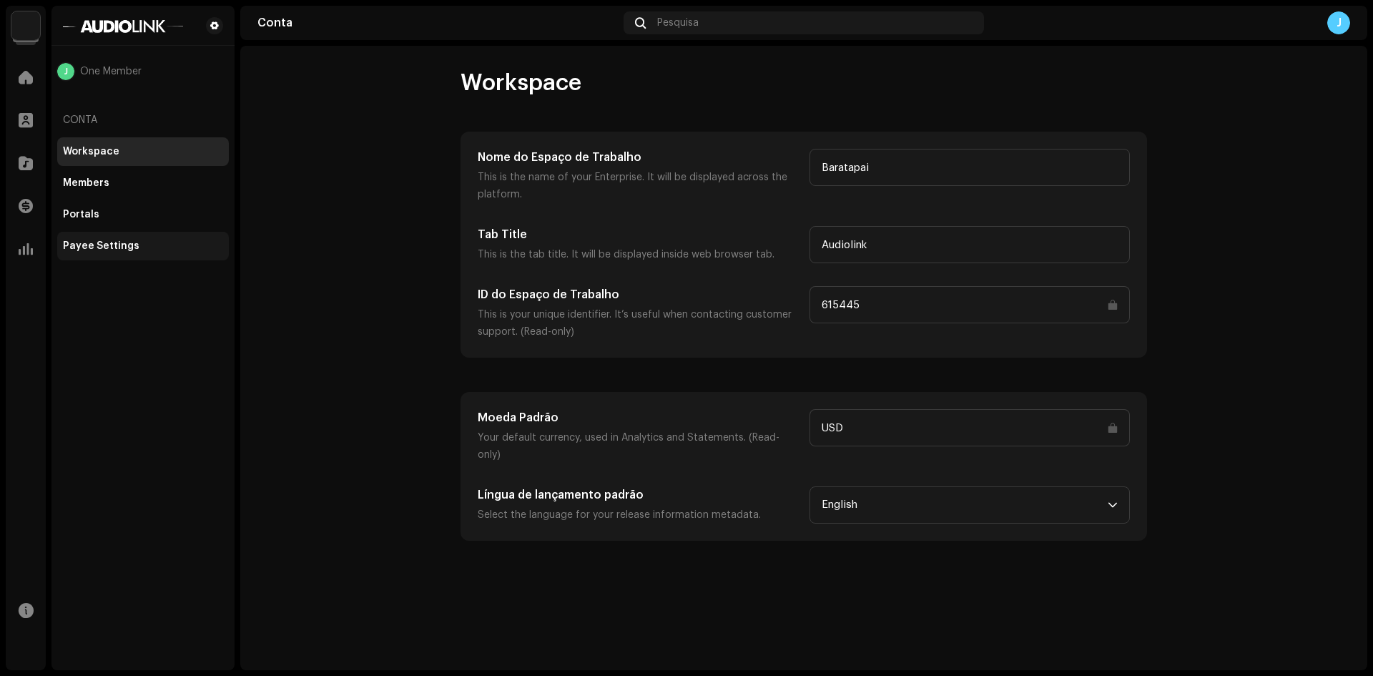
click at [118, 247] on div "Payee Settings" at bounding box center [101, 245] width 77 height 11
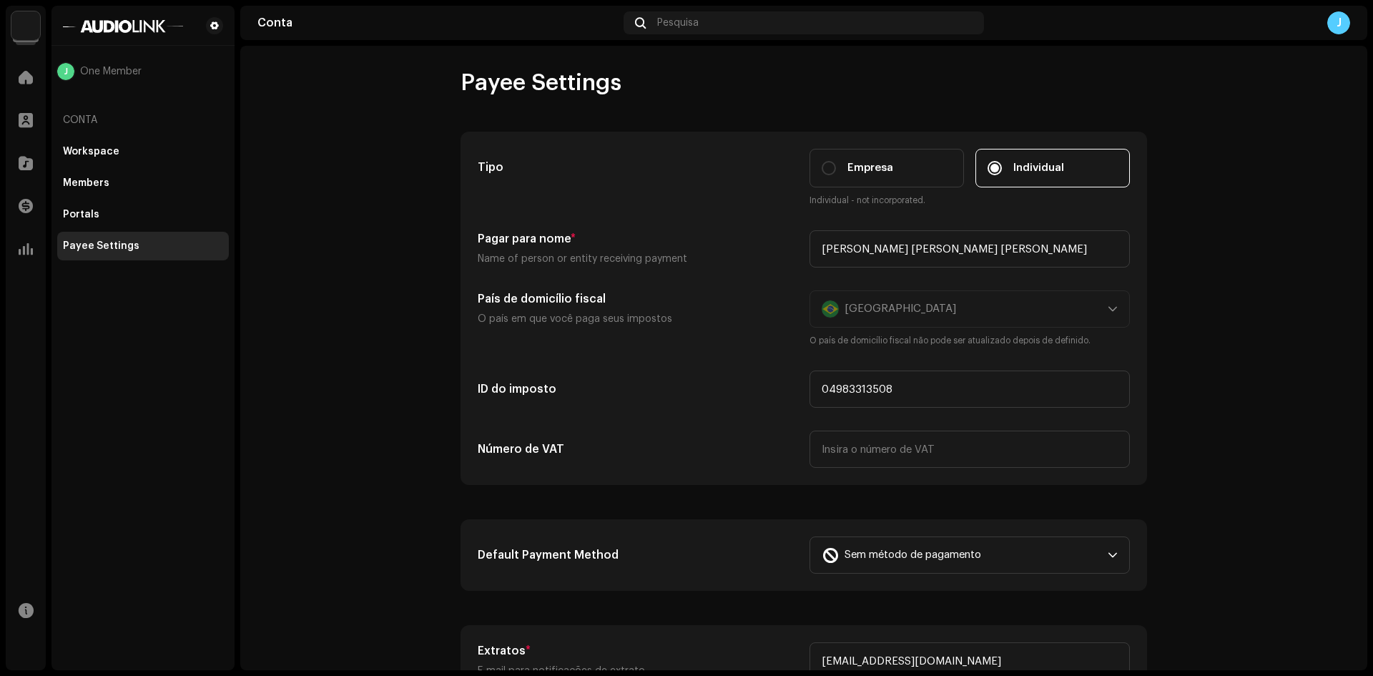
click at [36, 27] on img at bounding box center [25, 25] width 29 height 29
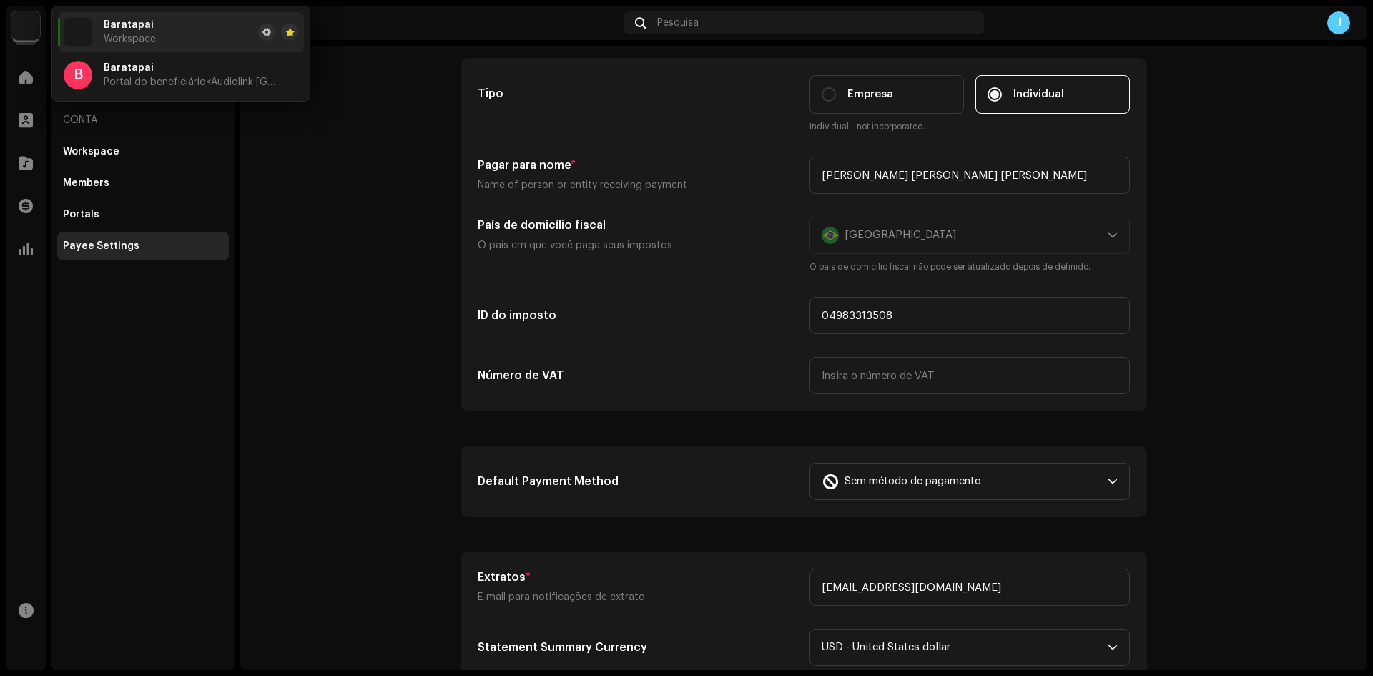
scroll to position [143, 0]
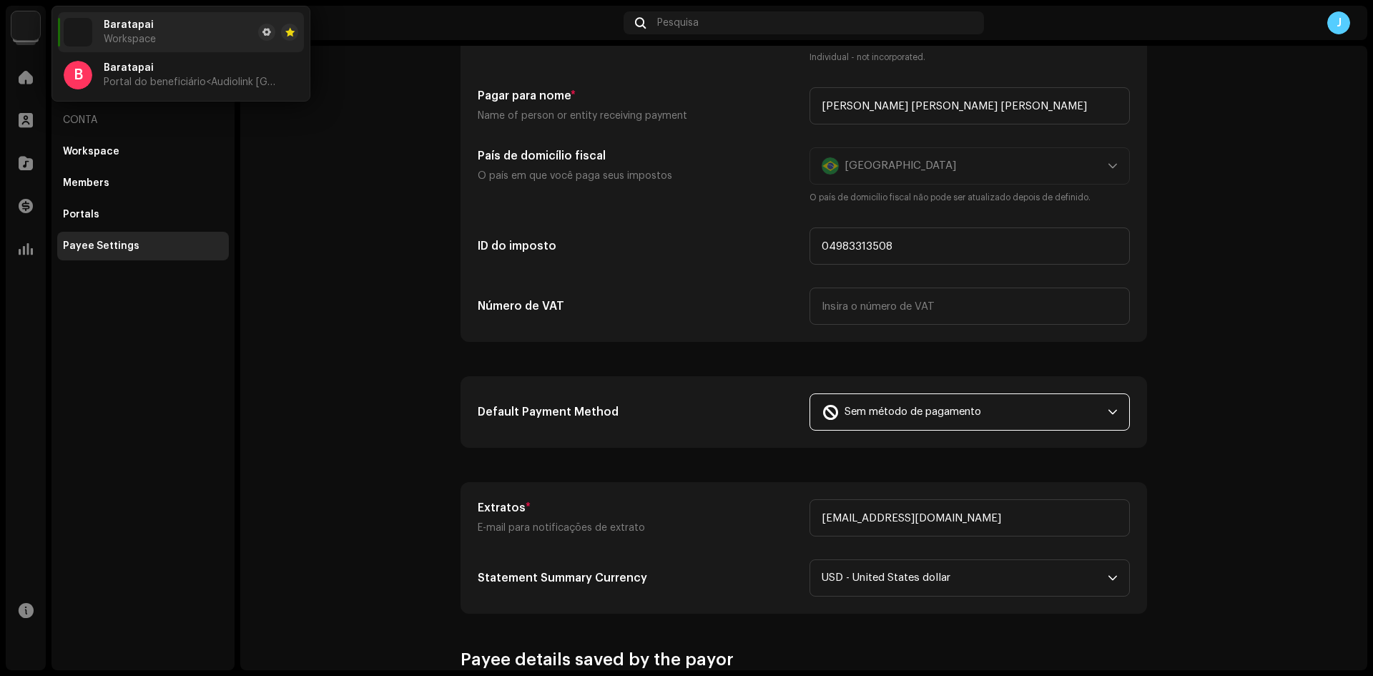
click at [934, 408] on span "Sem método de pagamento" at bounding box center [913, 412] width 137 height 36
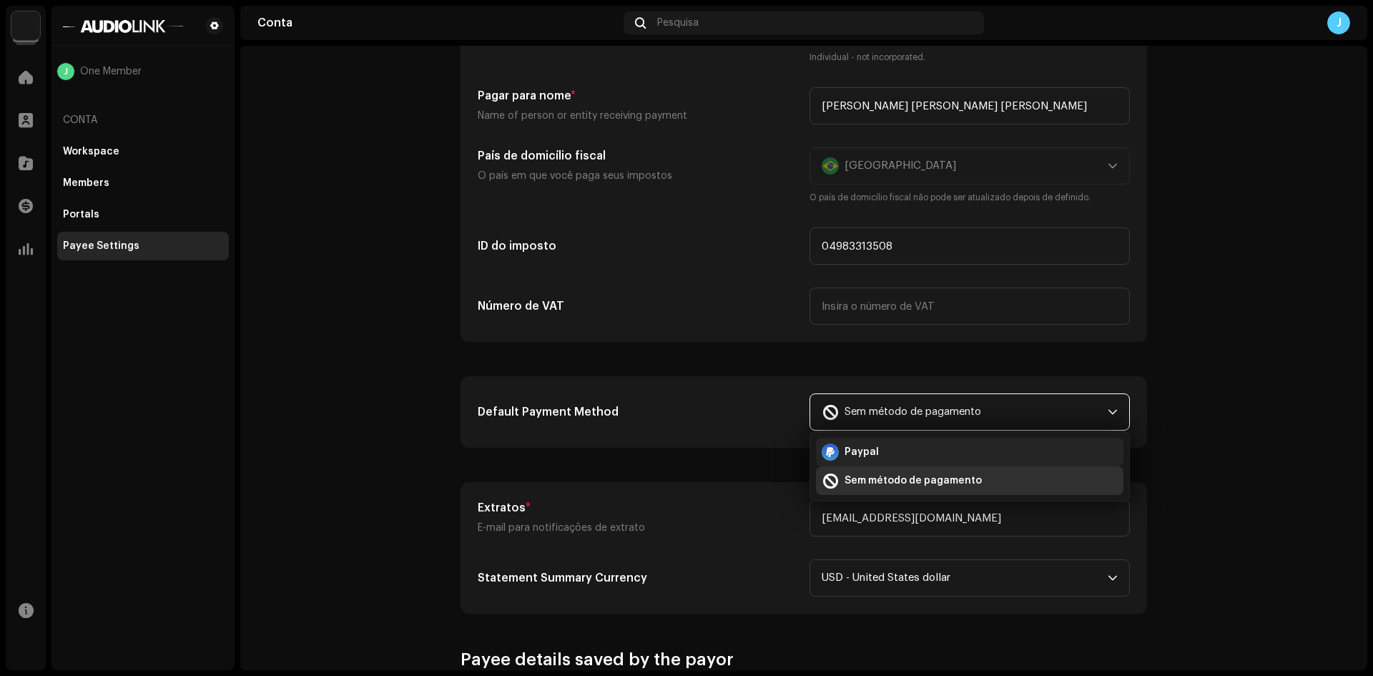
click at [868, 449] on span "Paypal" at bounding box center [862, 452] width 34 height 14
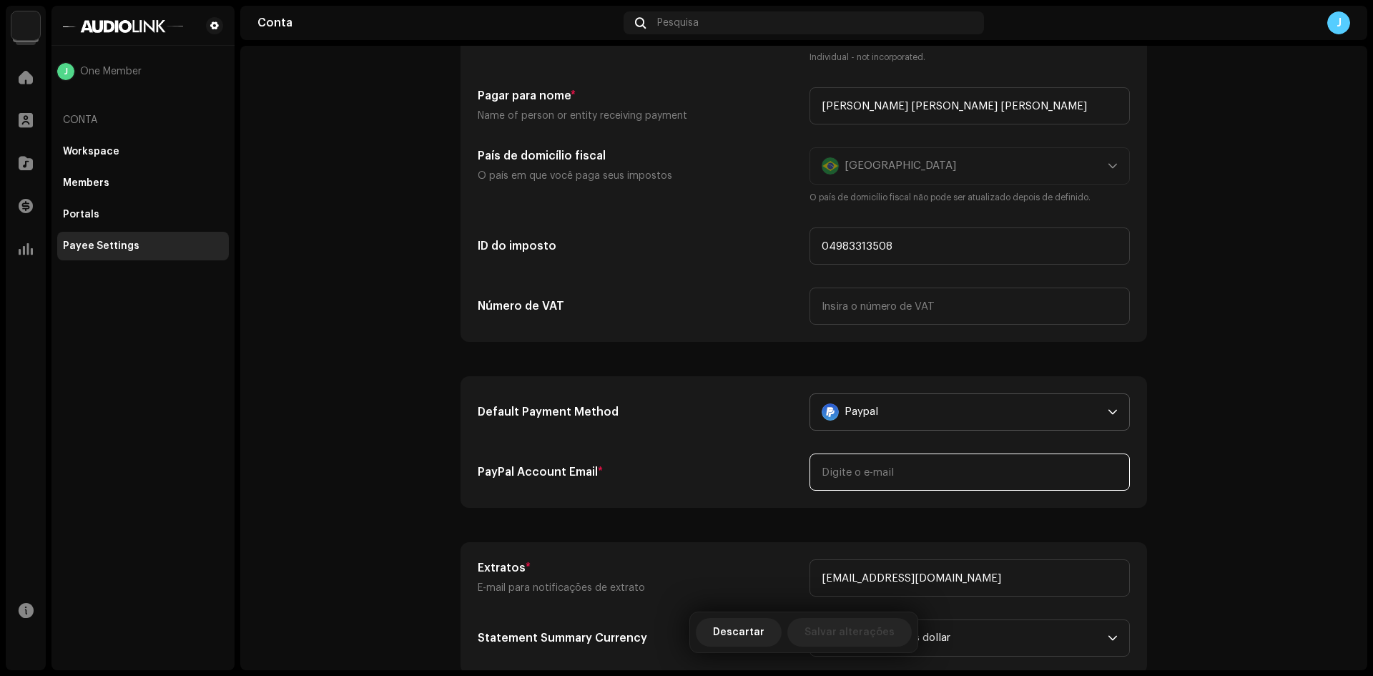
click at [857, 468] on input "email" at bounding box center [970, 472] width 320 height 37
type input "[EMAIL_ADDRESS][DOMAIN_NAME]"
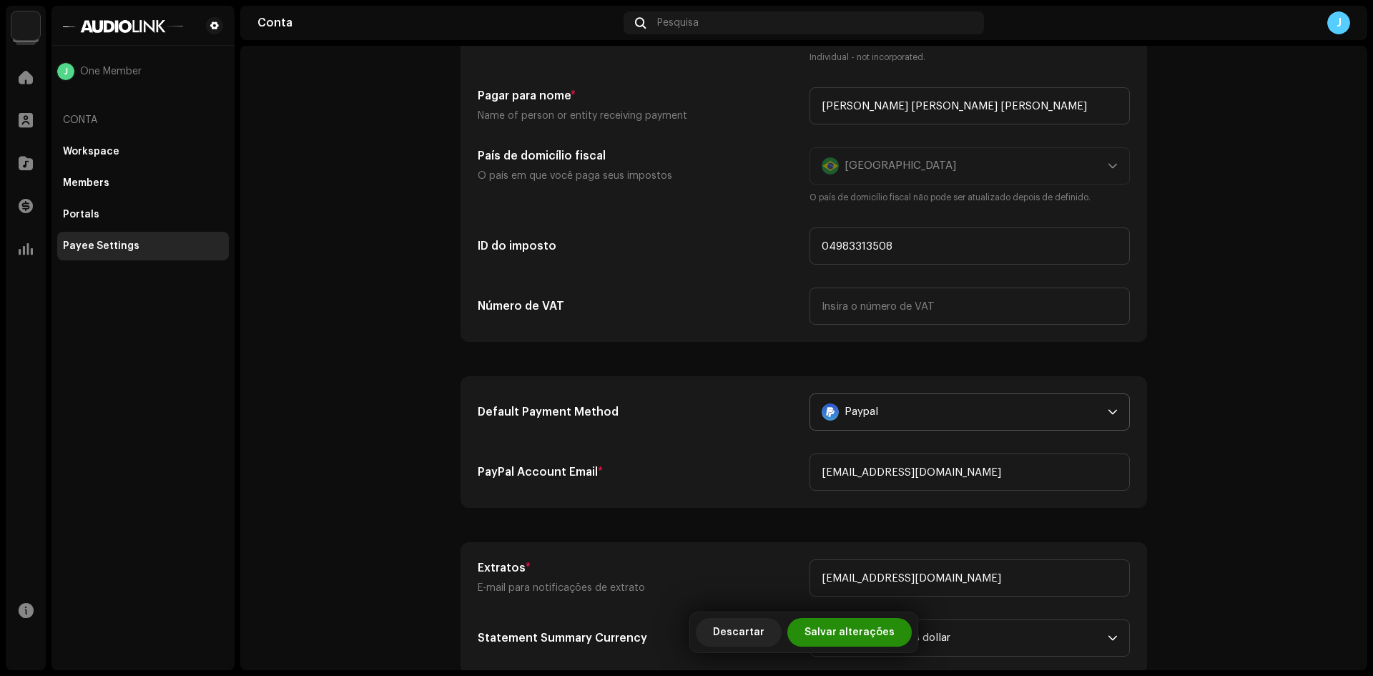
click at [846, 634] on span "Salvar alterações" at bounding box center [850, 632] width 90 height 29
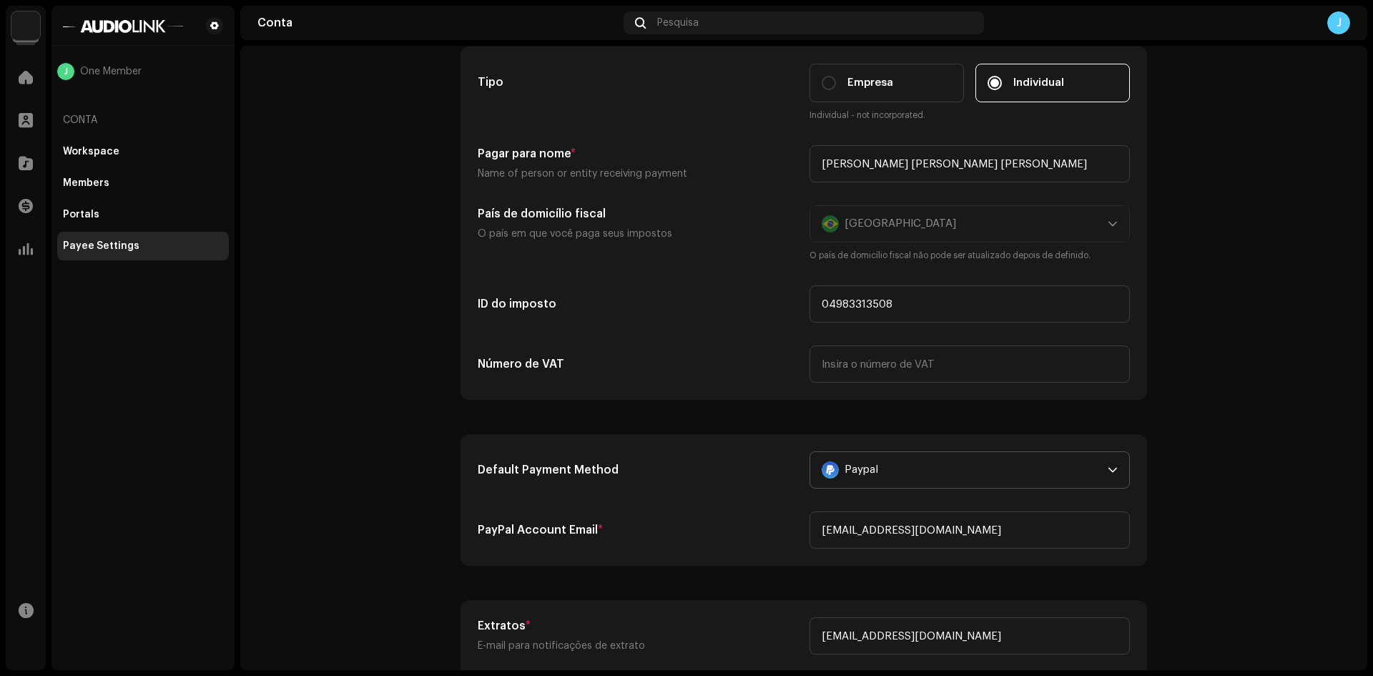
scroll to position [0, 0]
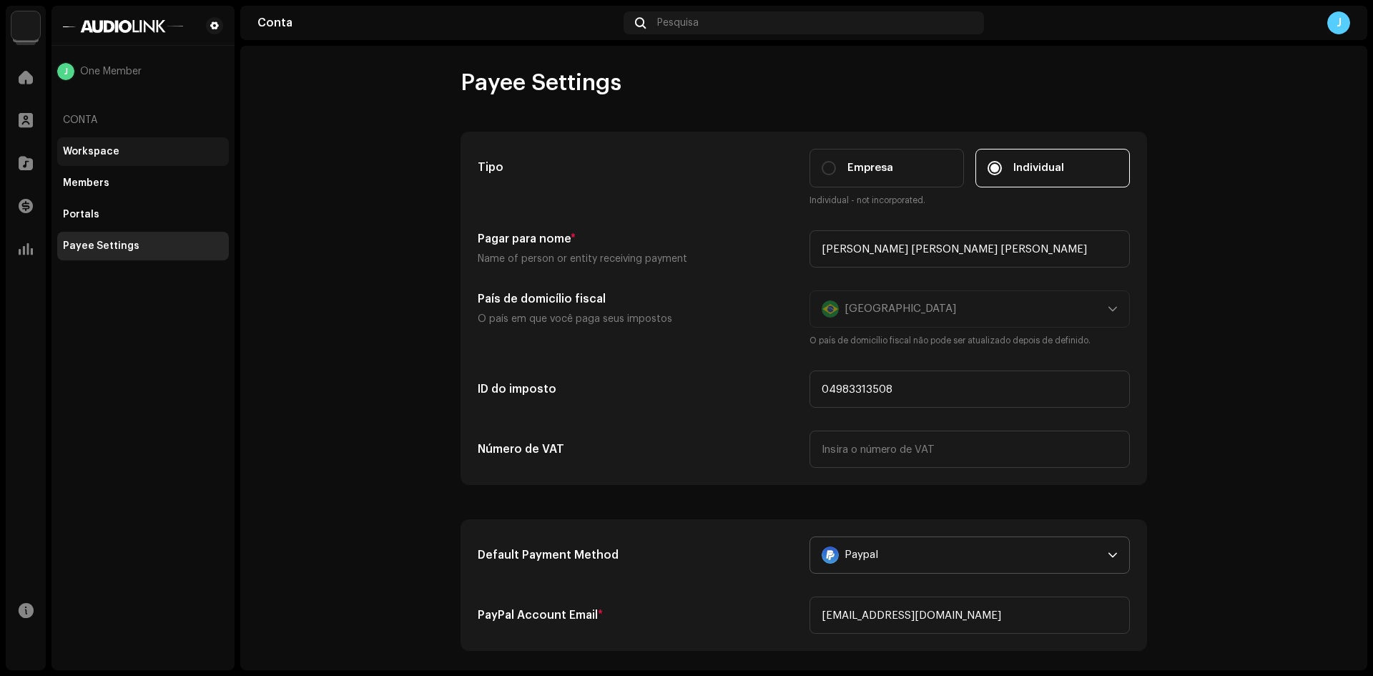
click at [119, 151] on div "Workspace" at bounding box center [143, 151] width 160 height 11
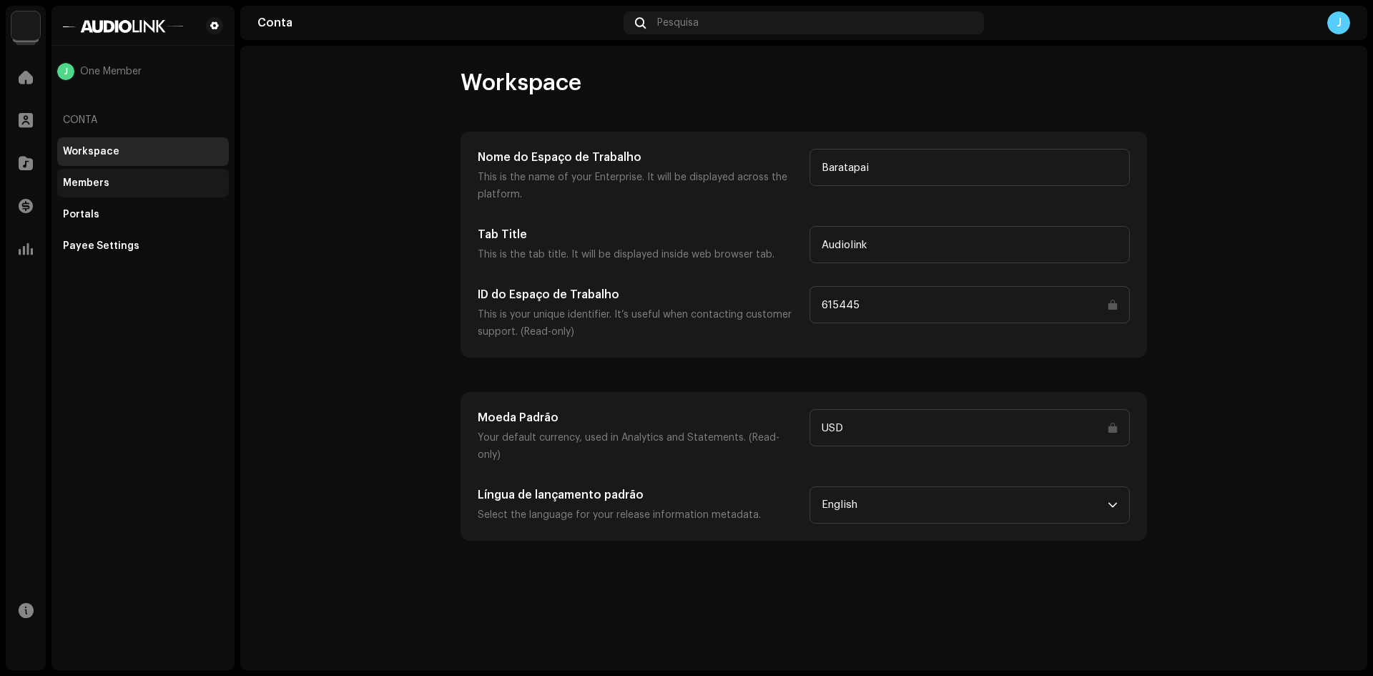
click at [113, 178] on div "Members" at bounding box center [143, 182] width 160 height 11
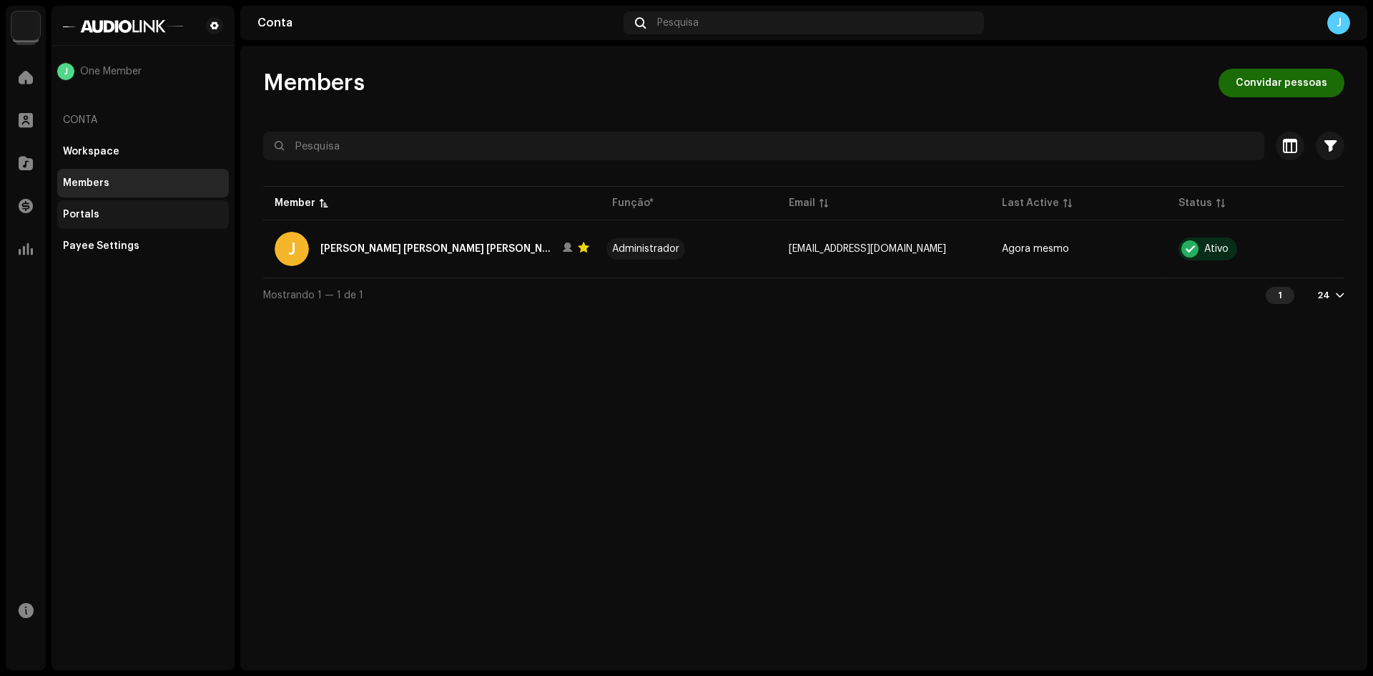
click at [107, 213] on div "Portals" at bounding box center [143, 214] width 160 height 11
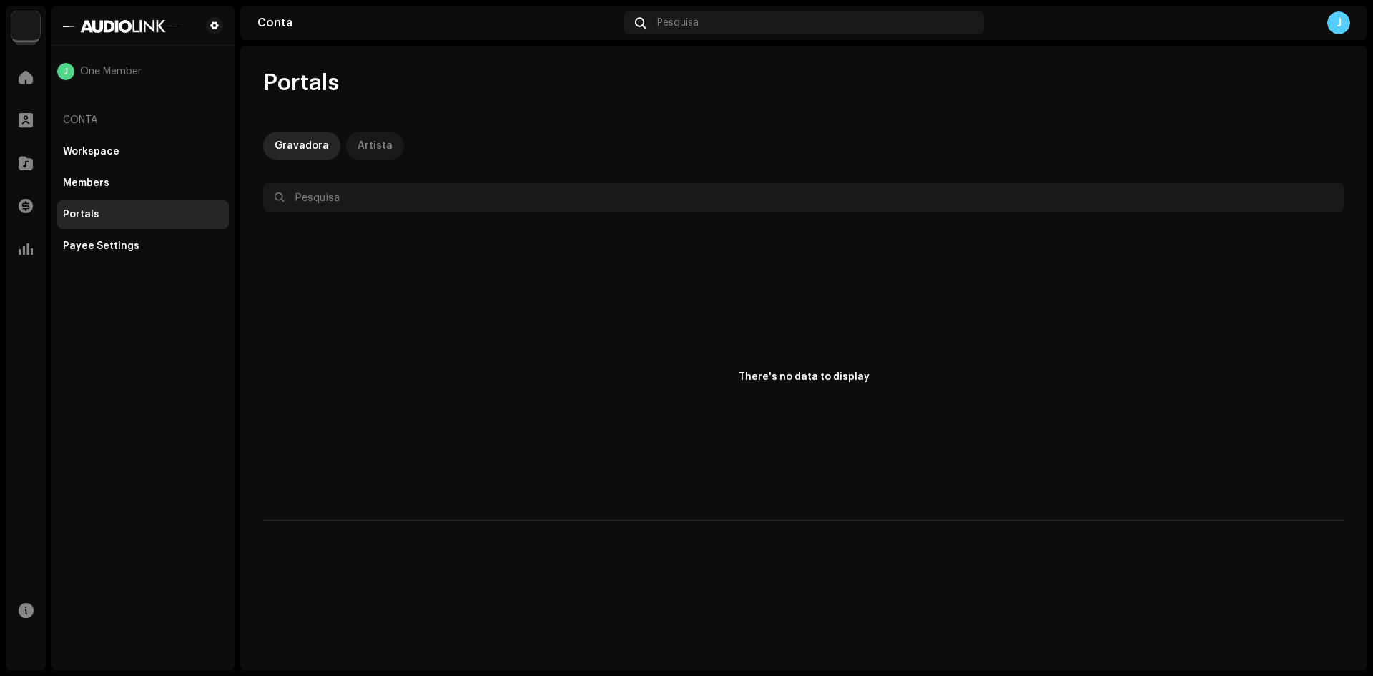
click at [374, 148] on div "Artista" at bounding box center [375, 146] width 35 height 29
click at [29, 78] on span at bounding box center [26, 77] width 14 height 11
